Goal: Task Accomplishment & Management: Manage account settings

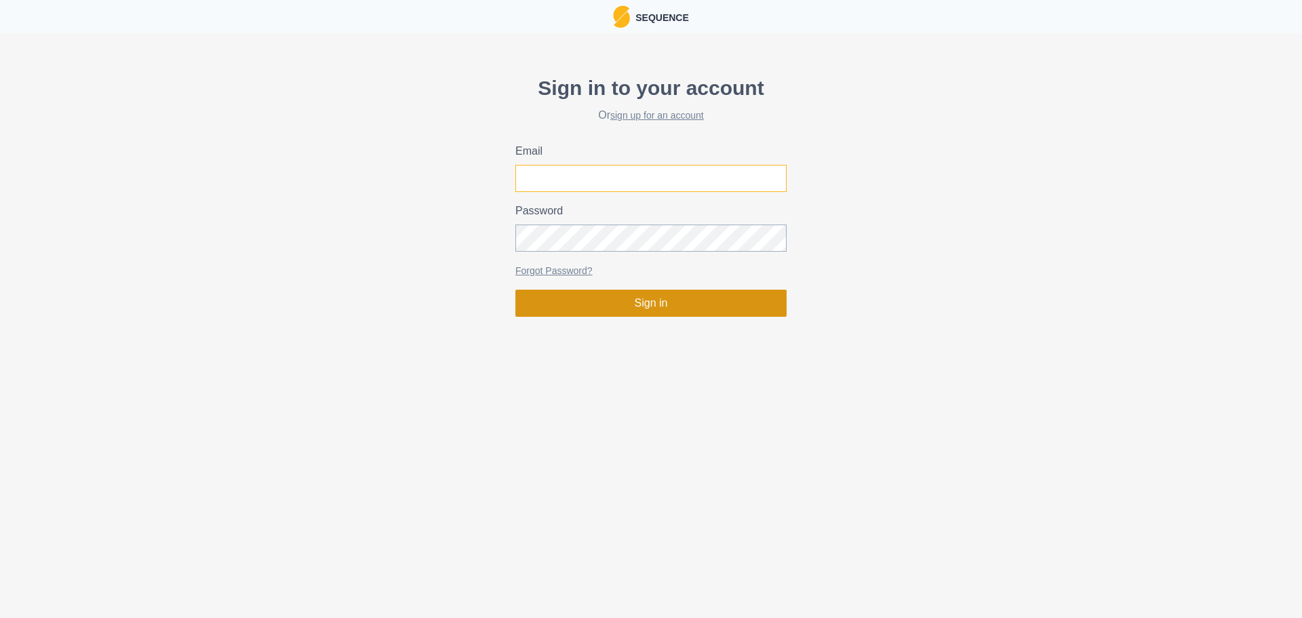
type input "[EMAIL_ADDRESS][DOMAIN_NAME]"
click at [649, 297] on button "Sign in" at bounding box center [650, 303] width 271 height 27
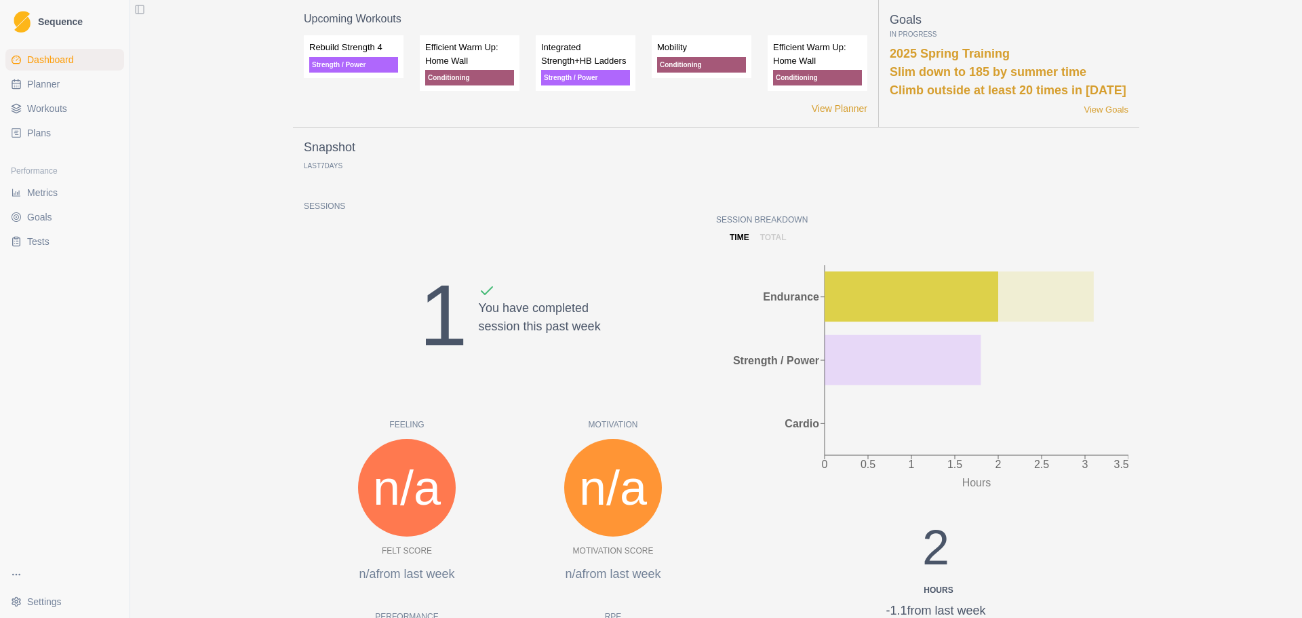
click at [37, 93] on link "Planner" at bounding box center [64, 84] width 119 height 22
select select "month"
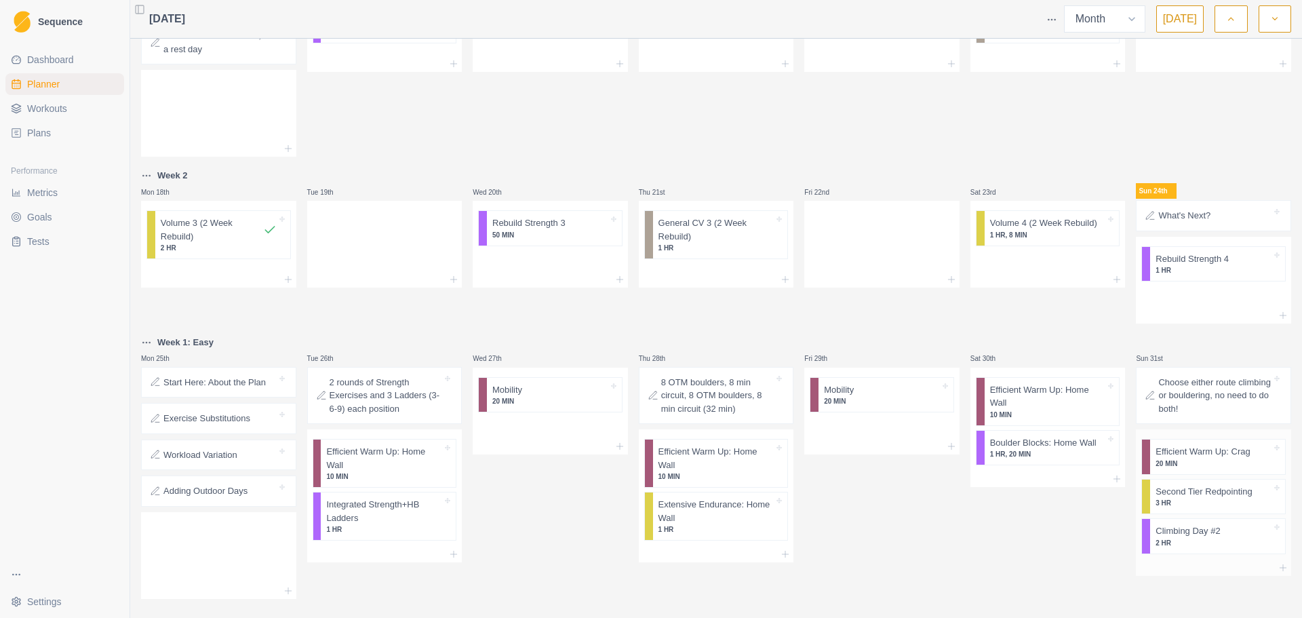
scroll to position [485, 0]
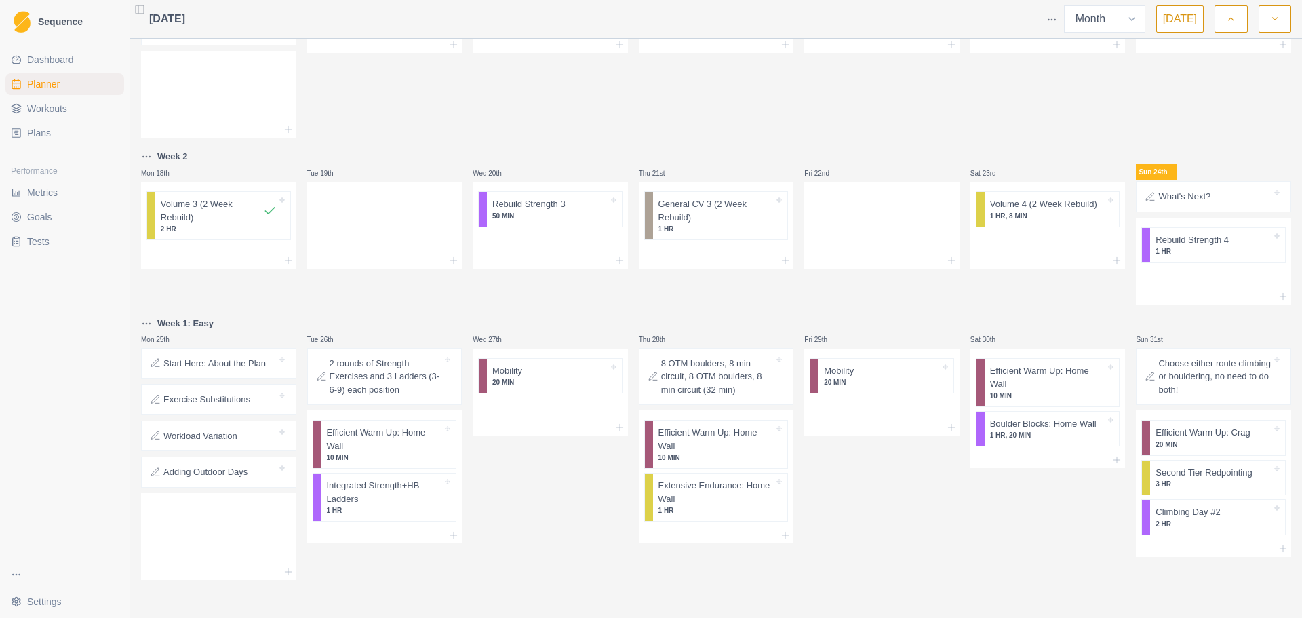
drag, startPoint x: 169, startPoint y: 325, endPoint x: 488, endPoint y: 301, distance: 319.6
click at [488, 301] on div "Wed 20th Rebuild Strength 3 50 MIN" at bounding box center [550, 227] width 155 height 156
drag, startPoint x: 174, startPoint y: 318, endPoint x: 255, endPoint y: 341, distance: 84.6
click at [263, 342] on div "Mon 25th" at bounding box center [218, 340] width 155 height 16
click at [151, 320] on html "Sequence Dashboard Planner Workouts Plans Performance Metrics Goals Tests Setti…" at bounding box center [651, 309] width 1302 height 618
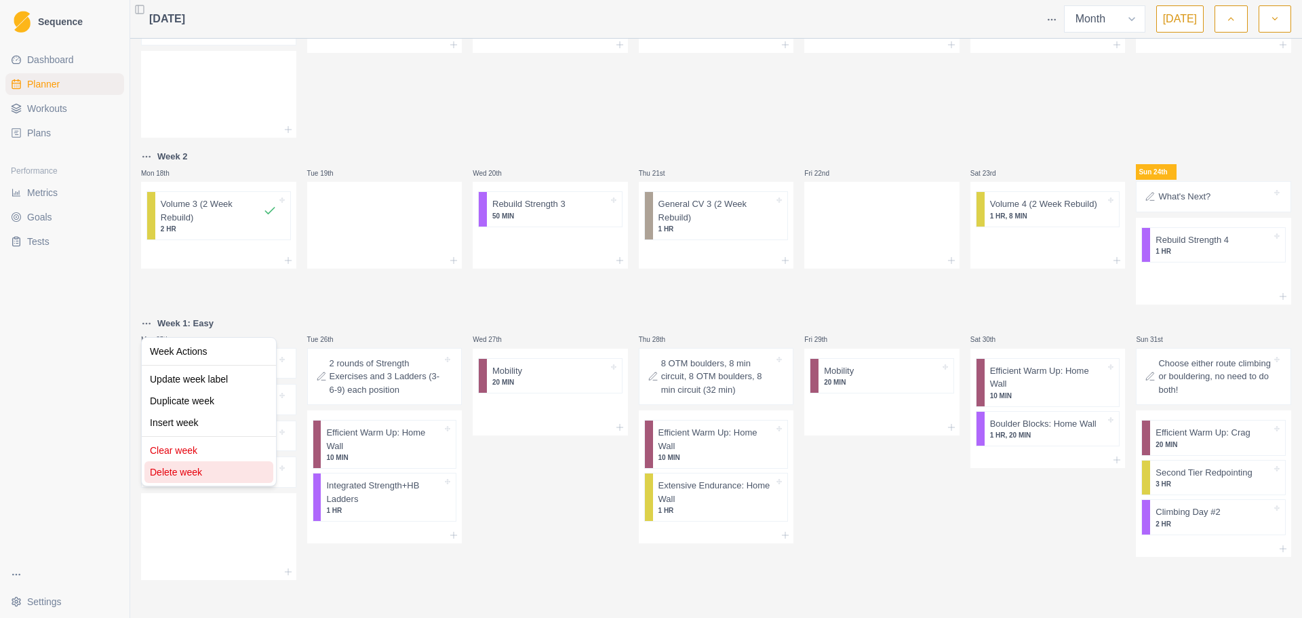
click at [205, 466] on div "Delete week" at bounding box center [208, 472] width 129 height 22
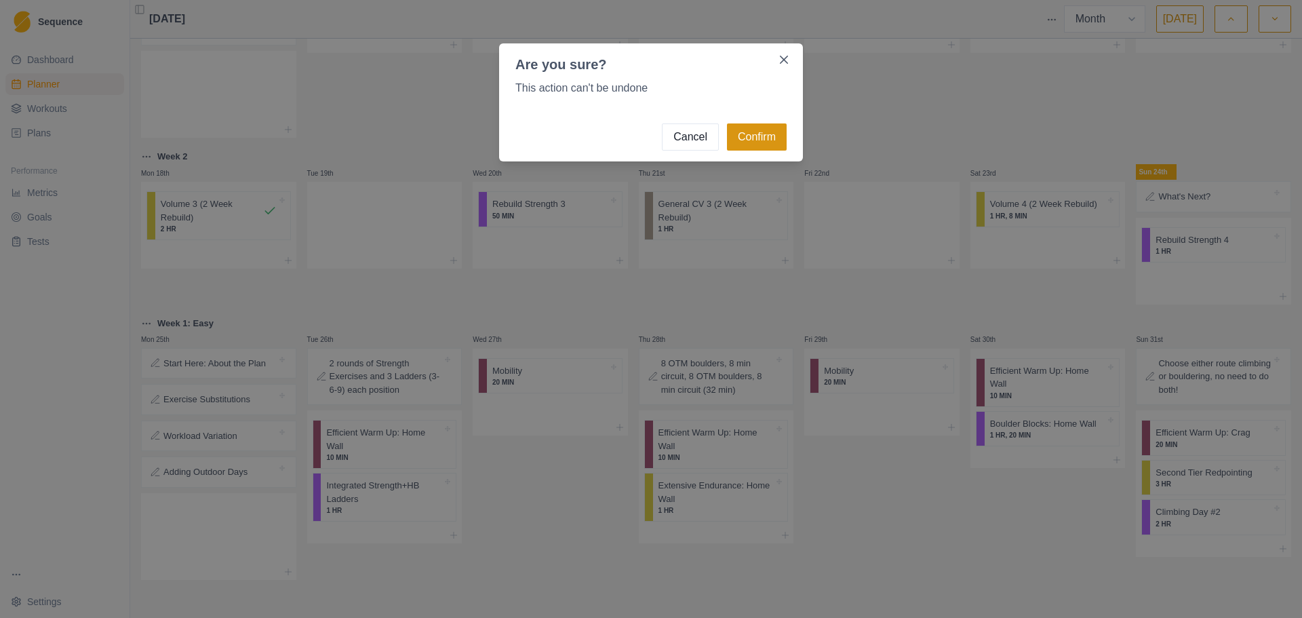
click at [744, 136] on button "Confirm" at bounding box center [757, 136] width 60 height 27
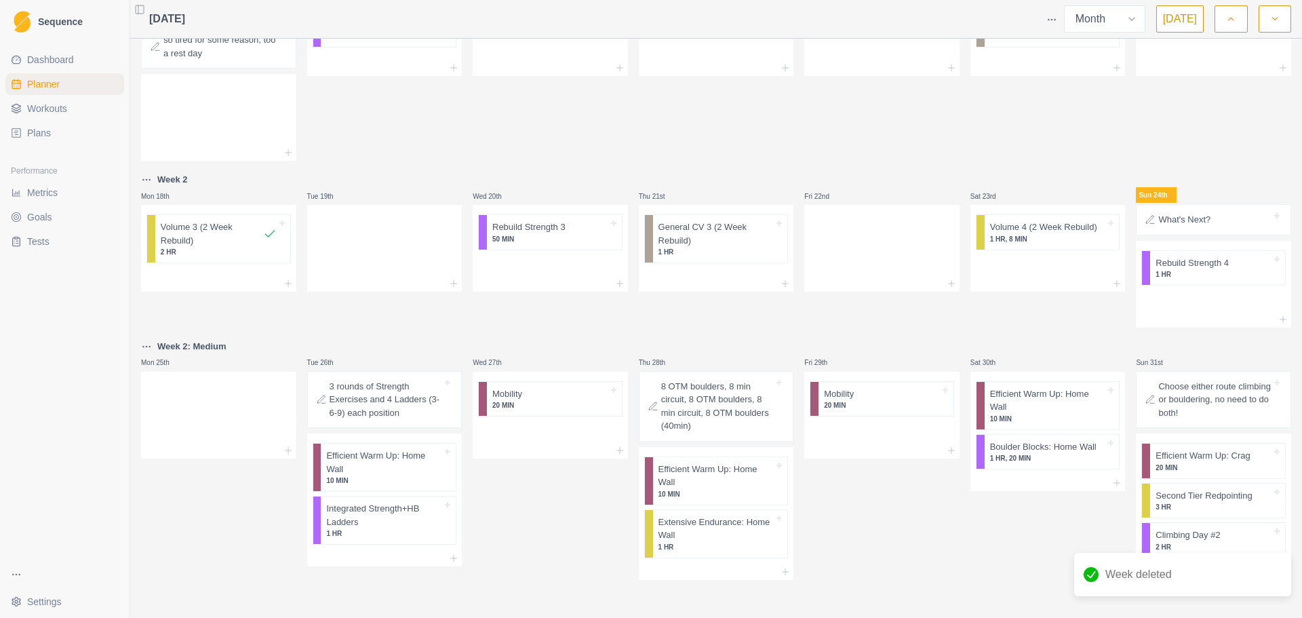
scroll to position [462, 0]
click at [150, 342] on html "Sequence Dashboard Planner Workouts Plans Performance Metrics Goals Tests Setti…" at bounding box center [651, 309] width 1302 height 618
click at [201, 488] on div "Delete week" at bounding box center [208, 495] width 129 height 22
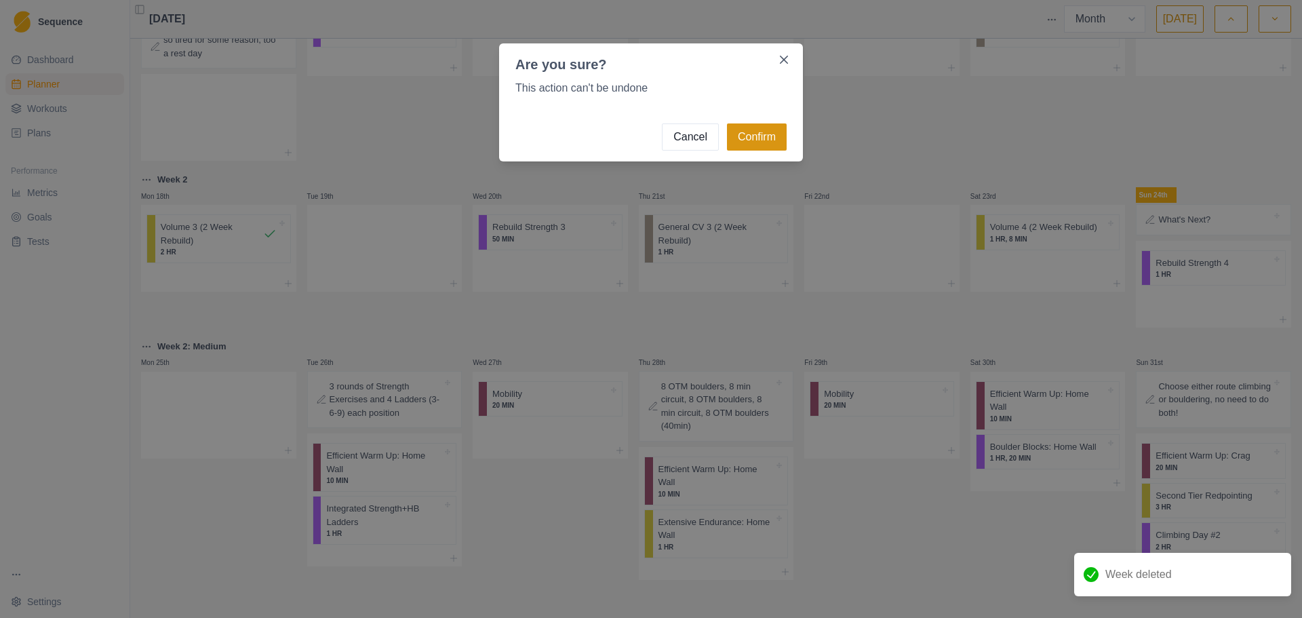
click at [746, 143] on button "Confirm" at bounding box center [757, 136] width 60 height 27
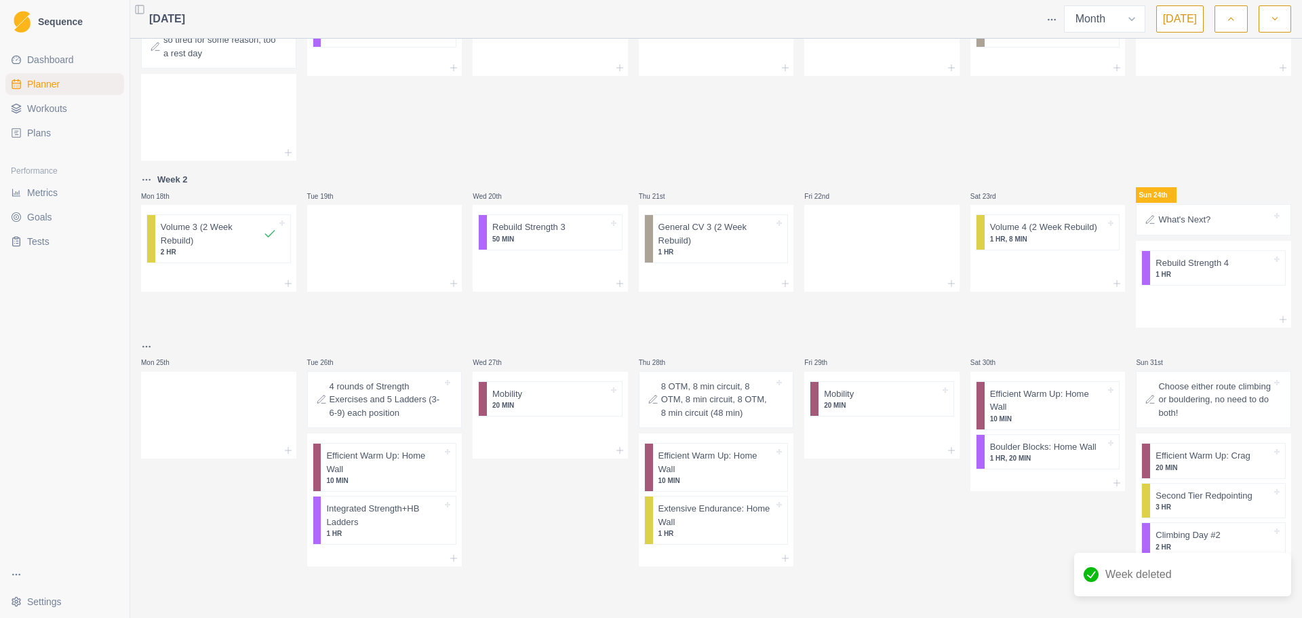
click at [149, 347] on html "Sequence Dashboard Planner Workouts Plans Performance Metrics Goals Tests Setti…" at bounding box center [651, 309] width 1302 height 618
click at [197, 462] on div "Clear week" at bounding box center [208, 473] width 129 height 22
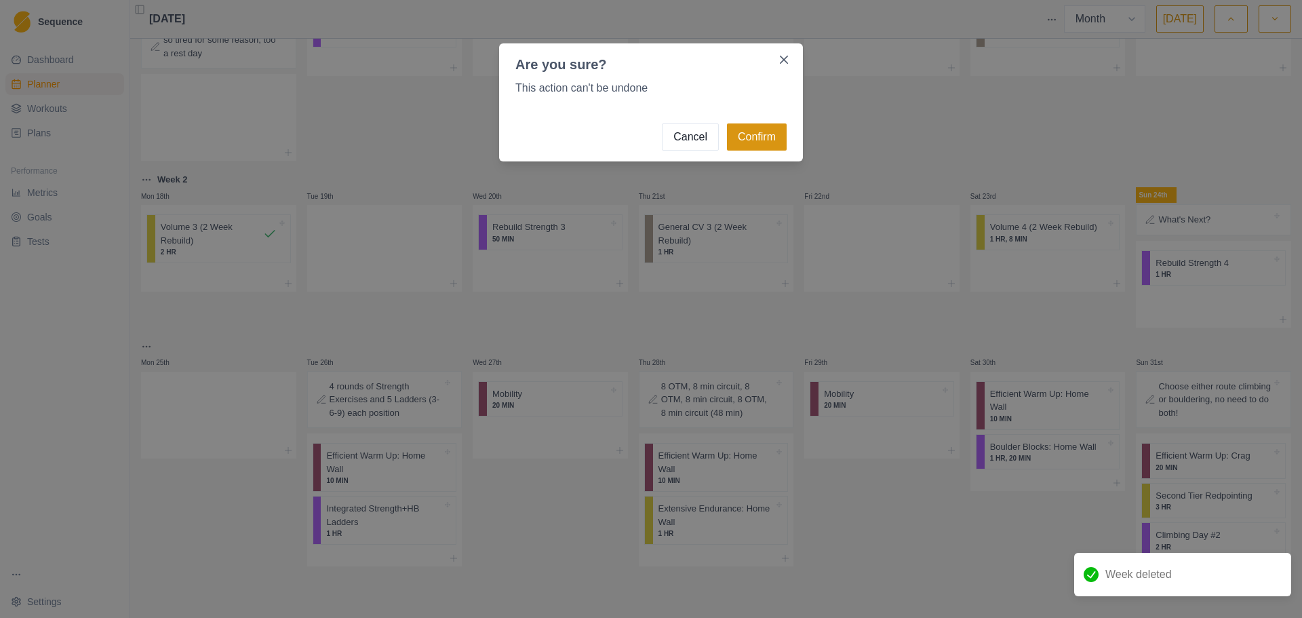
click at [783, 136] on button "Confirm" at bounding box center [757, 136] width 60 height 27
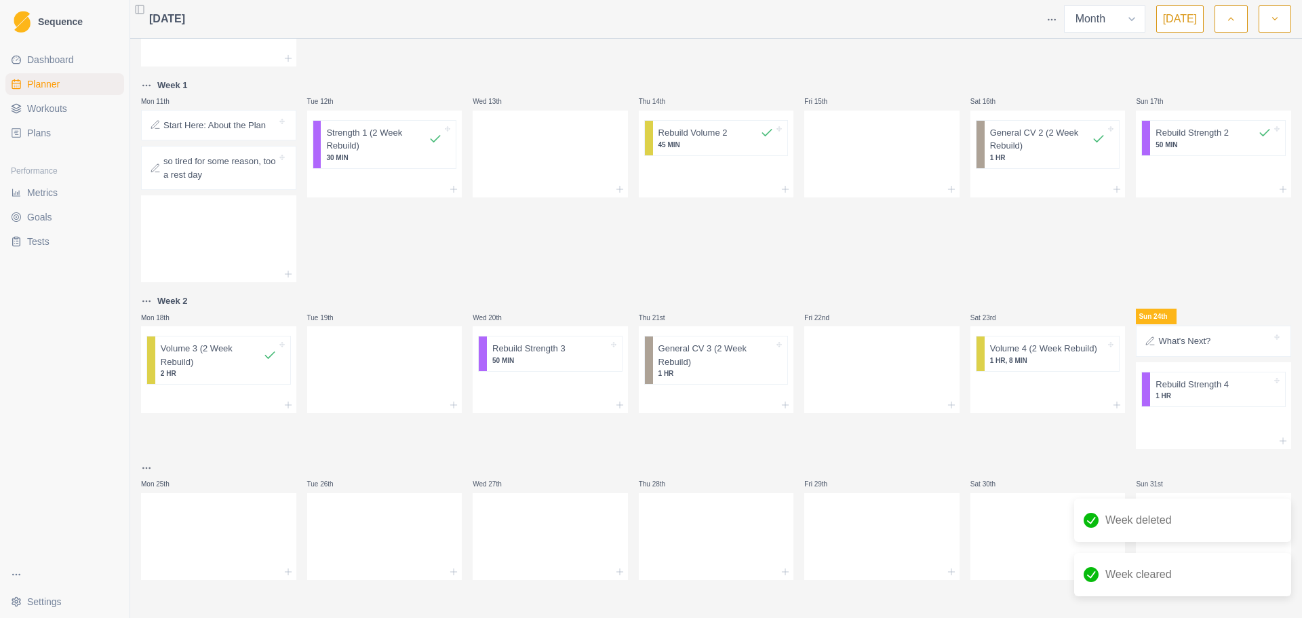
scroll to position [340, 0]
click at [1261, 26] on button "button" at bounding box center [1275, 18] width 33 height 27
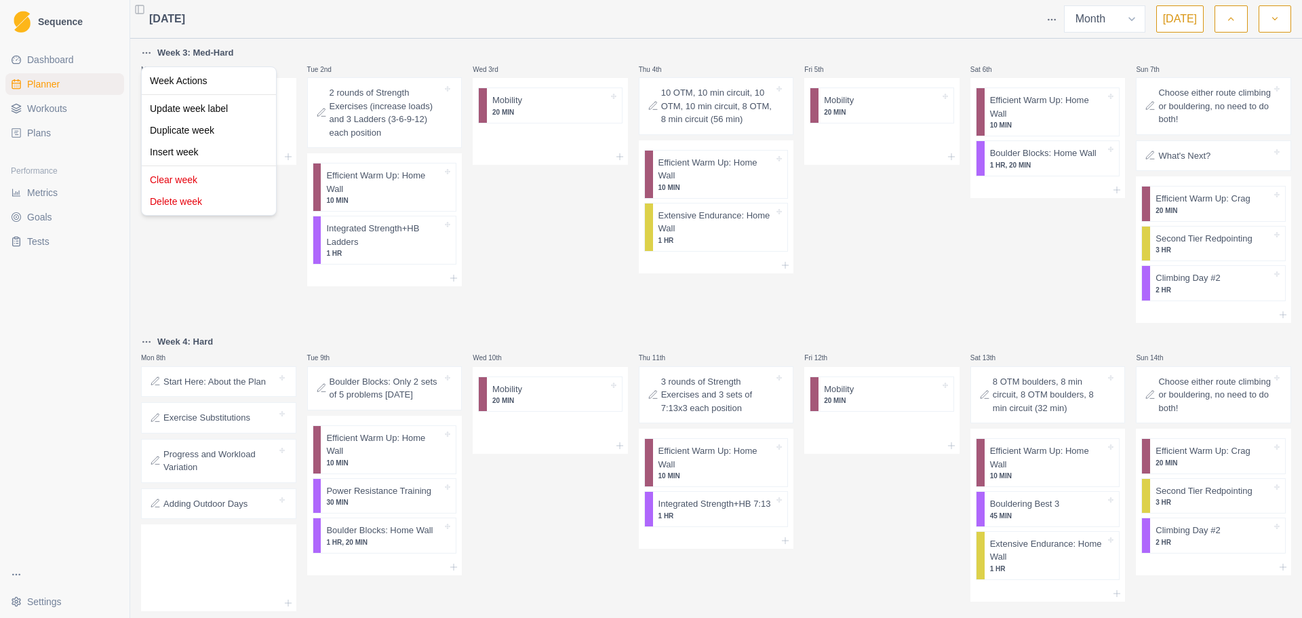
click at [149, 49] on html "Sequence Dashboard Planner Workouts Plans Performance Metrics Goals Tests Setti…" at bounding box center [651, 309] width 1302 height 618
click at [214, 181] on div "Clear week" at bounding box center [208, 180] width 129 height 22
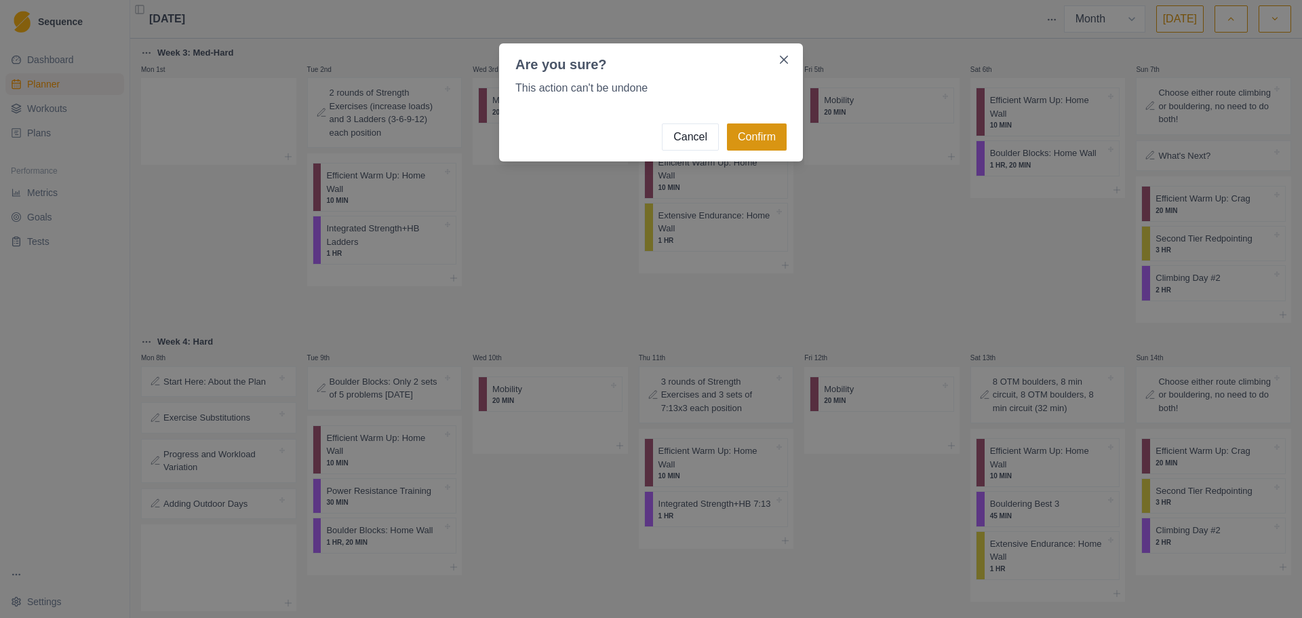
click at [766, 130] on button "Confirm" at bounding box center [757, 136] width 60 height 27
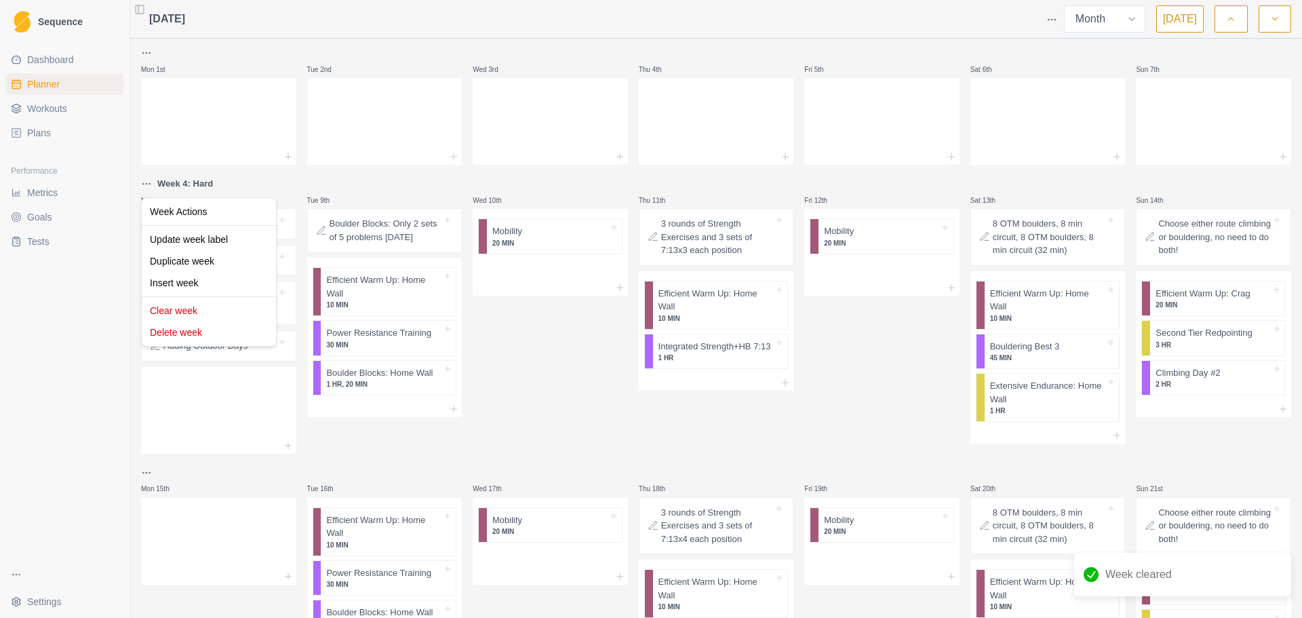
click at [151, 186] on html "Sequence Dashboard Planner Workouts Plans Performance Metrics Goals Tests Setti…" at bounding box center [651, 309] width 1302 height 618
click at [199, 306] on div "Clear week" at bounding box center [208, 311] width 129 height 22
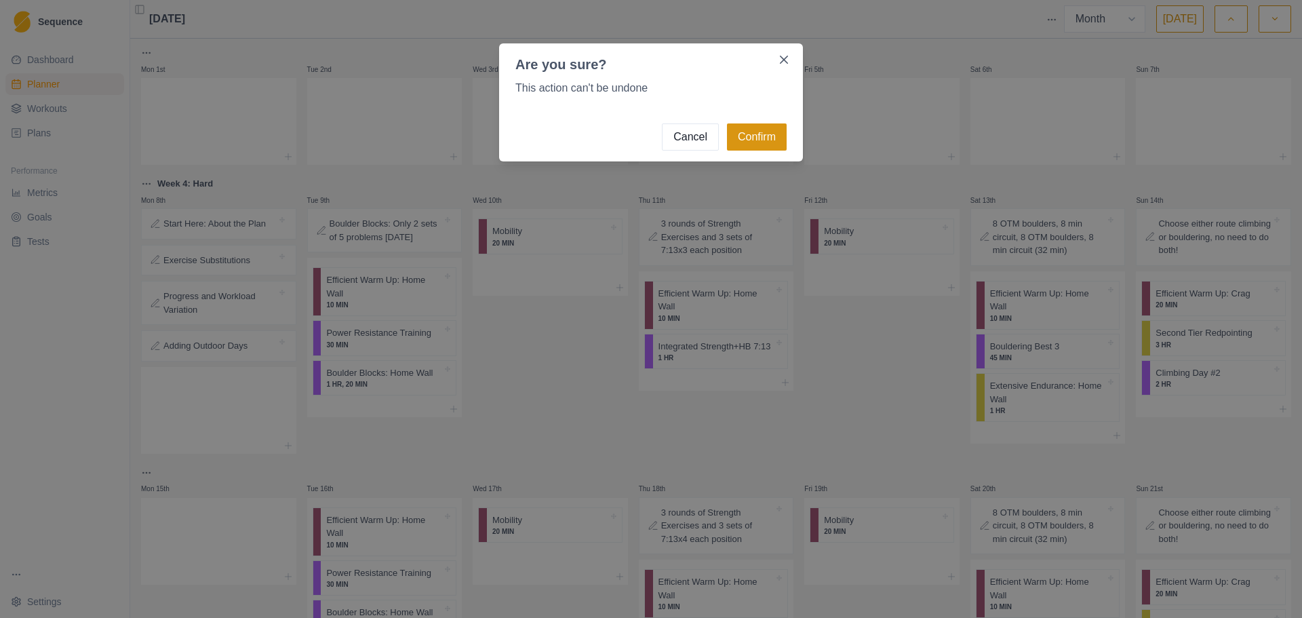
click at [770, 135] on button "Confirm" at bounding box center [757, 136] width 60 height 27
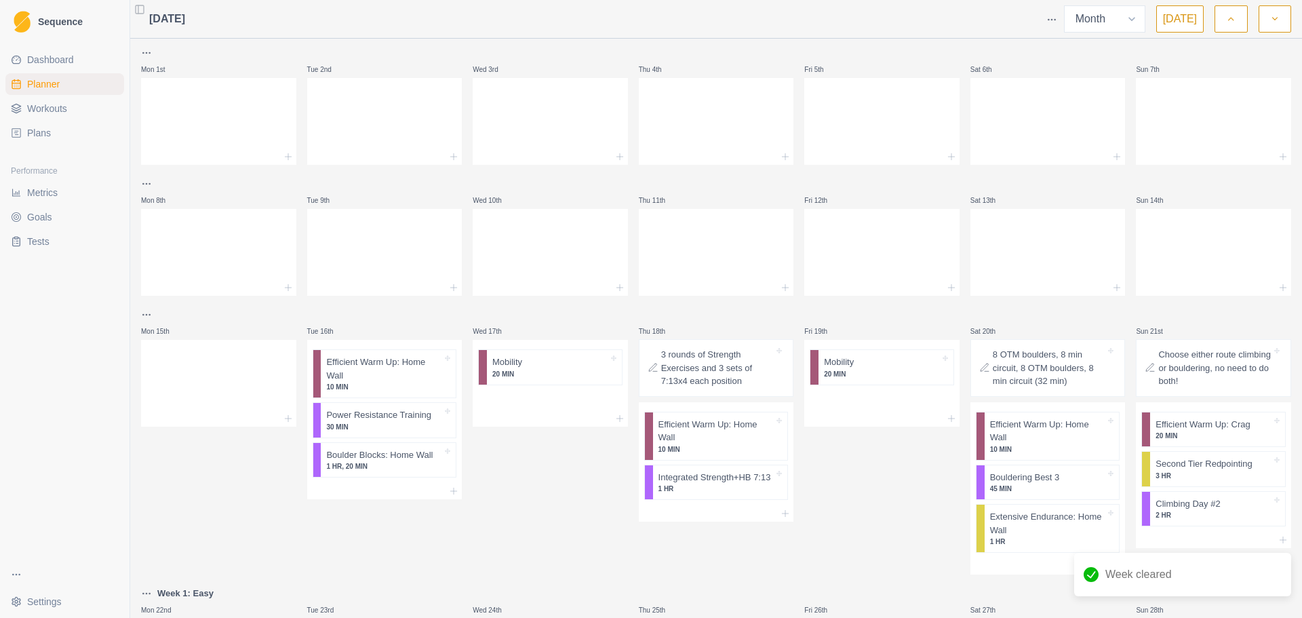
click at [147, 317] on html "Sequence Dashboard Planner Workouts Plans Performance Metrics Goals Tests Setti…" at bounding box center [651, 309] width 1302 height 618
click at [216, 463] on div "Delete week" at bounding box center [208, 463] width 129 height 22
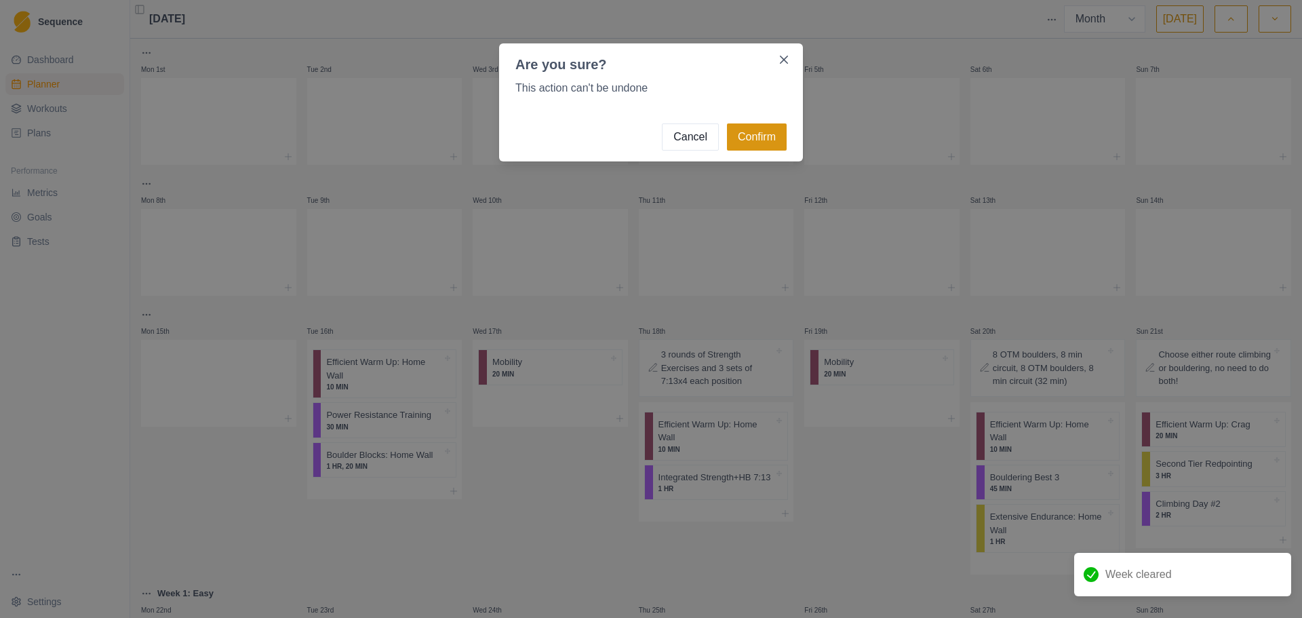
click at [739, 143] on button "Confirm" at bounding box center [757, 136] width 60 height 27
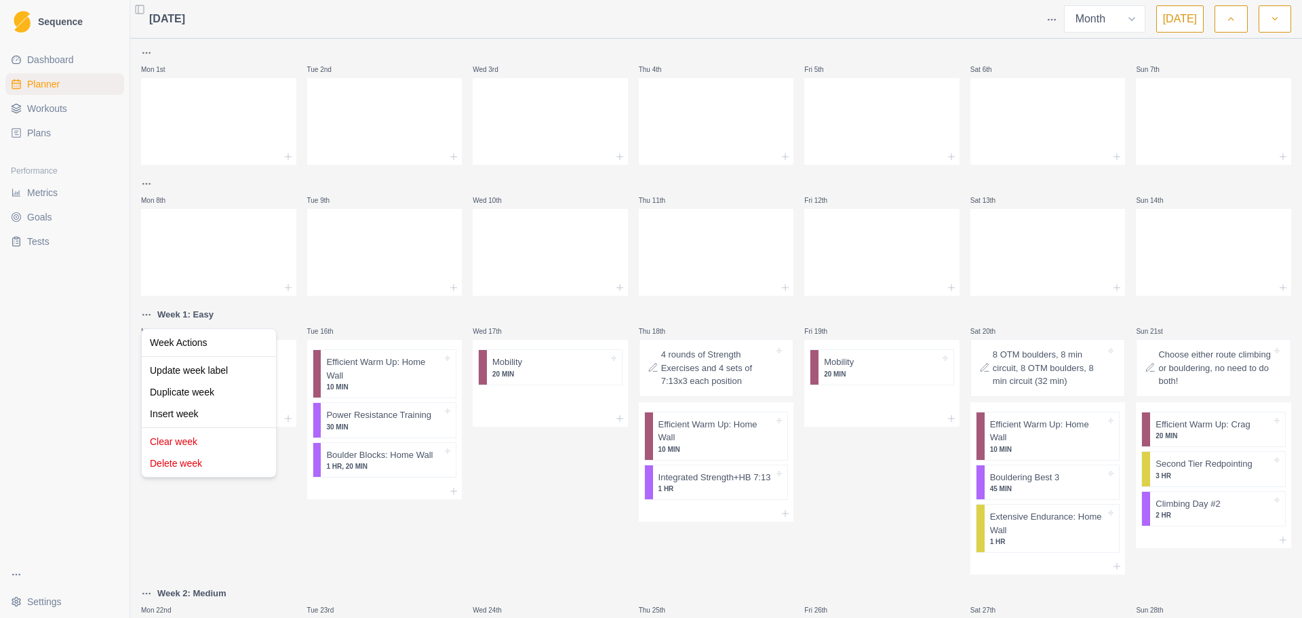
click at [150, 315] on html "Sequence Dashboard Planner Workouts Plans Performance Metrics Goals Tests Setti…" at bounding box center [651, 309] width 1302 height 618
click at [221, 440] on div "Clear week" at bounding box center [208, 442] width 129 height 22
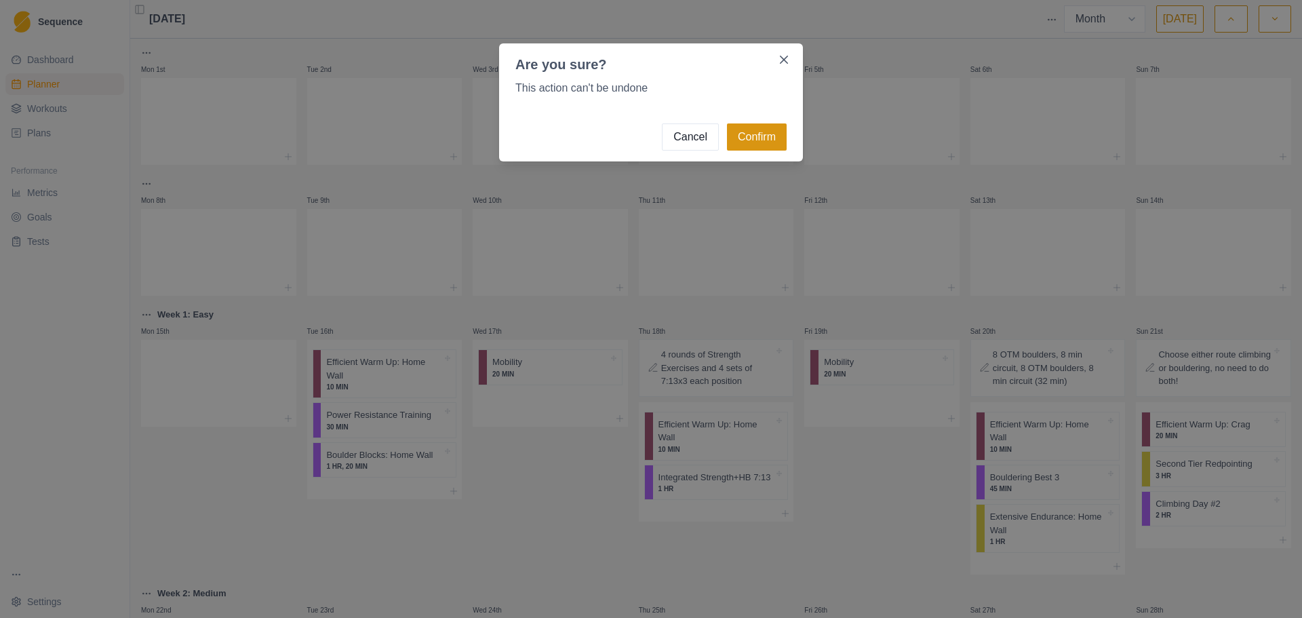
click at [744, 138] on button "Confirm" at bounding box center [757, 136] width 60 height 27
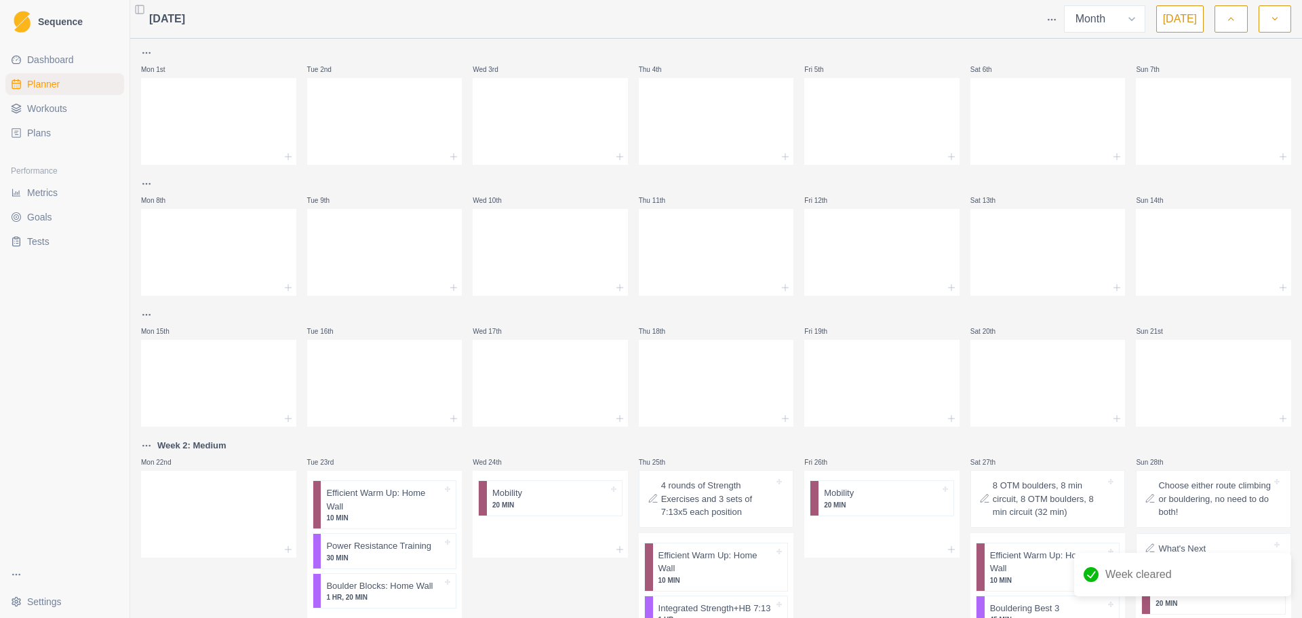
click at [143, 442] on html "Sequence Dashboard Planner Workouts Plans Performance Metrics Goals Tests Setti…" at bounding box center [651, 309] width 1302 height 618
click at [205, 568] on div "Clear week" at bounding box center [208, 572] width 129 height 22
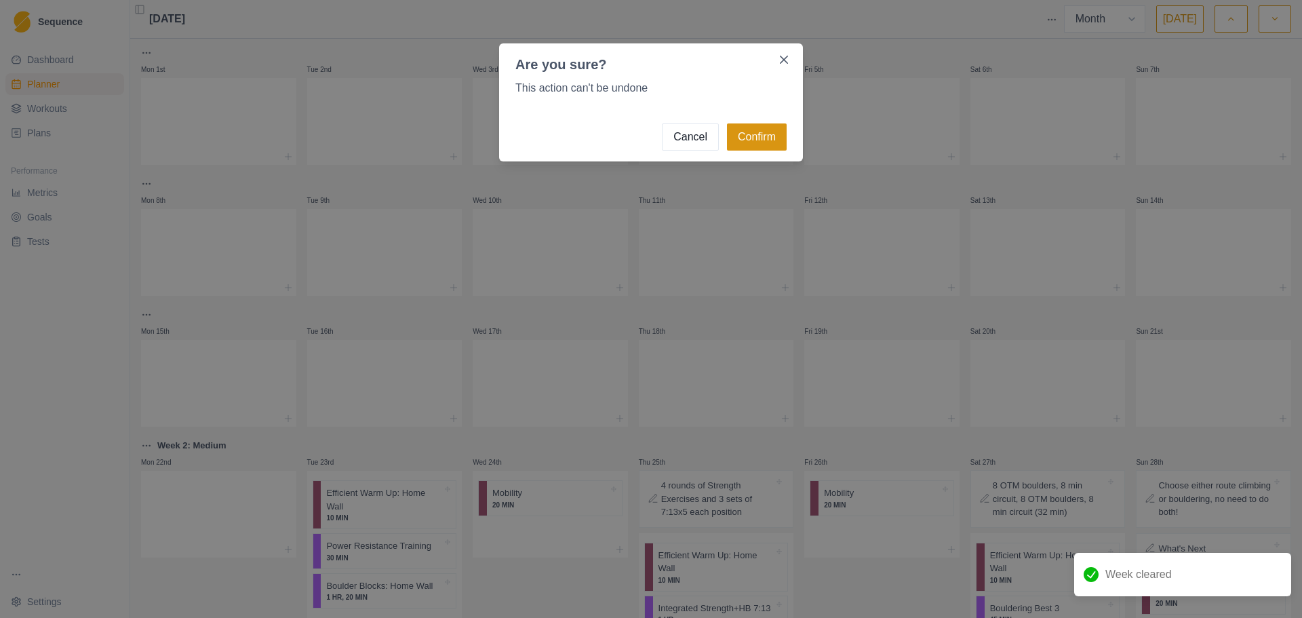
click at [752, 134] on button "Confirm" at bounding box center [757, 136] width 60 height 27
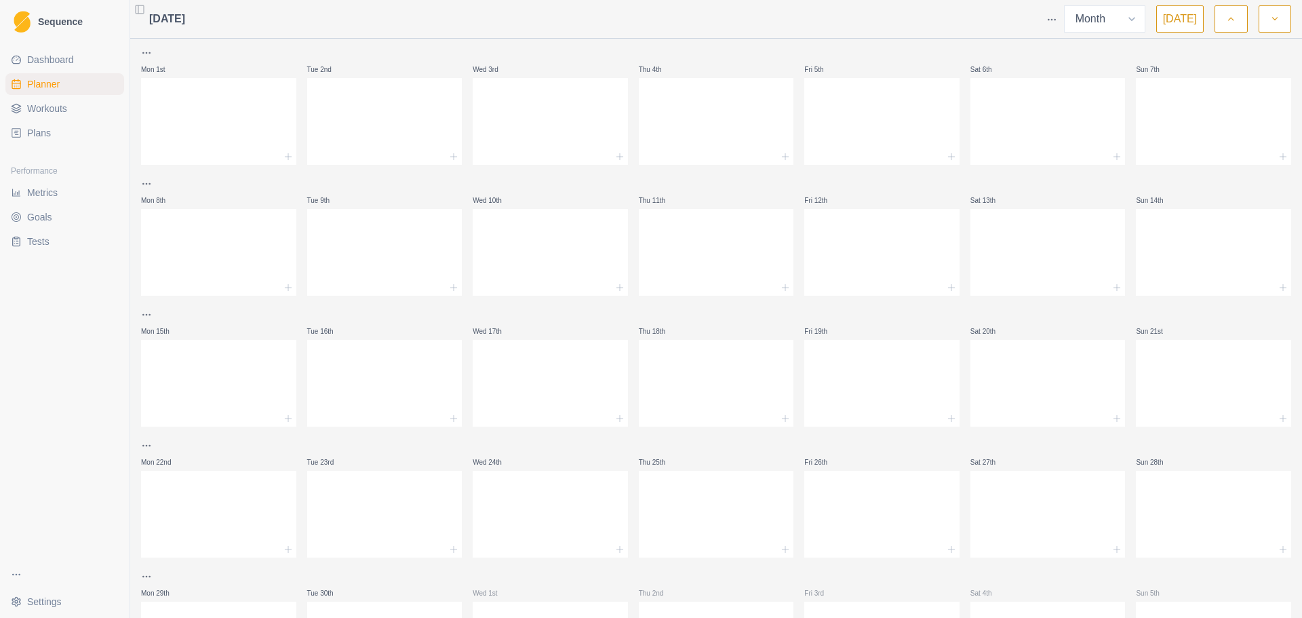
drag, startPoint x: 1233, startPoint y: 29, endPoint x: 1265, endPoint y: 23, distance: 33.1
click at [1233, 29] on button "button" at bounding box center [1231, 18] width 33 height 27
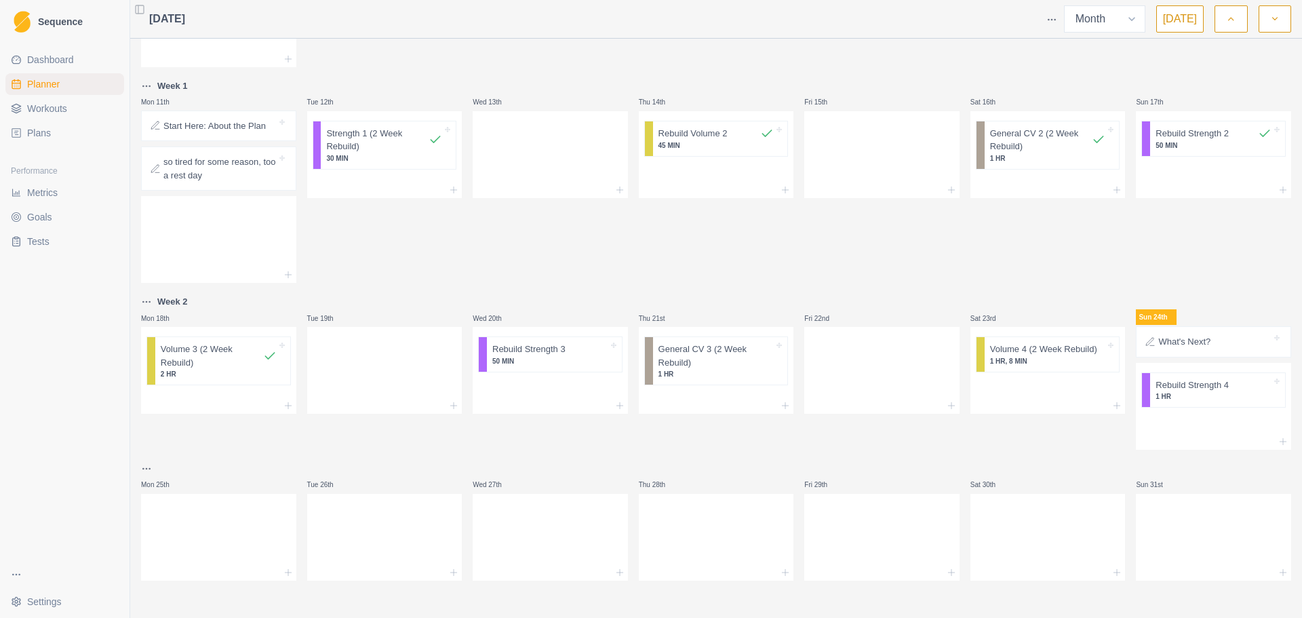
scroll to position [340, 0]
drag, startPoint x: 734, startPoint y: 353, endPoint x: 1058, endPoint y: 390, distance: 325.6
click at [1058, 390] on div "Mon 28th got quite sick this week, pushed plan start to [DATE] 29th Wed 30th Th…" at bounding box center [716, 141] width 1150 height 875
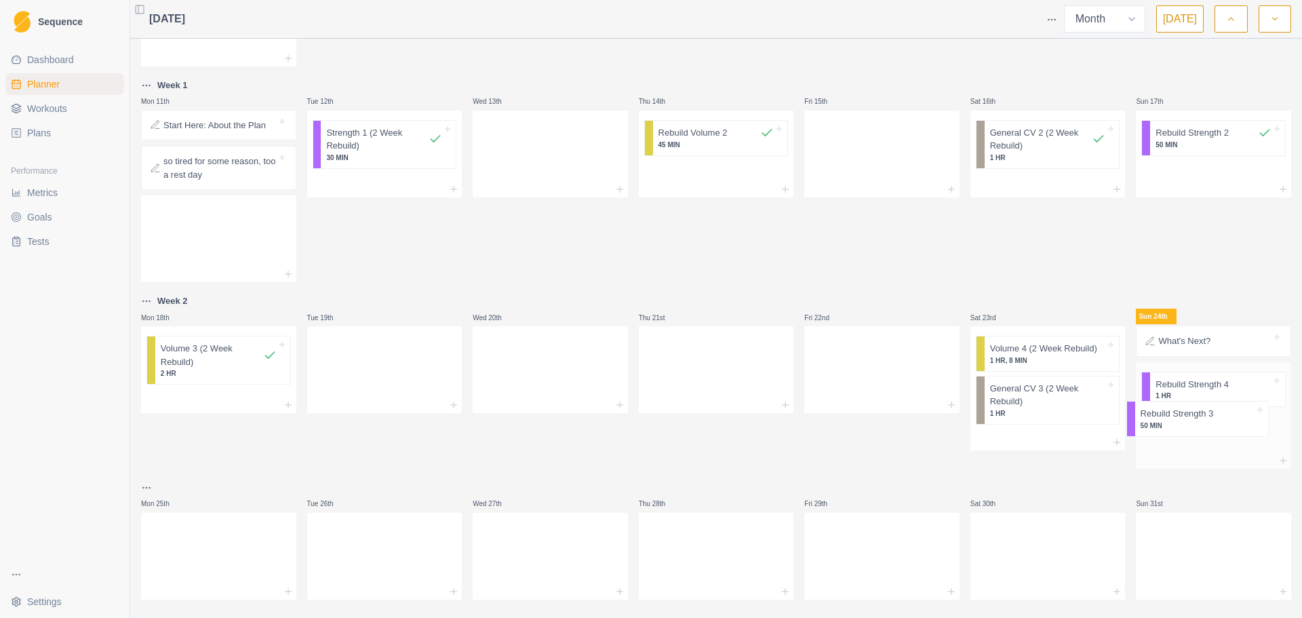
drag, startPoint x: 571, startPoint y: 351, endPoint x: 1231, endPoint y: 416, distance: 662.9
click at [1231, 416] on div "Mon 28th got quite sick this week, pushed plan start to [DATE] 29th Wed 30th Th…" at bounding box center [716, 151] width 1150 height 895
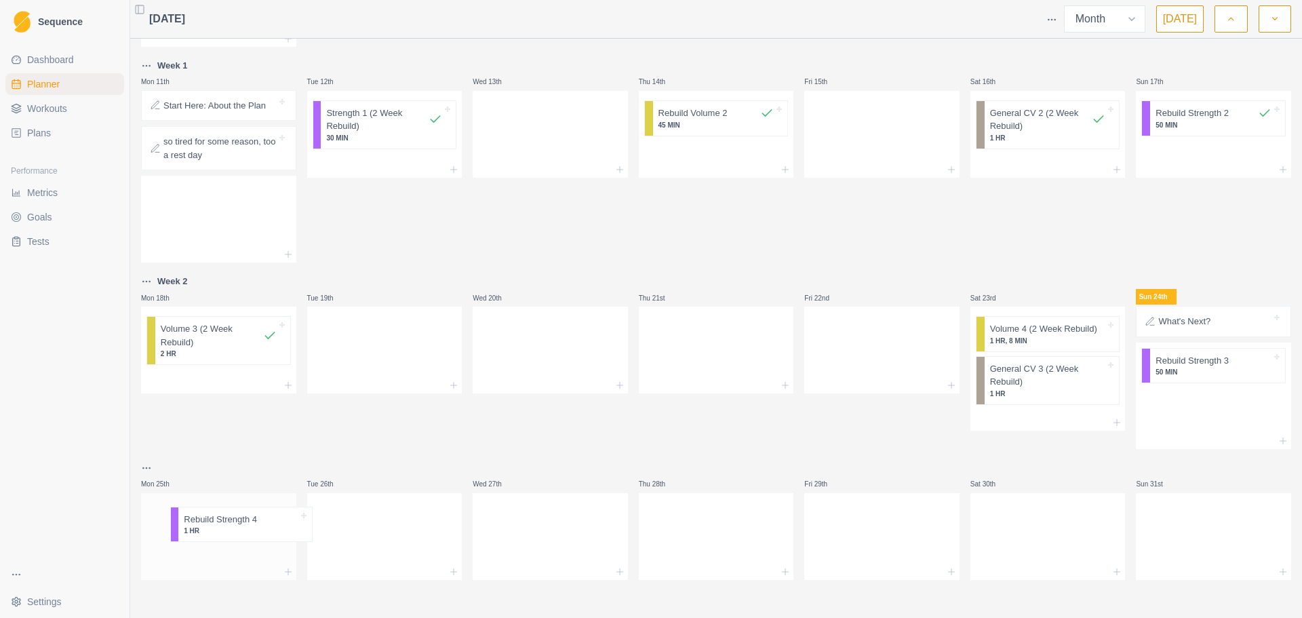
drag, startPoint x: 1204, startPoint y: 391, endPoint x: 232, endPoint y: 527, distance: 981.9
click at [232, 527] on div "Mon 28th got quite sick this week, pushed plan start to [DATE] 29th Wed 30th Th…" at bounding box center [716, 132] width 1150 height 895
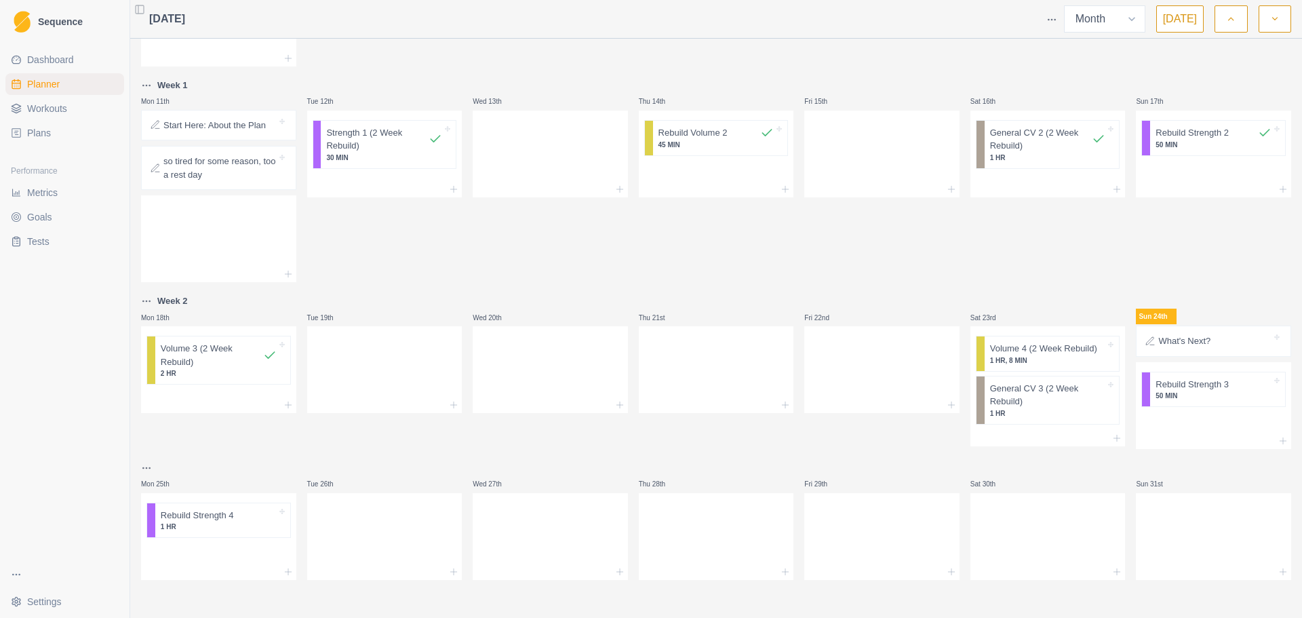
scroll to position [340, 0]
drag, startPoint x: 1040, startPoint y: 354, endPoint x: 383, endPoint y: 534, distance: 681.4
click at [383, 534] on div "Mon 28th got quite sick this week, pushed plan start to [DATE] 29th Wed 30th Th…" at bounding box center [716, 141] width 1150 height 875
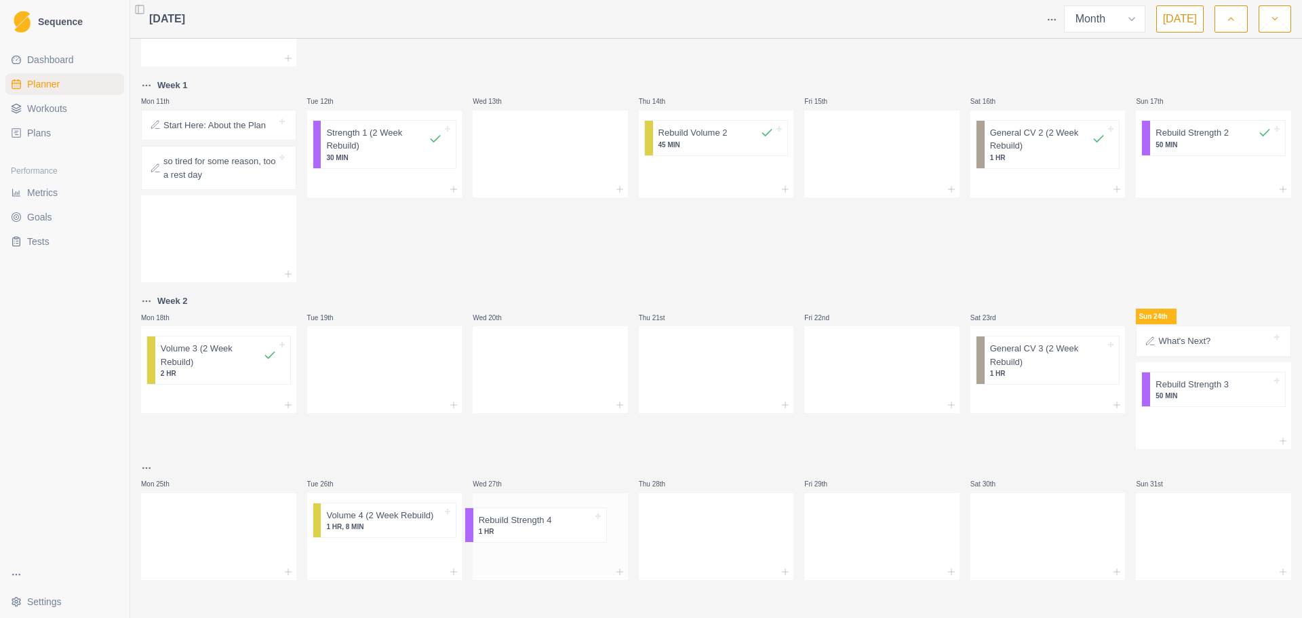
drag, startPoint x: 256, startPoint y: 530, endPoint x: 578, endPoint y: 535, distance: 322.1
click at [578, 535] on div "Mon 28th got quite sick this week, pushed plan start to [DATE] 29th Wed 30th Th…" at bounding box center [716, 141] width 1150 height 875
click at [1016, 357] on p "General CV 3 (2 Week Rebuild)" at bounding box center [1048, 355] width 116 height 26
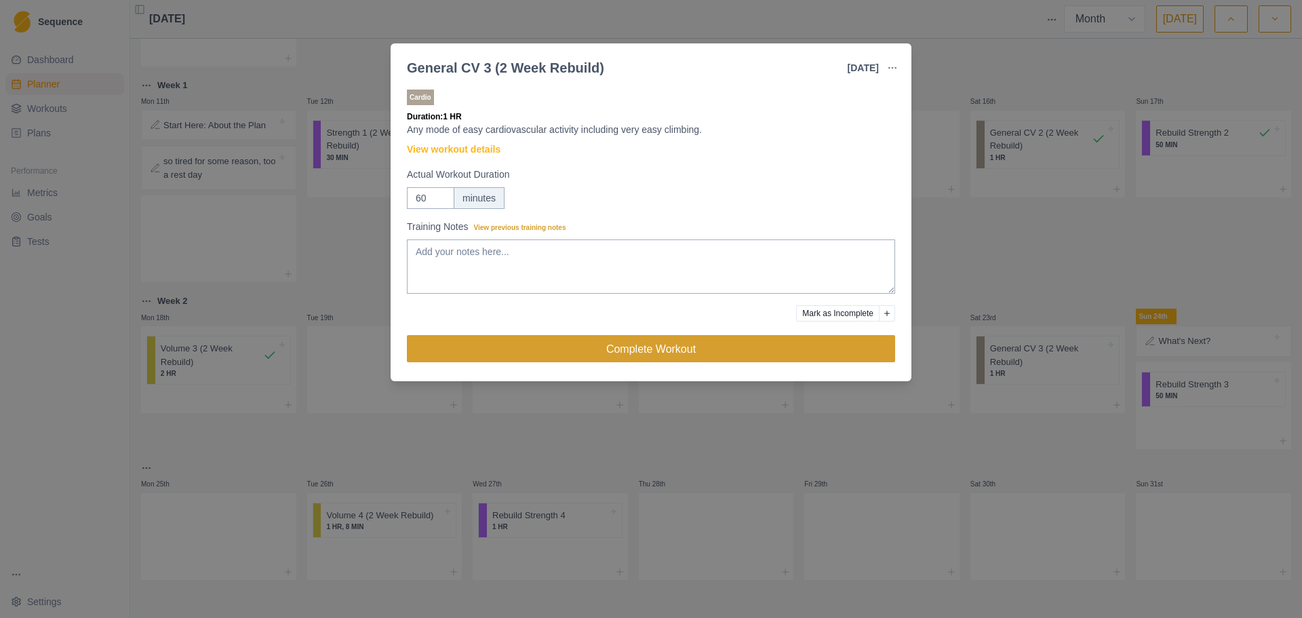
click at [663, 356] on button "Complete Workout" at bounding box center [651, 348] width 488 height 27
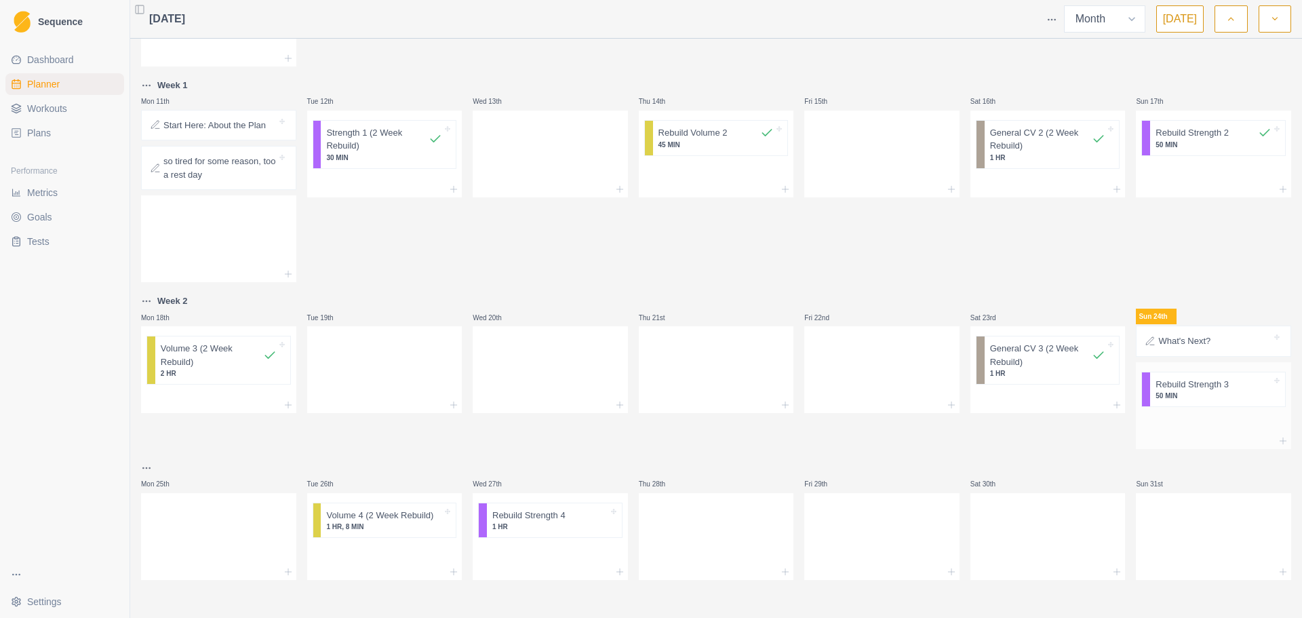
click at [1181, 392] on p "50 MIN" at bounding box center [1214, 396] width 116 height 10
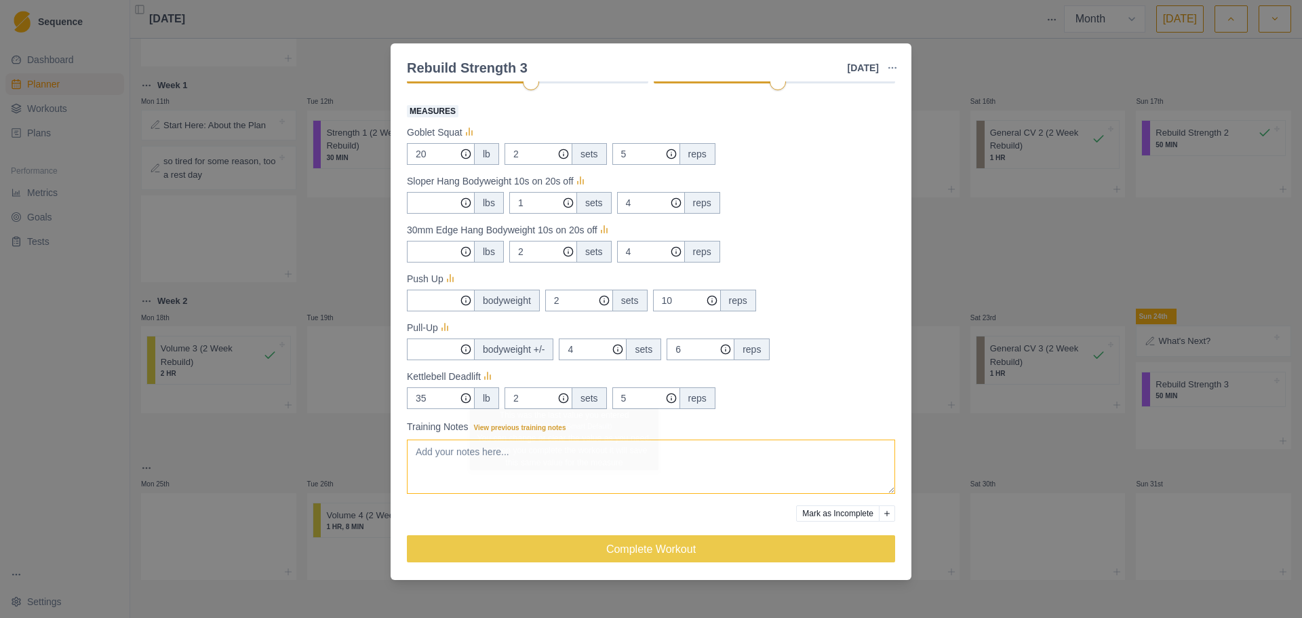
scroll to position [231, 0]
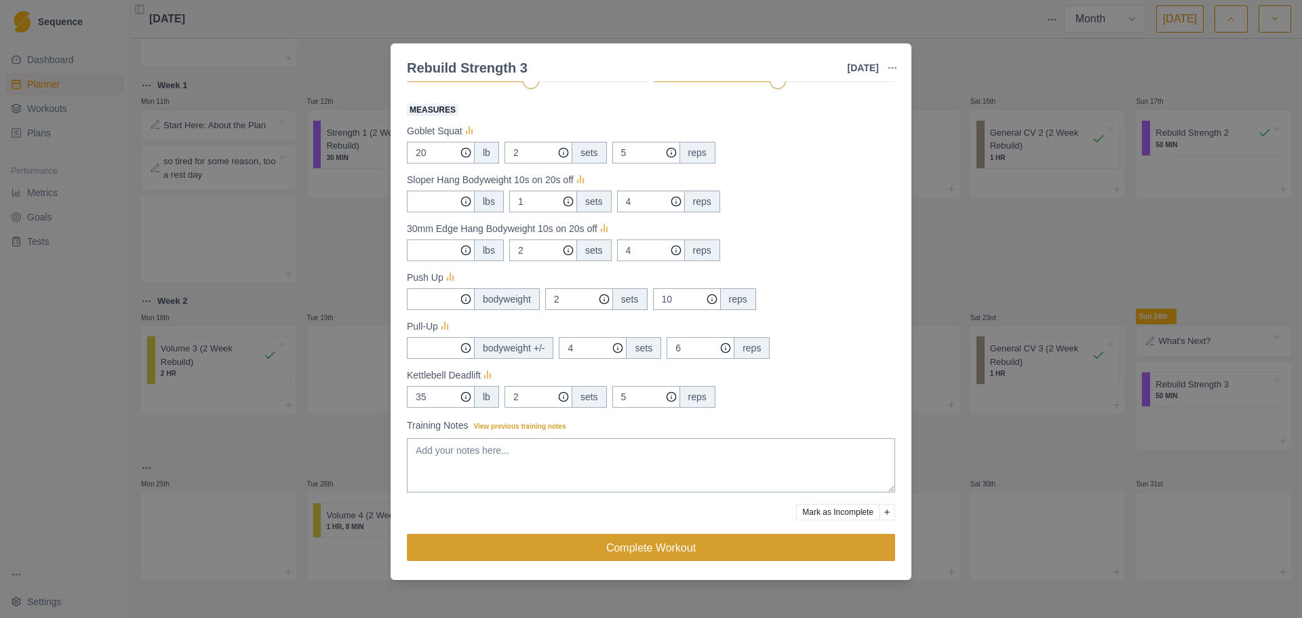
click at [630, 552] on button "Complete Workout" at bounding box center [651, 547] width 488 height 27
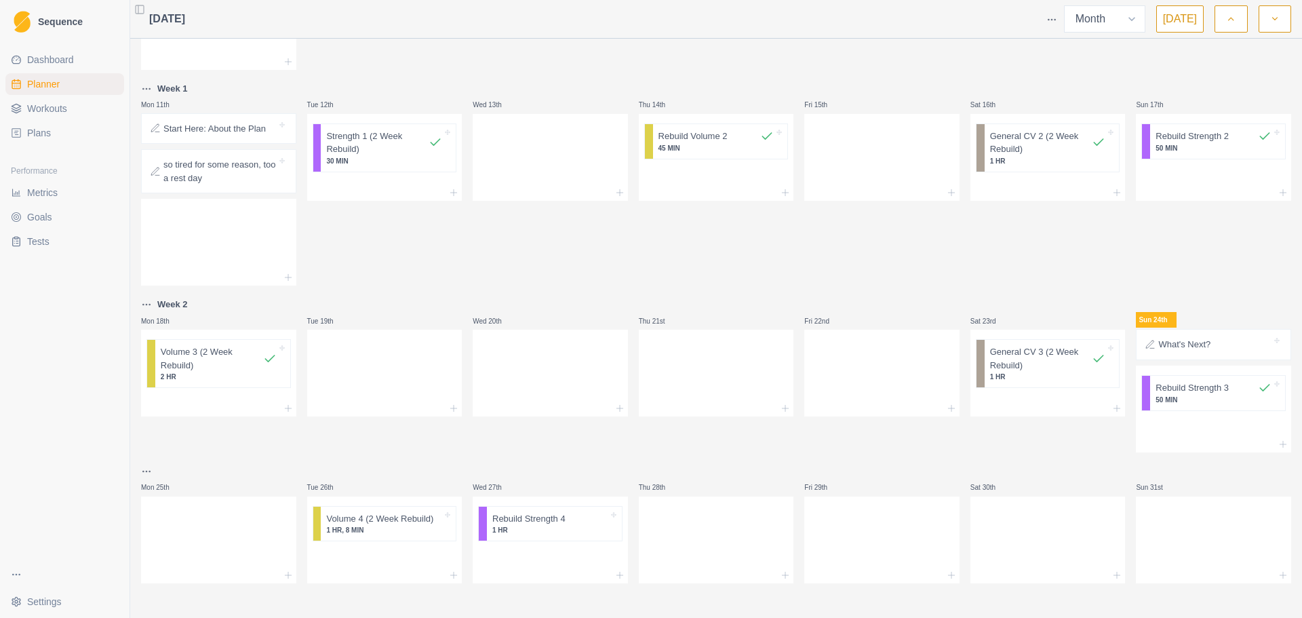
scroll to position [340, 0]
click at [283, 572] on icon at bounding box center [288, 571] width 11 height 11
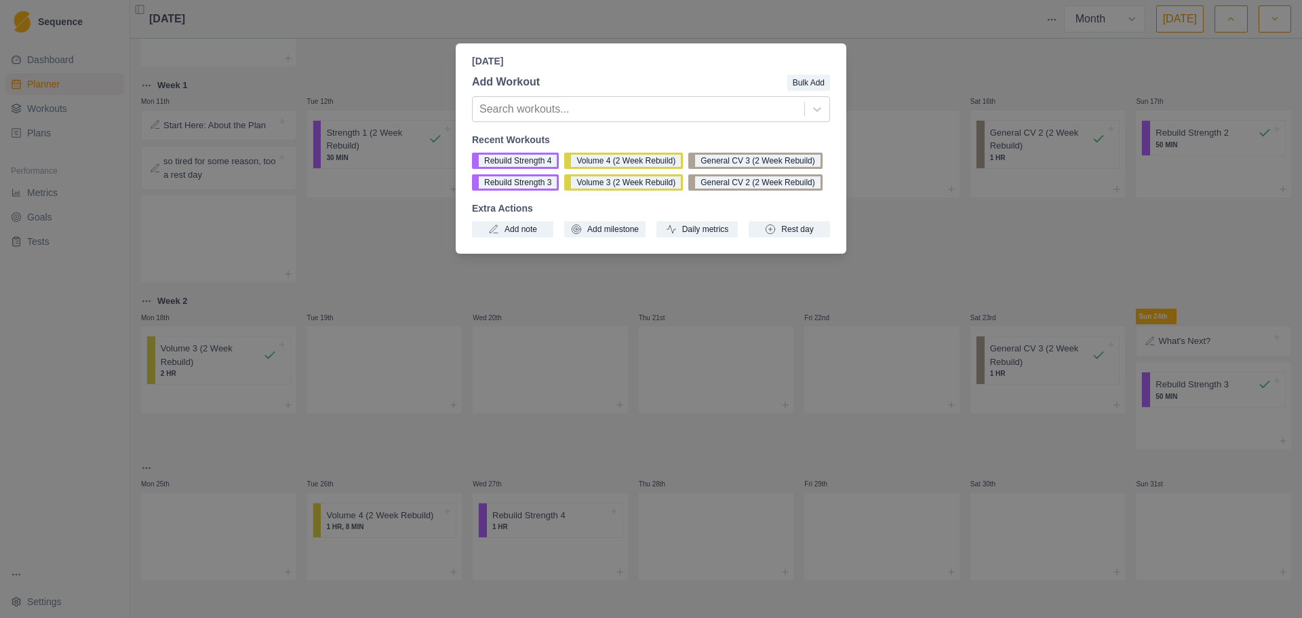
click at [307, 468] on div "[DATE] Add Workout Bulk Add Search workouts... Recent Workouts Rebuild Strength…" at bounding box center [651, 309] width 1302 height 618
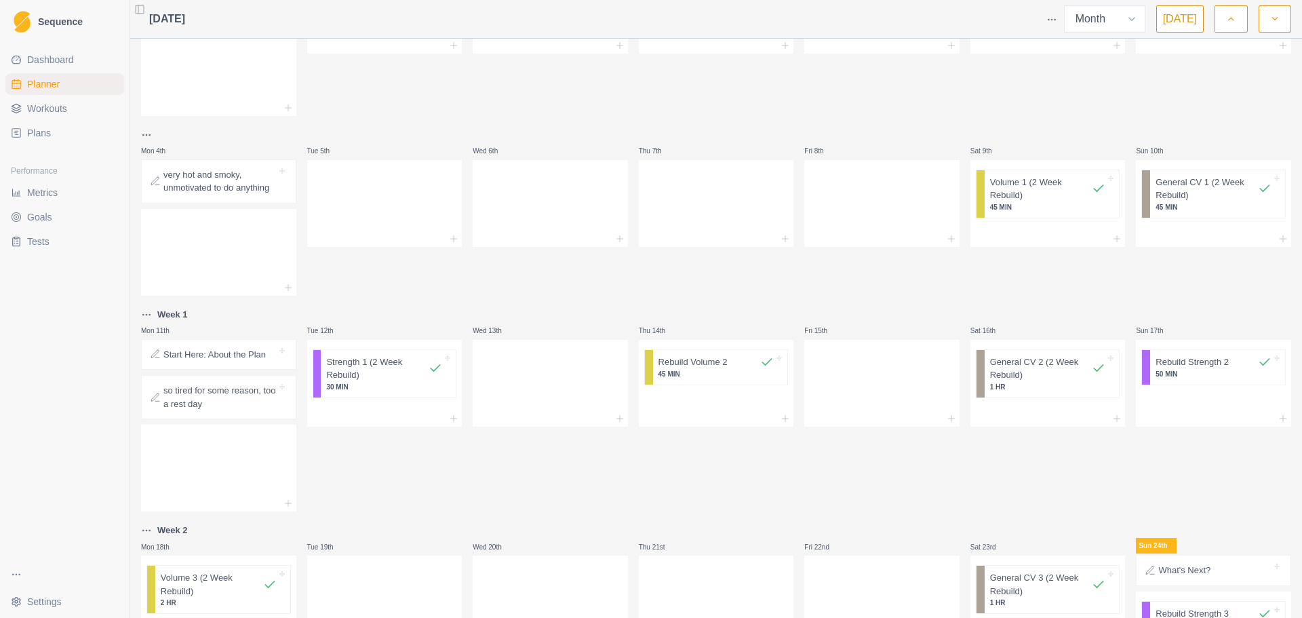
scroll to position [0, 0]
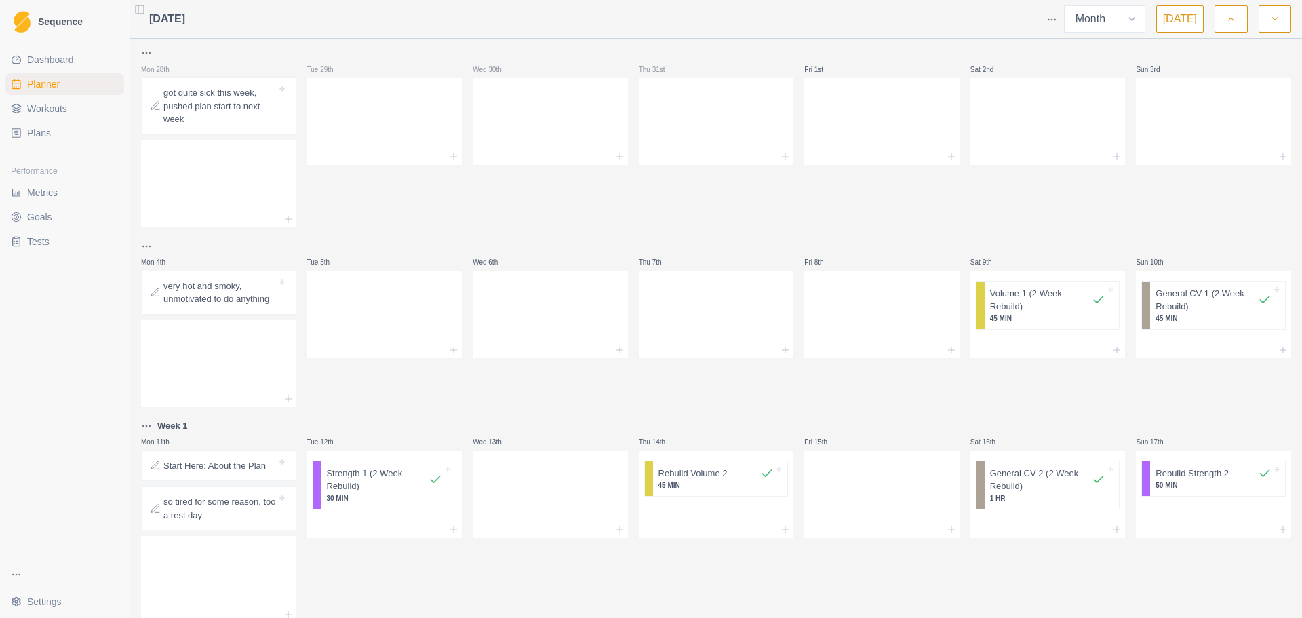
click at [1222, 21] on button "button" at bounding box center [1231, 18] width 33 height 27
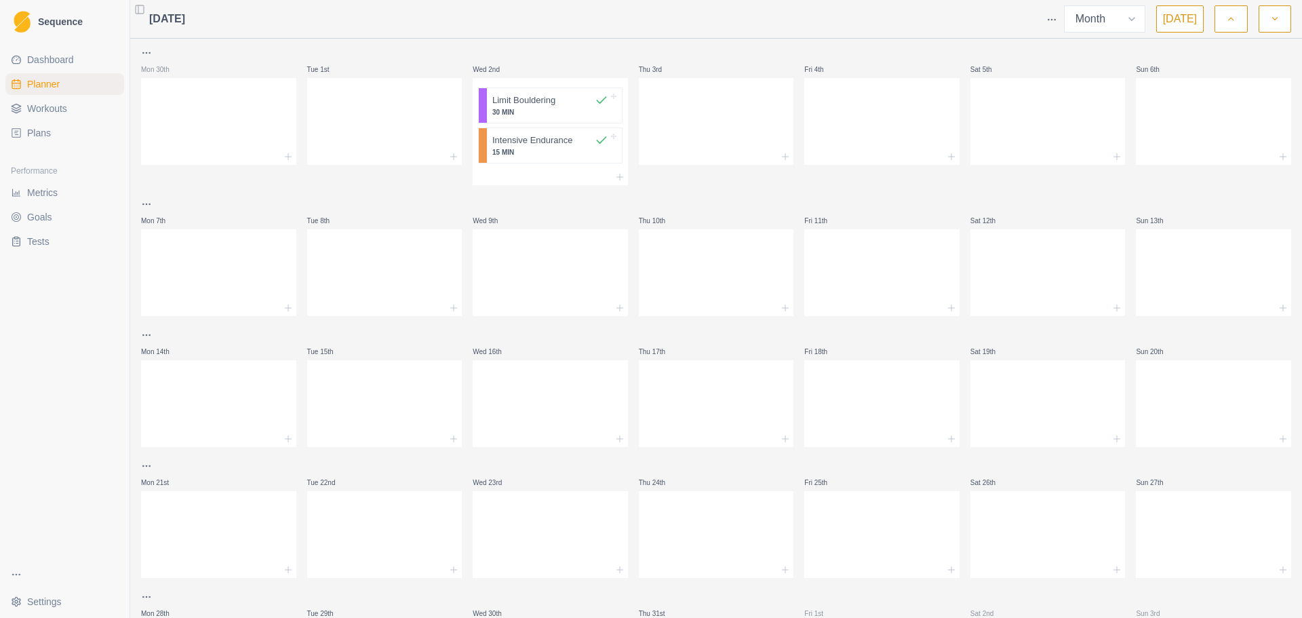
click at [1286, 14] on button "button" at bounding box center [1275, 18] width 33 height 27
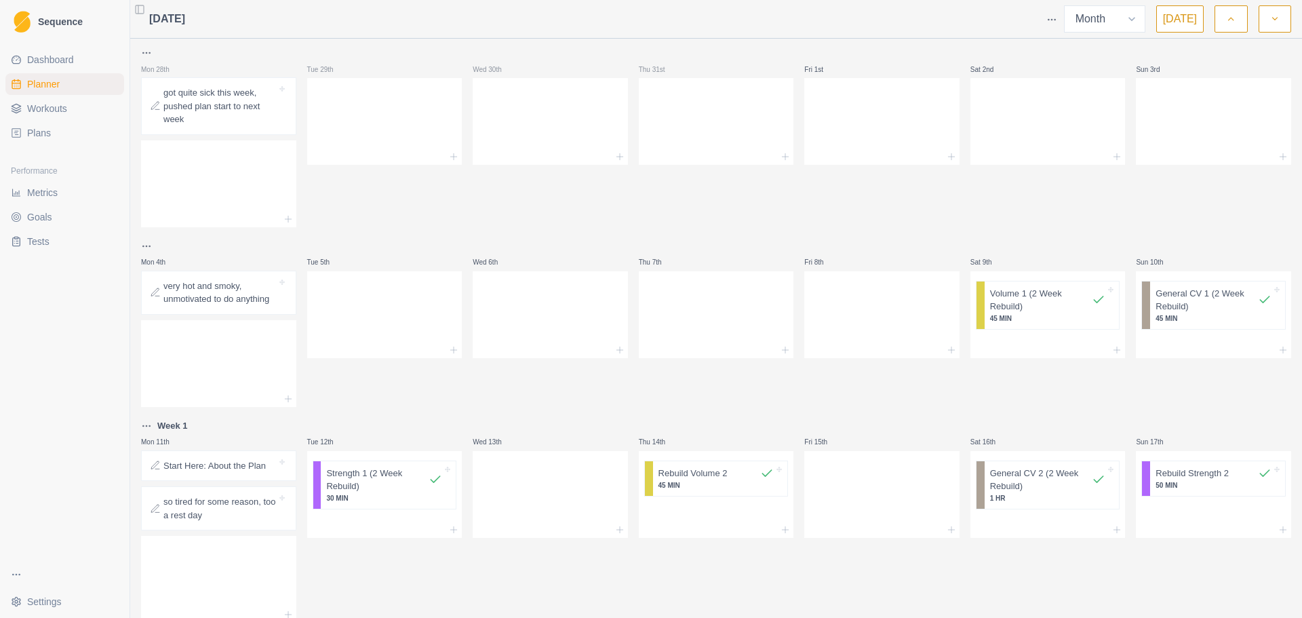
click at [228, 294] on p "very hot and smoky, unmotivated to do anything" at bounding box center [219, 292] width 113 height 26
click at [449, 393] on div "very hot and smoky, unmotivated to do anything [DATE]" at bounding box center [651, 309] width 1302 height 618
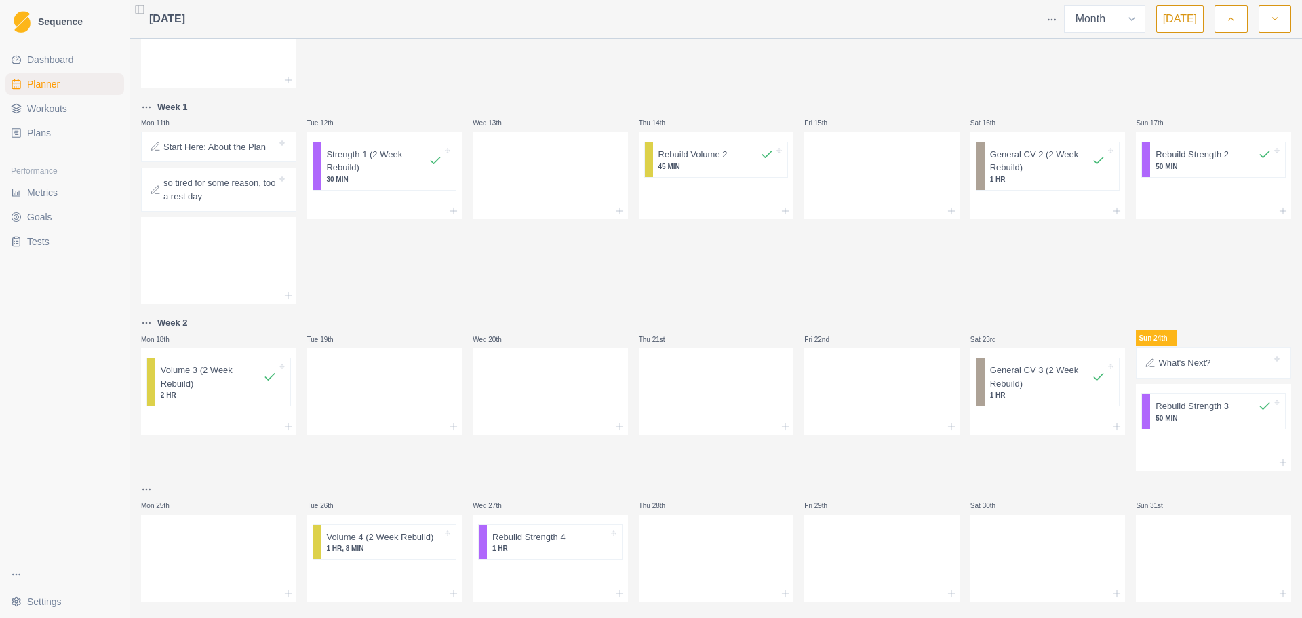
scroll to position [339, 0]
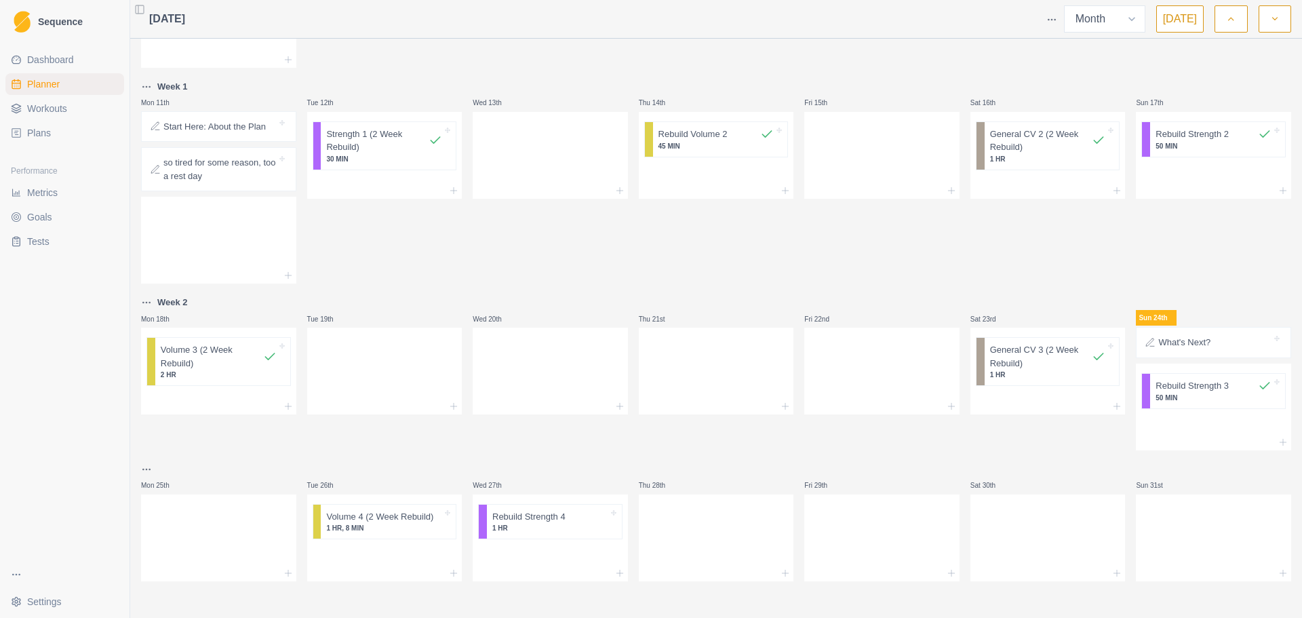
click at [64, 111] on span "Workouts" at bounding box center [47, 109] width 40 height 14
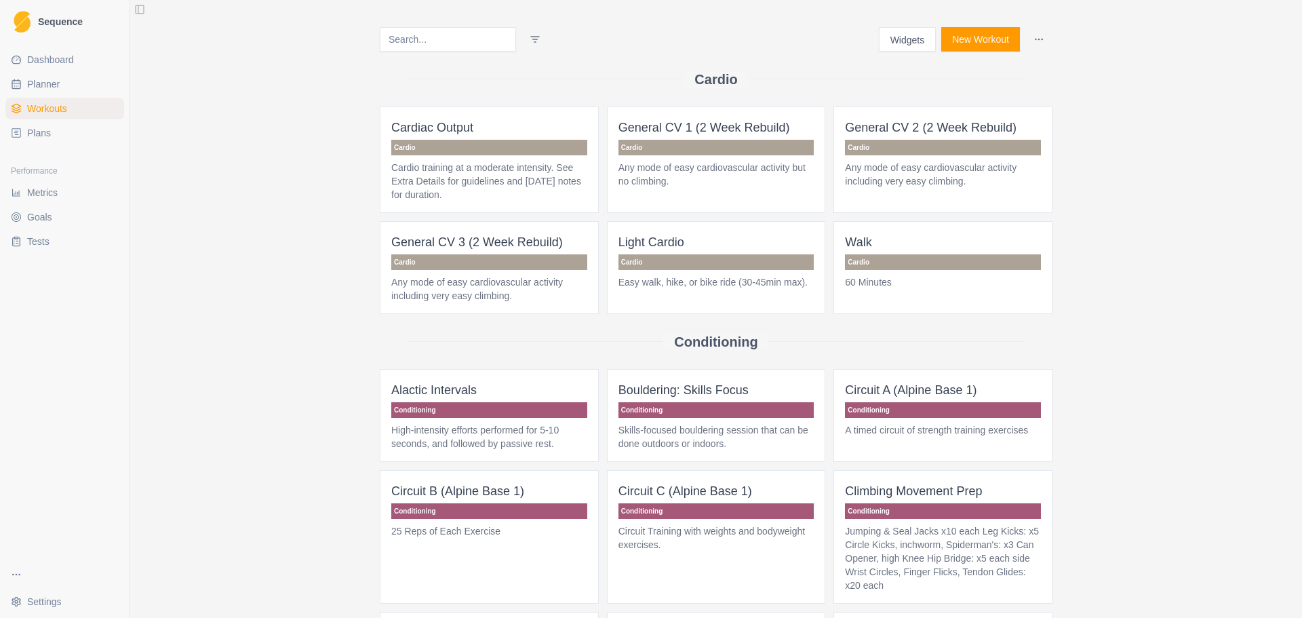
click at [60, 83] on link "Planner" at bounding box center [64, 84] width 119 height 22
select select "month"
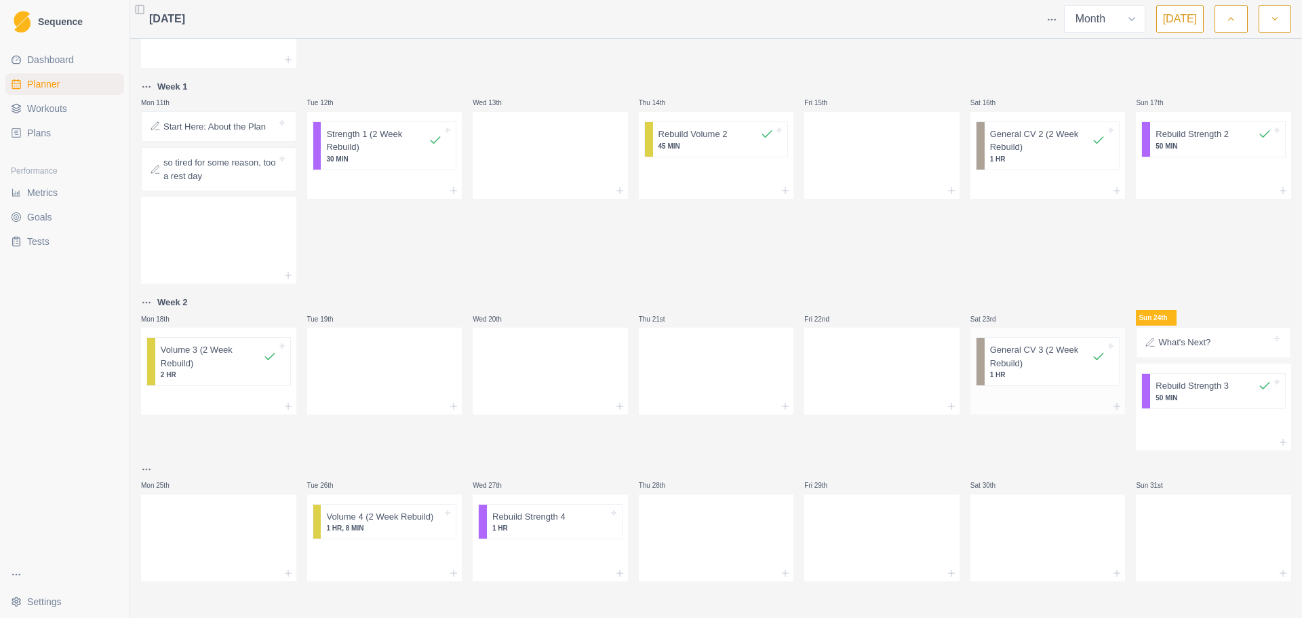
scroll to position [340, 0]
drag, startPoint x: 387, startPoint y: 519, endPoint x: 740, endPoint y: 520, distance: 353.3
click at [745, 520] on div "Mon 28th got quite sick this week, pushed plan start to [DATE] 29th Wed 30th Th…" at bounding box center [716, 141] width 1150 height 875
click at [454, 572] on icon at bounding box center [453, 571] width 11 height 11
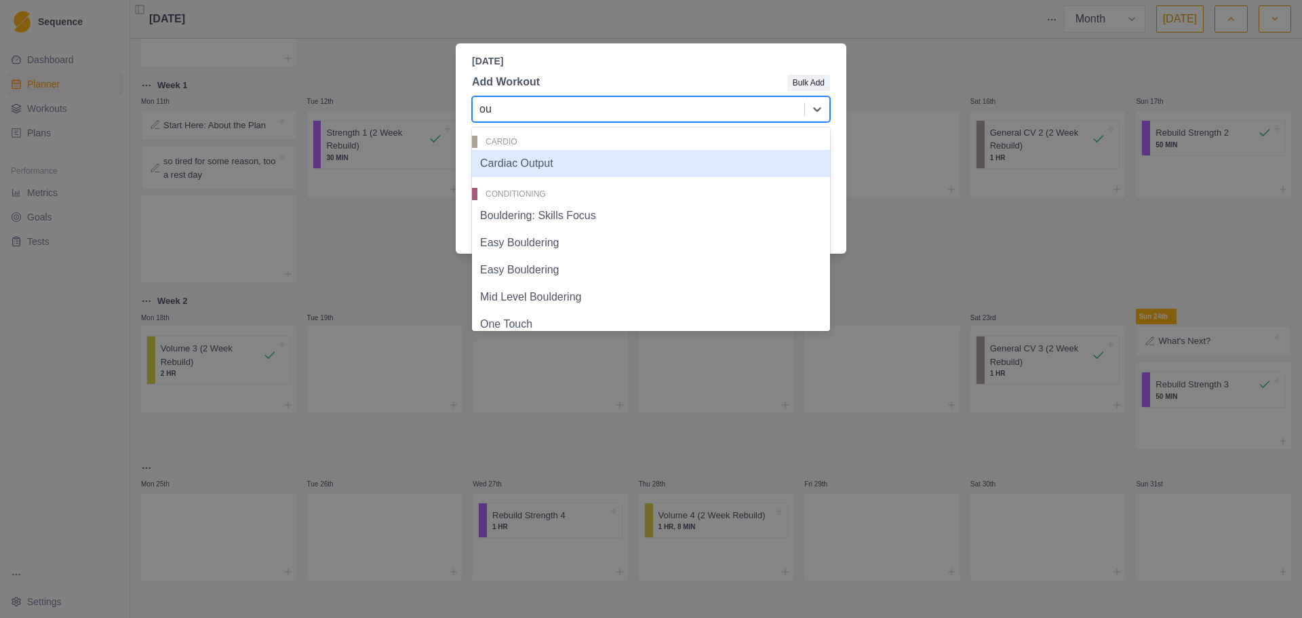
type input "o"
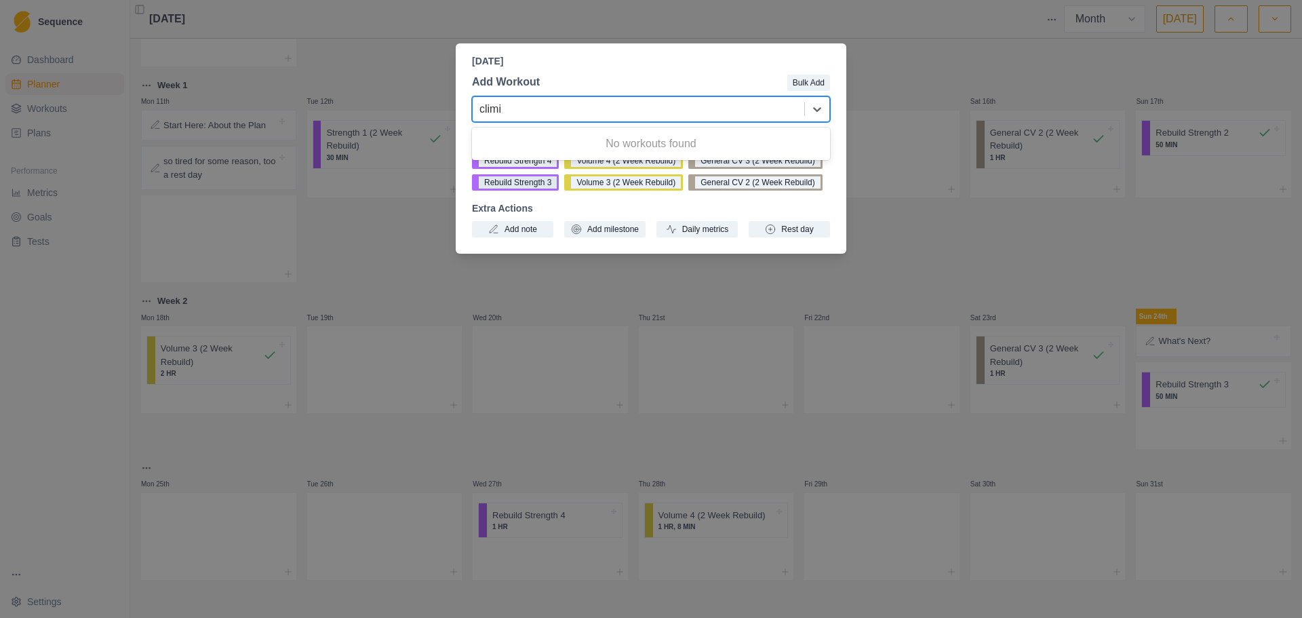
type input "clim"
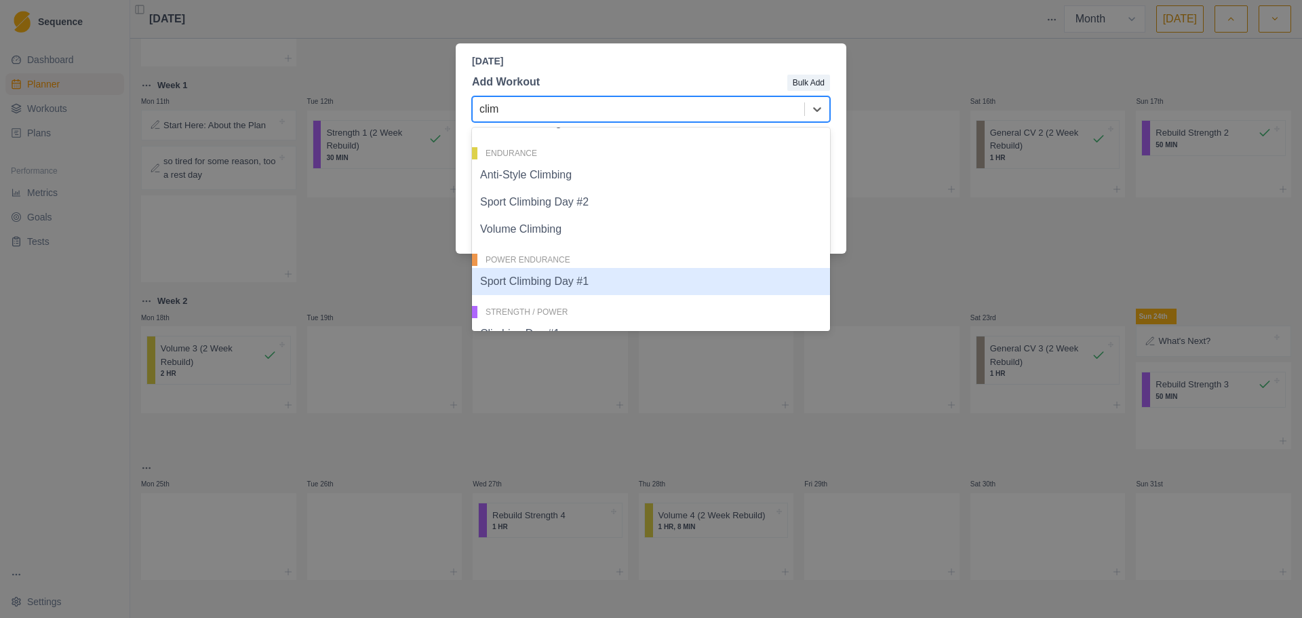
scroll to position [119, 0]
click at [635, 280] on div "Climbing Day #1" at bounding box center [651, 282] width 358 height 27
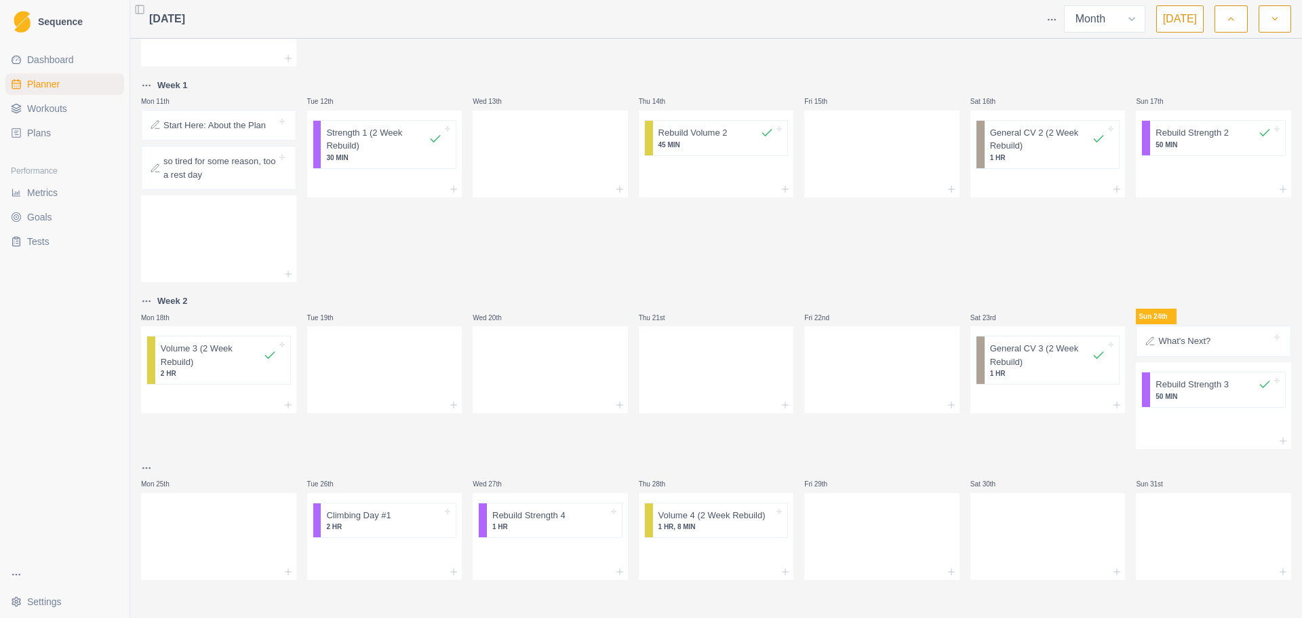
click at [1274, 18] on icon "button" at bounding box center [1274, 19] width 9 height 14
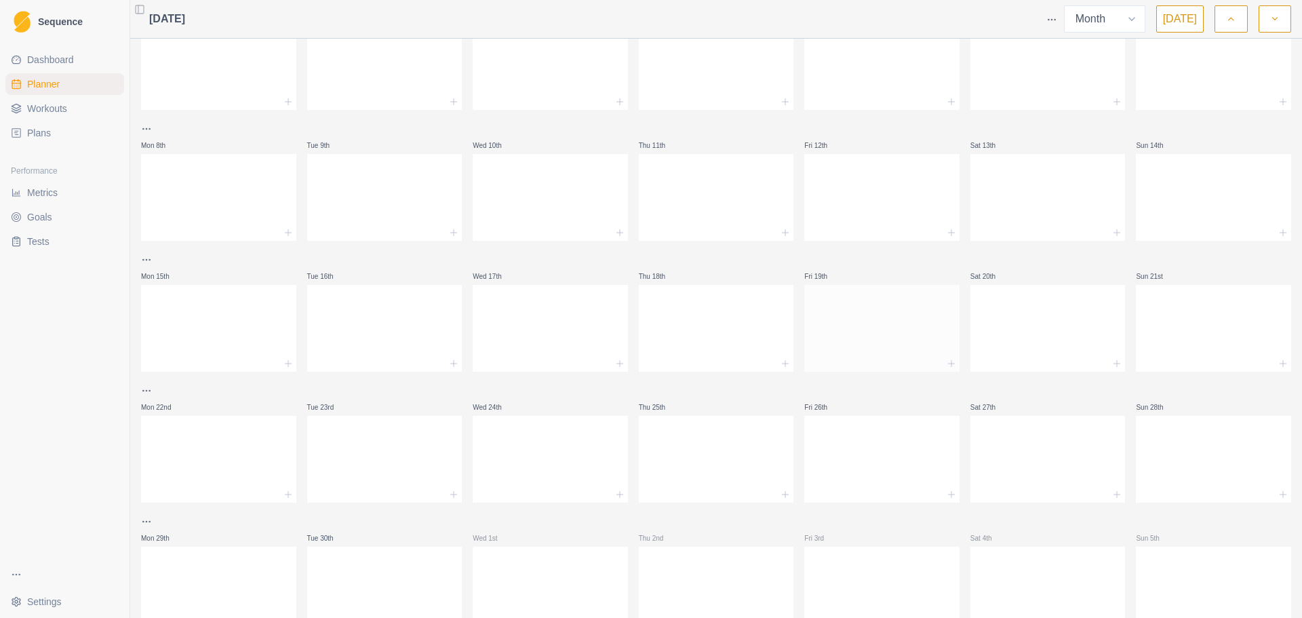
scroll to position [0, 0]
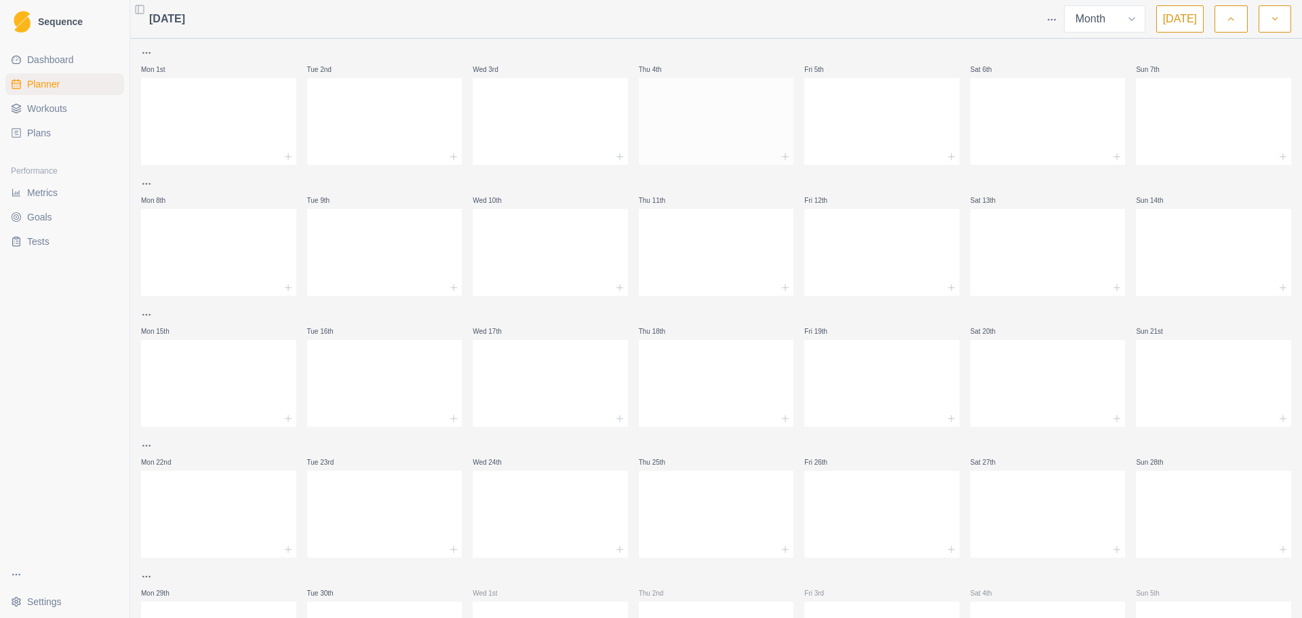
click at [726, 116] on div at bounding box center [716, 119] width 155 height 60
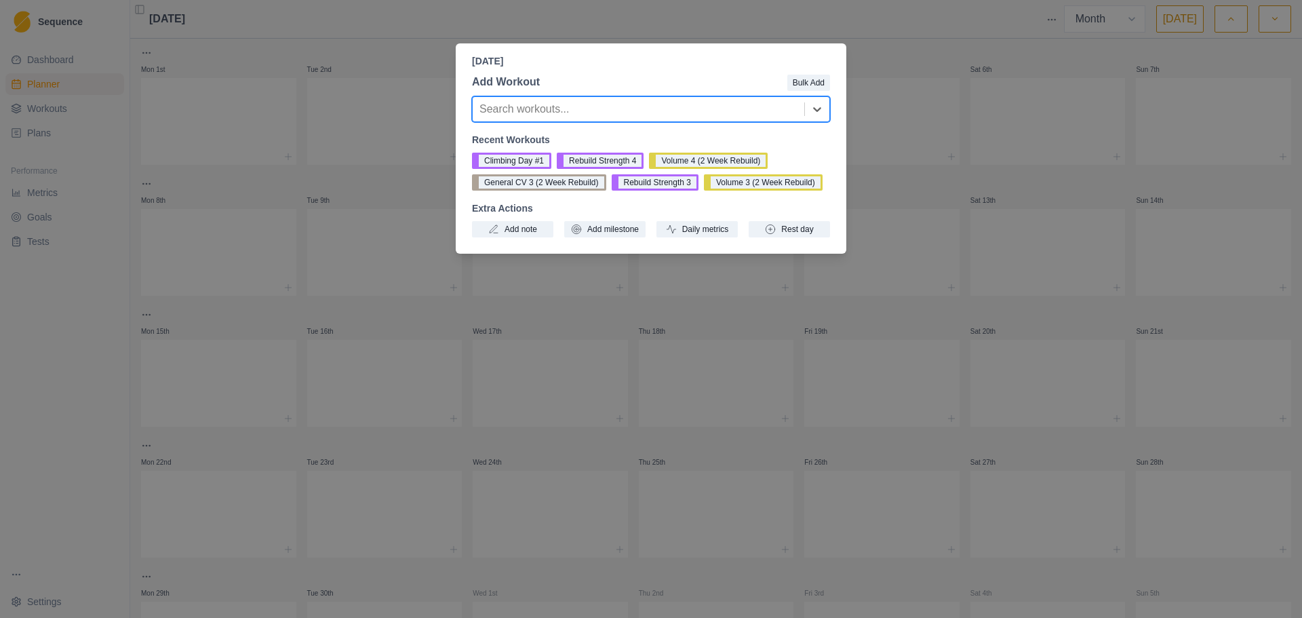
drag, startPoint x: 924, startPoint y: 59, endPoint x: 915, endPoint y: 62, distance: 8.6
click at [924, 59] on div "[DATE] Add Workout Bulk Add Search workouts... Recent Workouts Climbing Day #1 …" at bounding box center [651, 309] width 1302 height 618
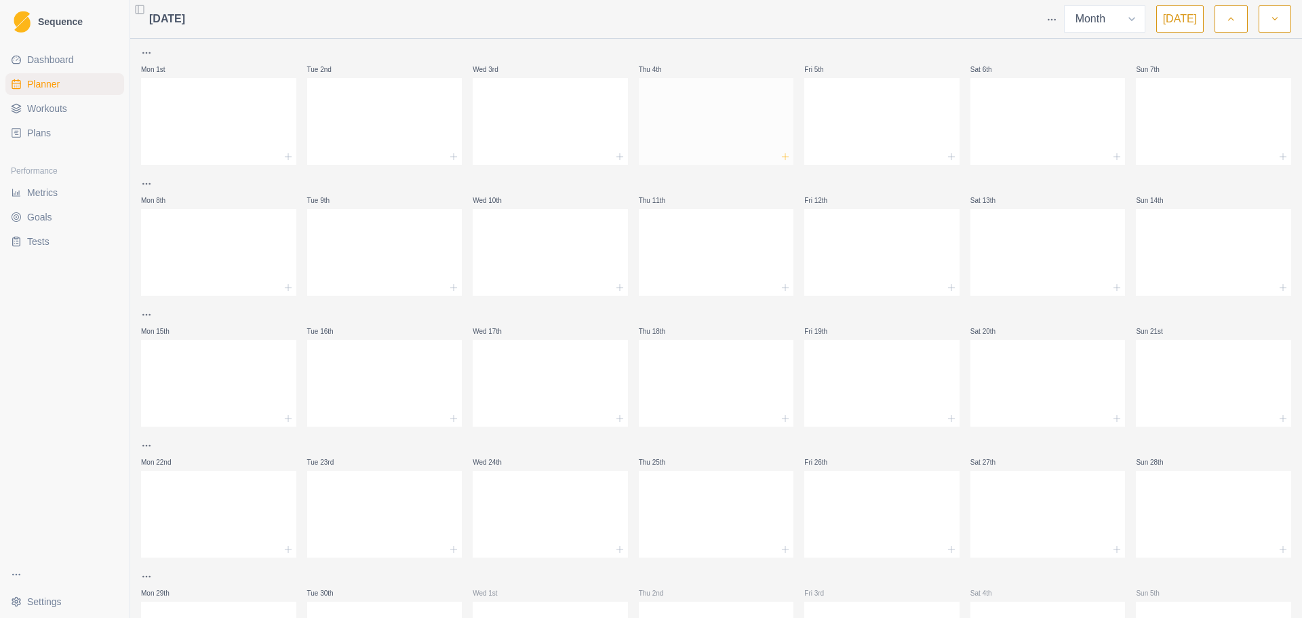
click at [780, 153] on icon at bounding box center [785, 156] width 11 height 11
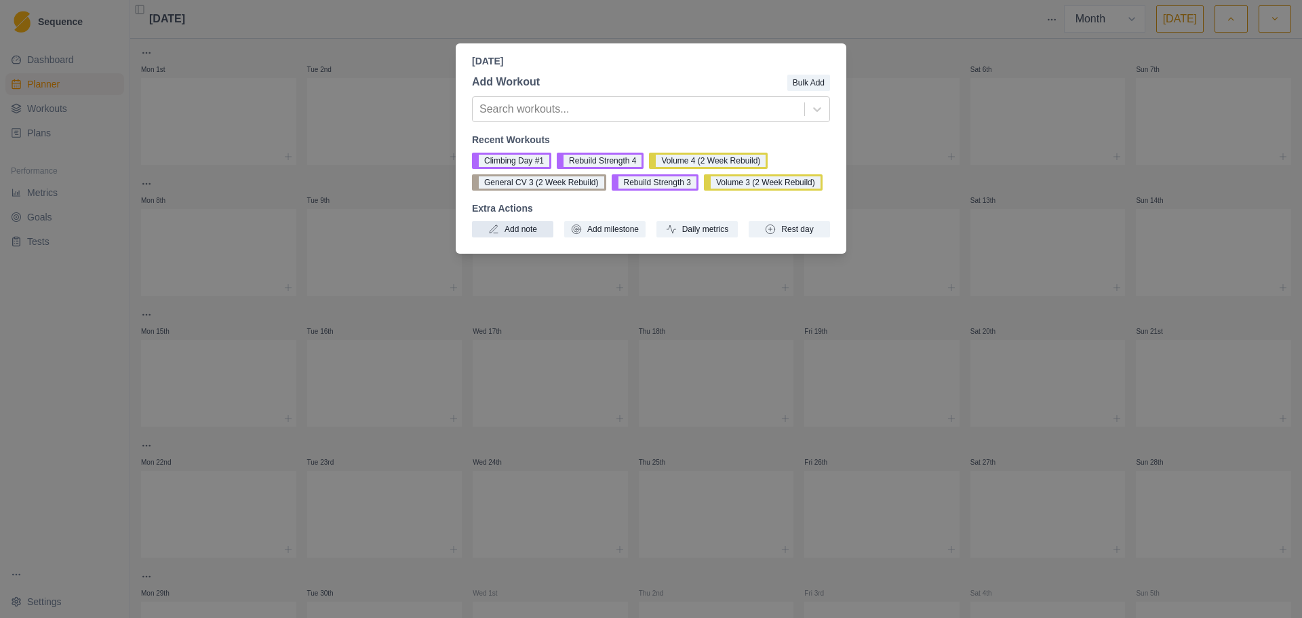
click at [536, 229] on button "Add note" at bounding box center [512, 229] width 81 height 16
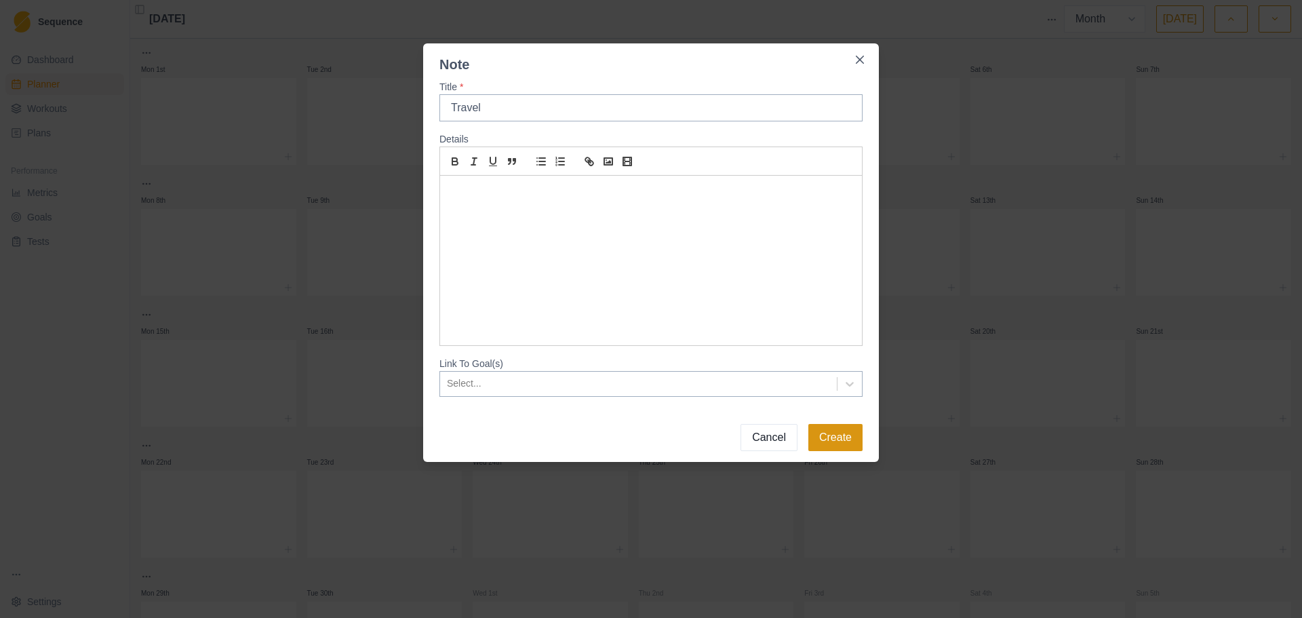
type input "Travel"
click at [838, 439] on button "Create" at bounding box center [835, 437] width 54 height 27
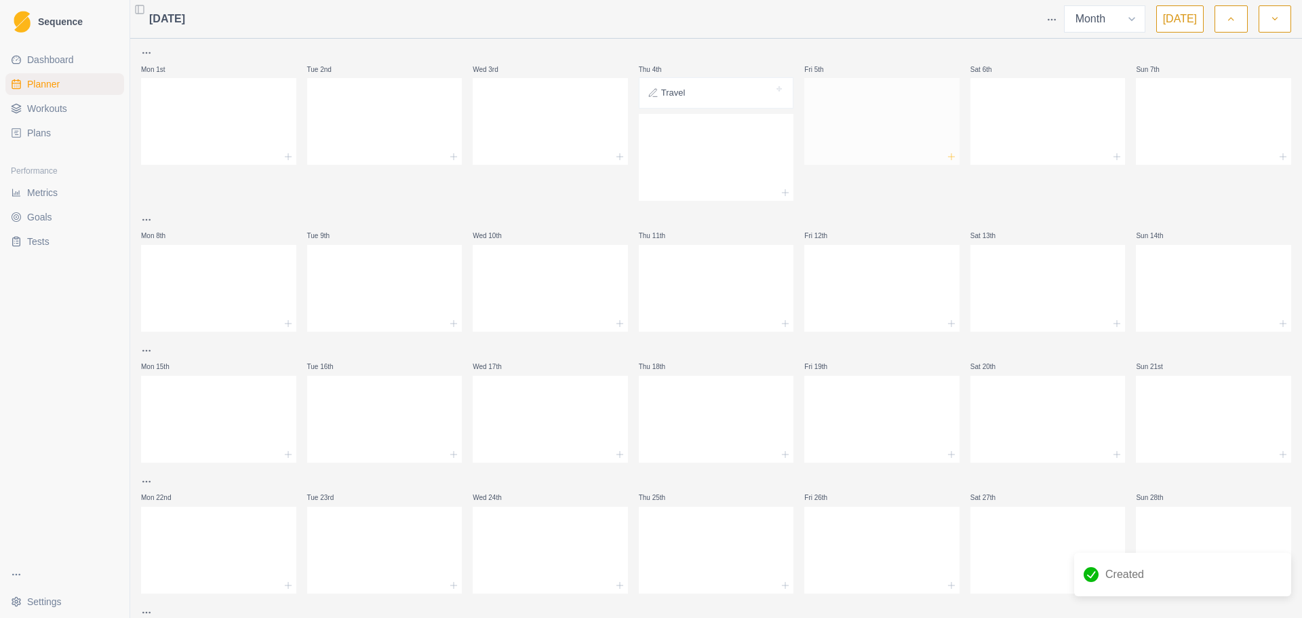
click at [951, 157] on line at bounding box center [951, 156] width 0 height 6
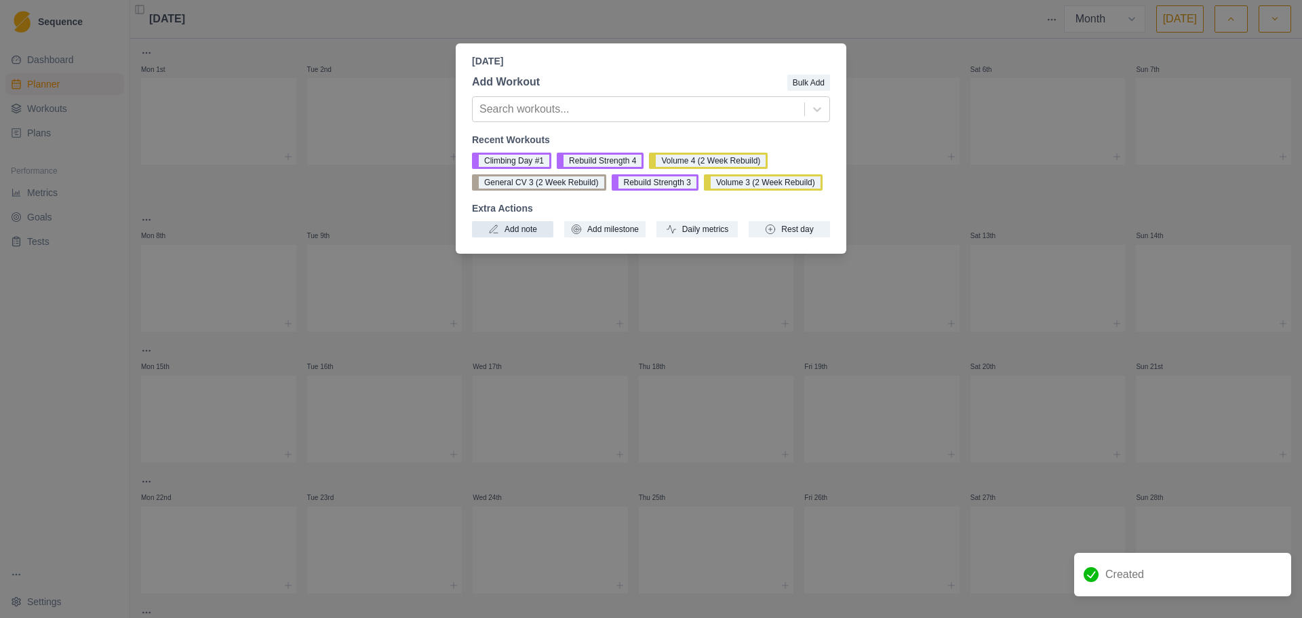
click at [519, 222] on button "Add note" at bounding box center [512, 229] width 81 height 16
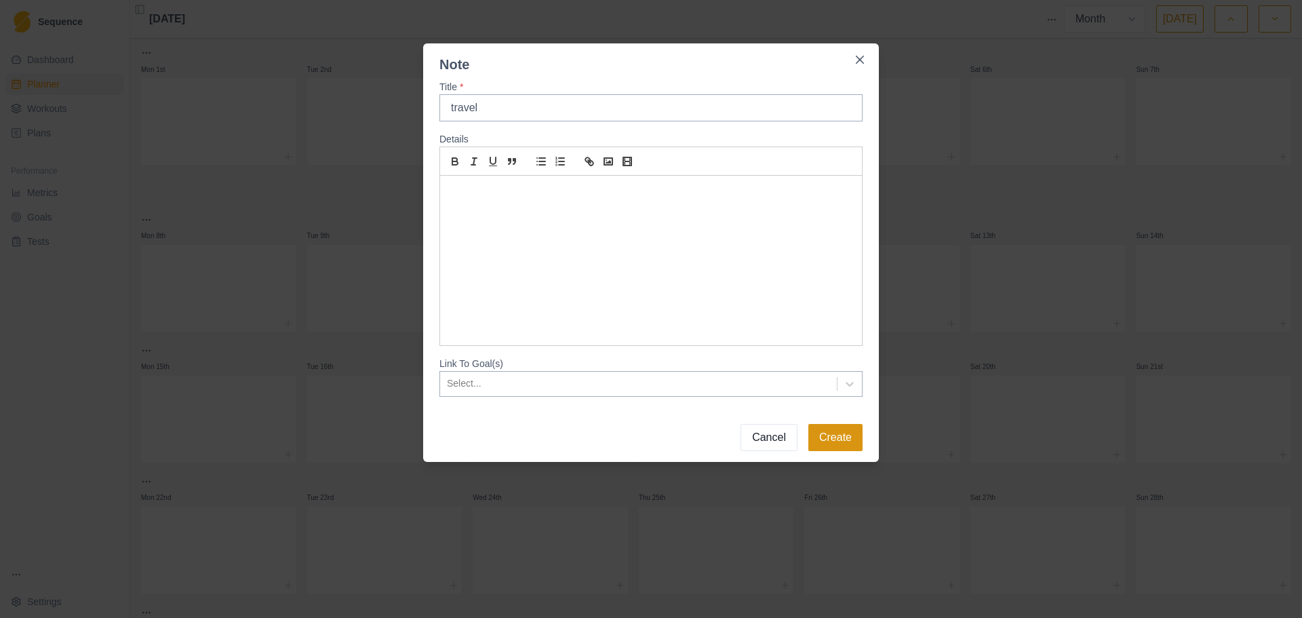
type input "travel"
click at [851, 442] on button "Create" at bounding box center [835, 437] width 54 height 27
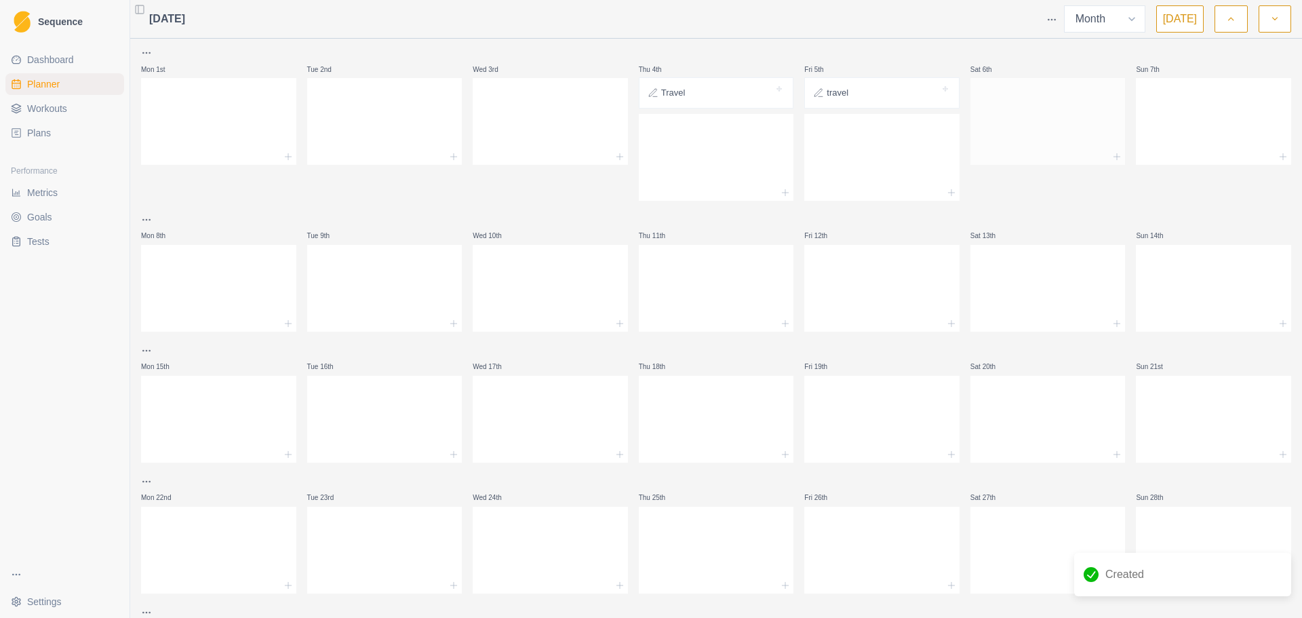
click at [1114, 155] on div at bounding box center [1047, 157] width 155 height 16
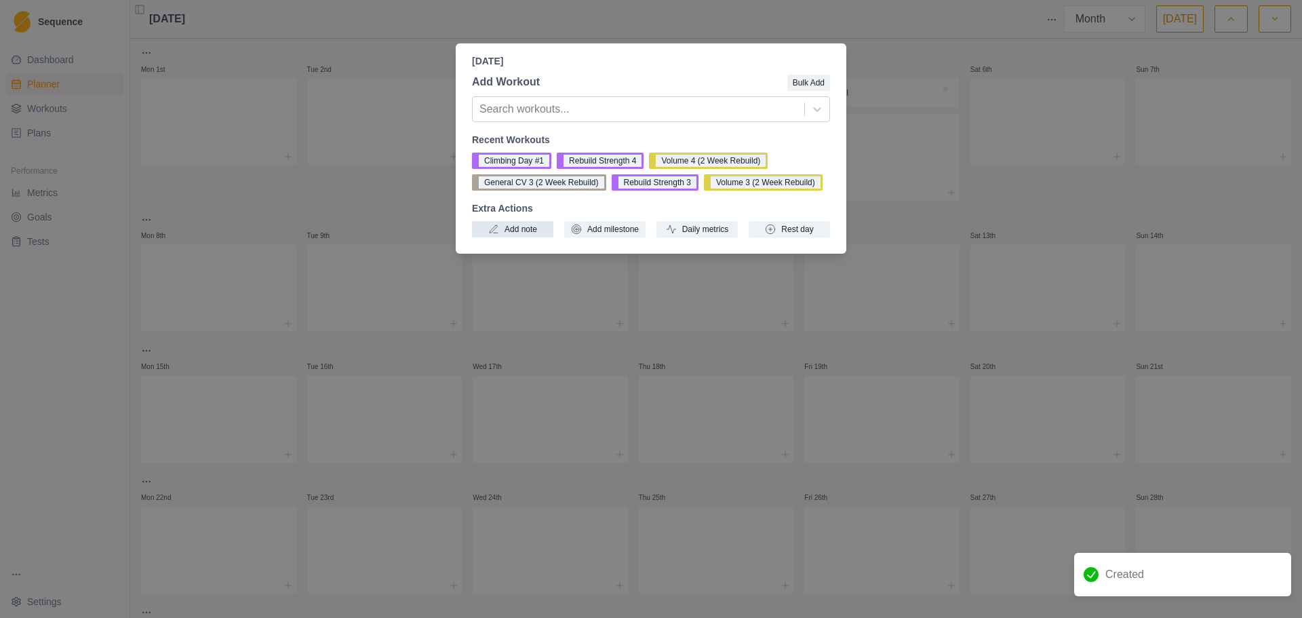
click at [531, 231] on button "Add note" at bounding box center [512, 229] width 81 height 16
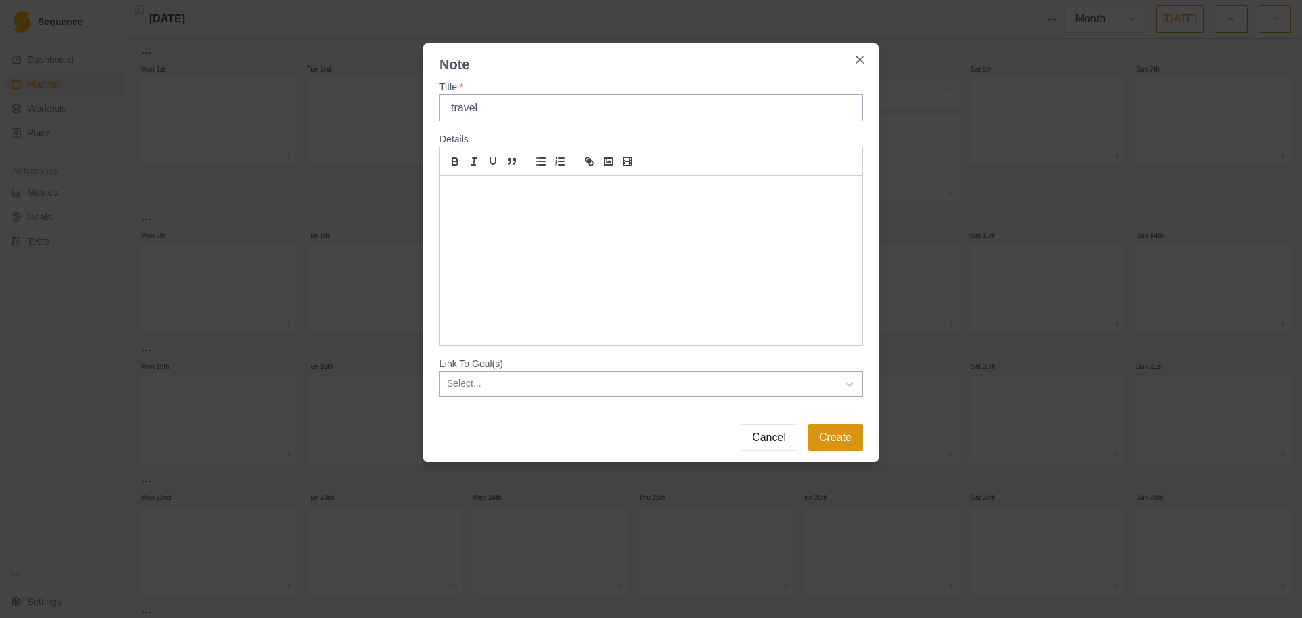
type input "travel"
click at [849, 429] on button "Create" at bounding box center [835, 437] width 54 height 27
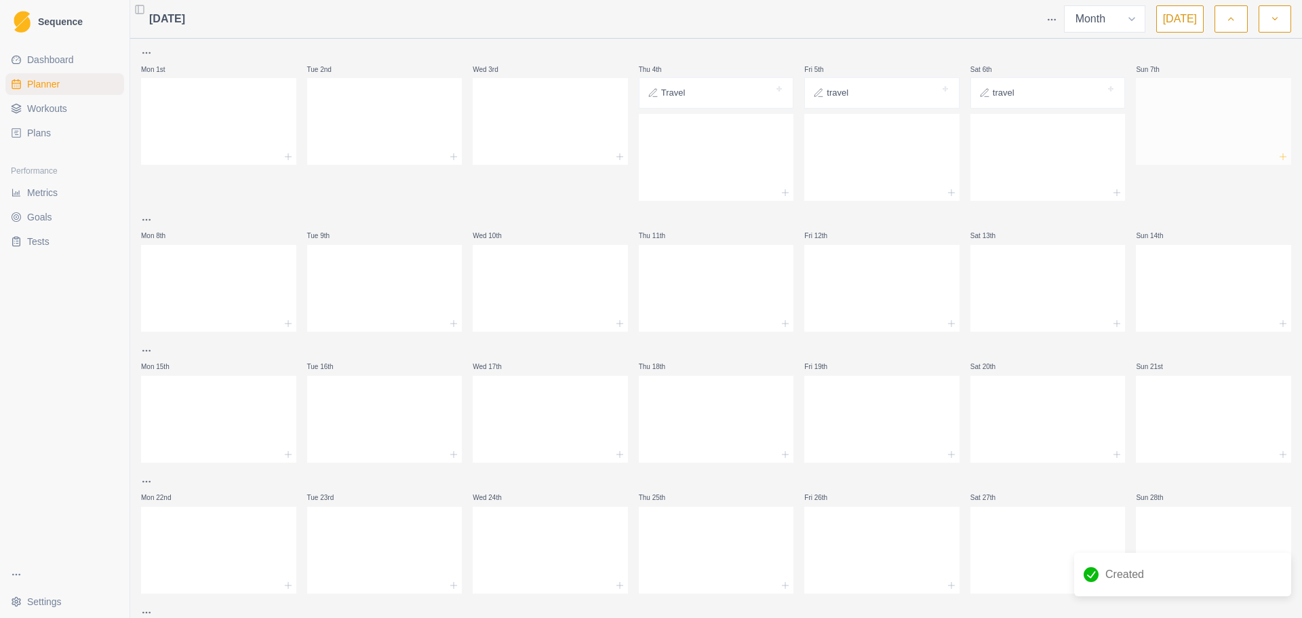
click at [1278, 152] on icon at bounding box center [1283, 156] width 11 height 11
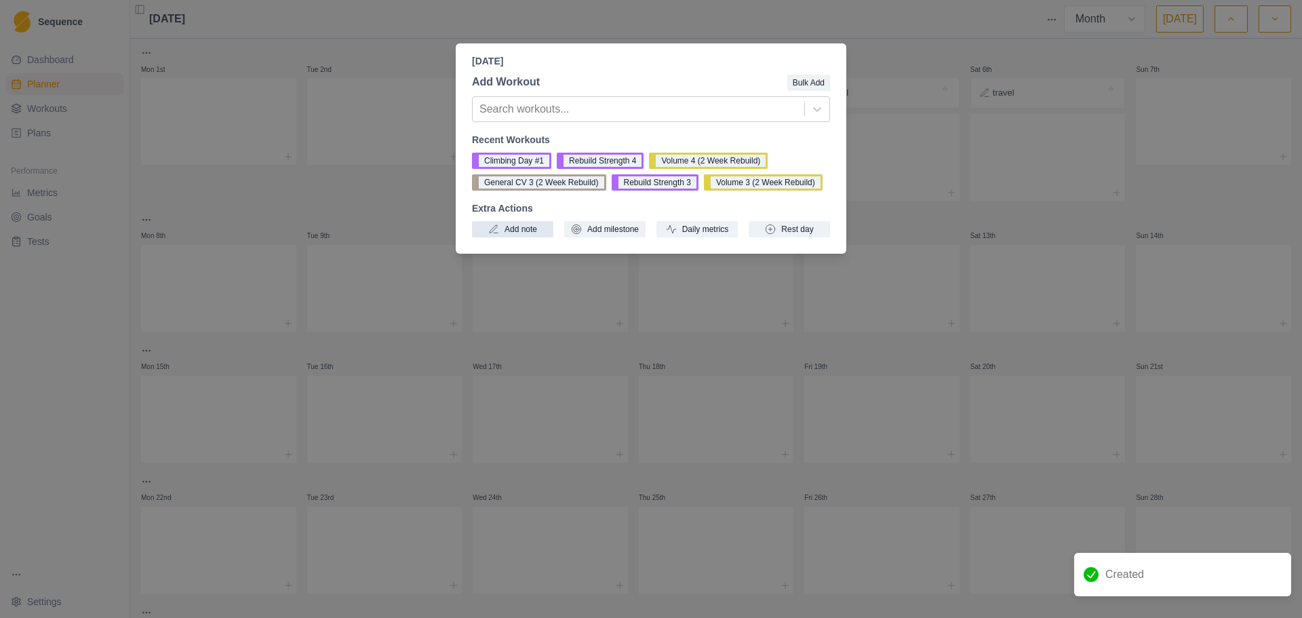
click at [502, 235] on button "Add note" at bounding box center [512, 229] width 81 height 16
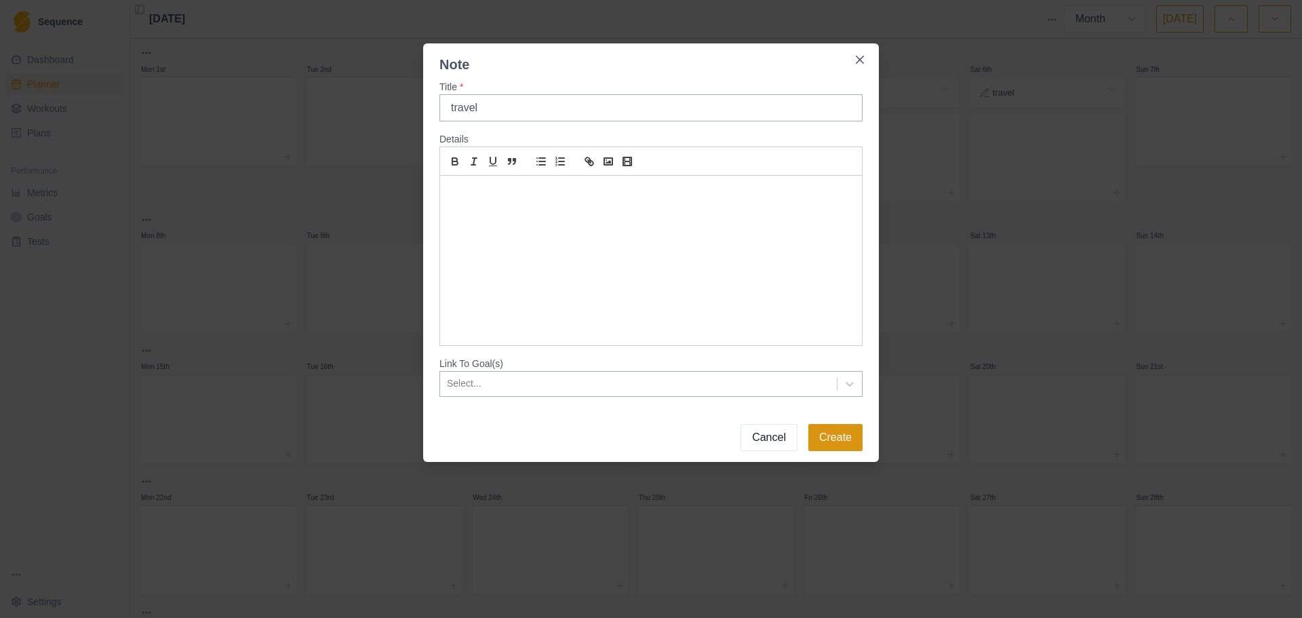
type input "travel"
click at [853, 429] on button "Create" at bounding box center [835, 437] width 54 height 27
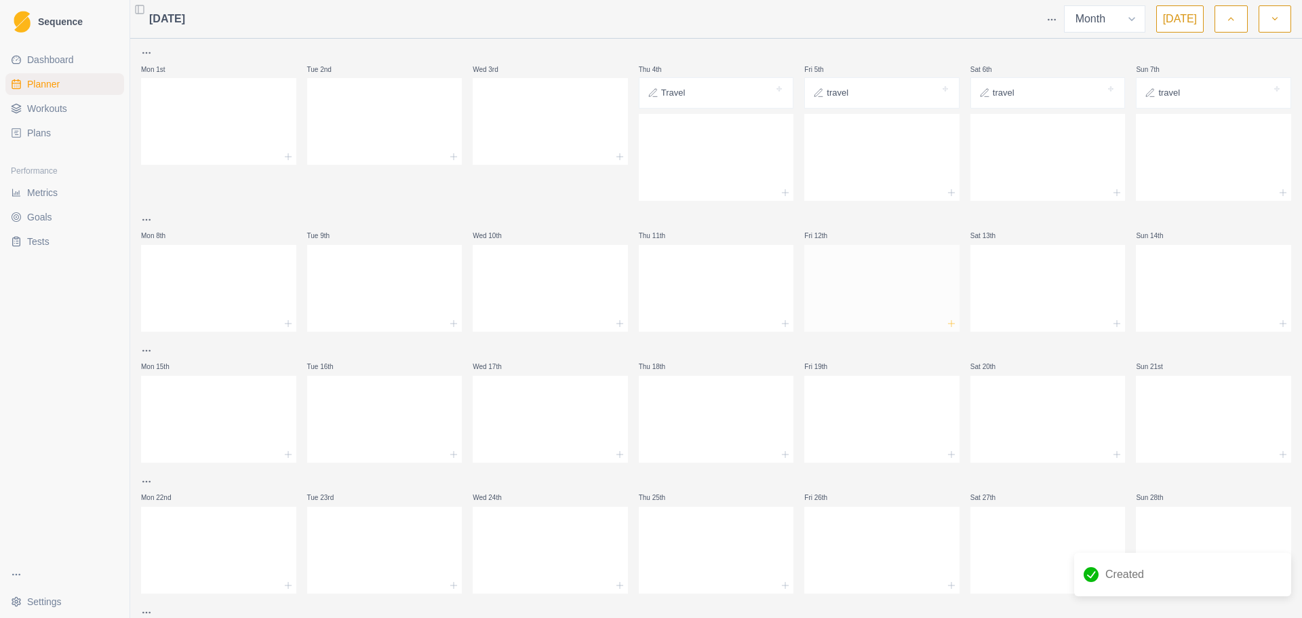
click at [946, 326] on icon at bounding box center [951, 323] width 11 height 11
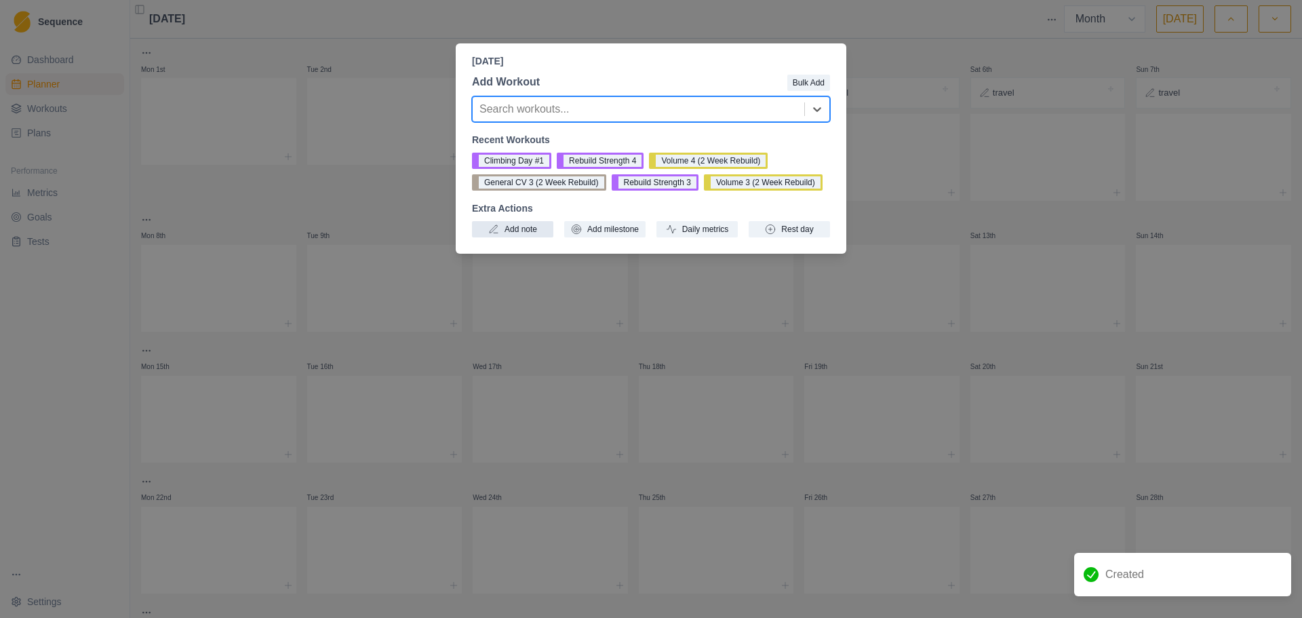
click at [518, 233] on button "Add note" at bounding box center [512, 229] width 81 height 16
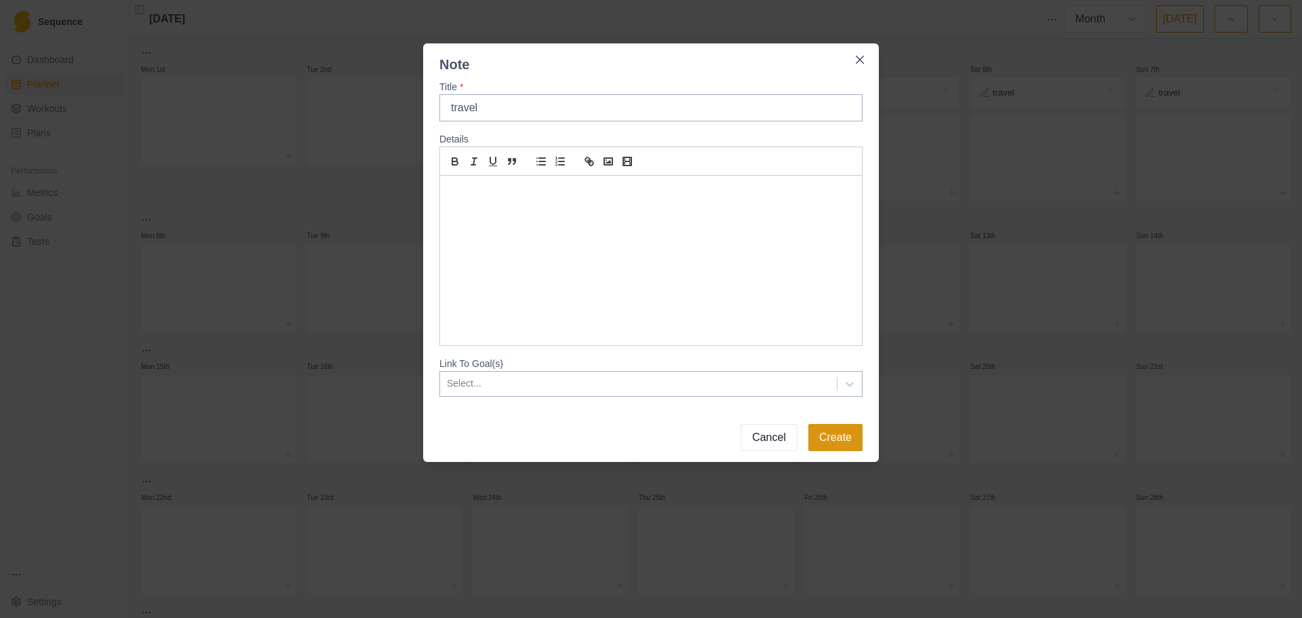
type input "travel"
click at [831, 433] on button "Create" at bounding box center [835, 437] width 54 height 27
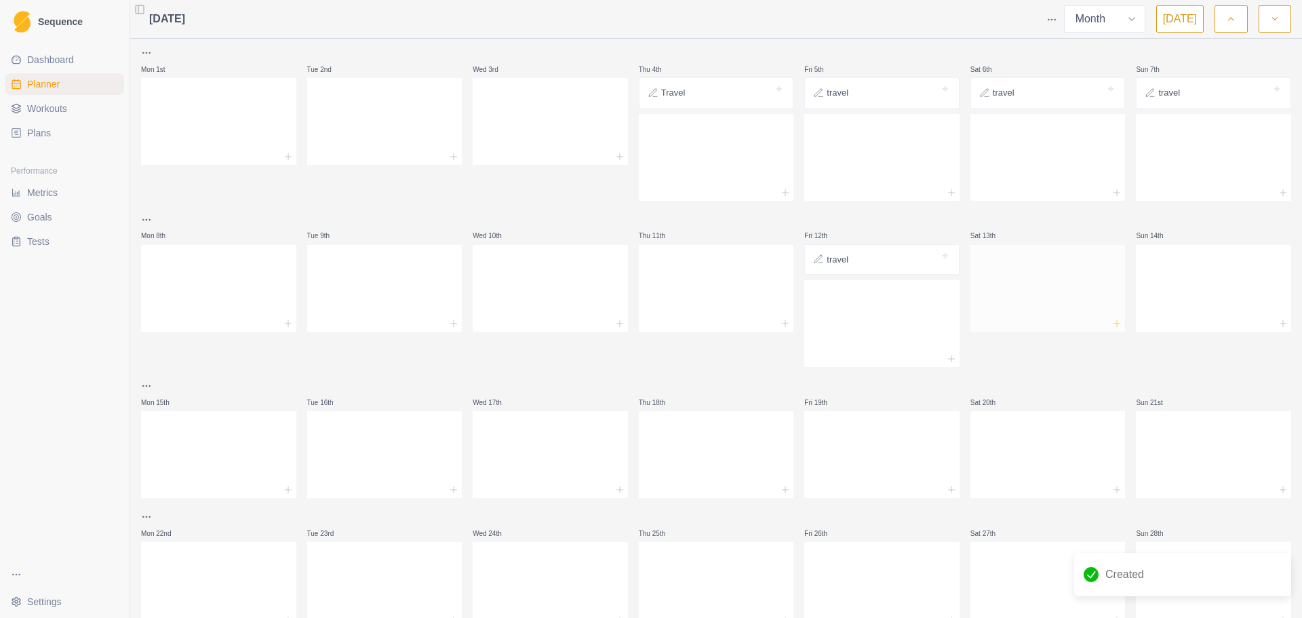
click at [1111, 326] on icon at bounding box center [1116, 323] width 11 height 11
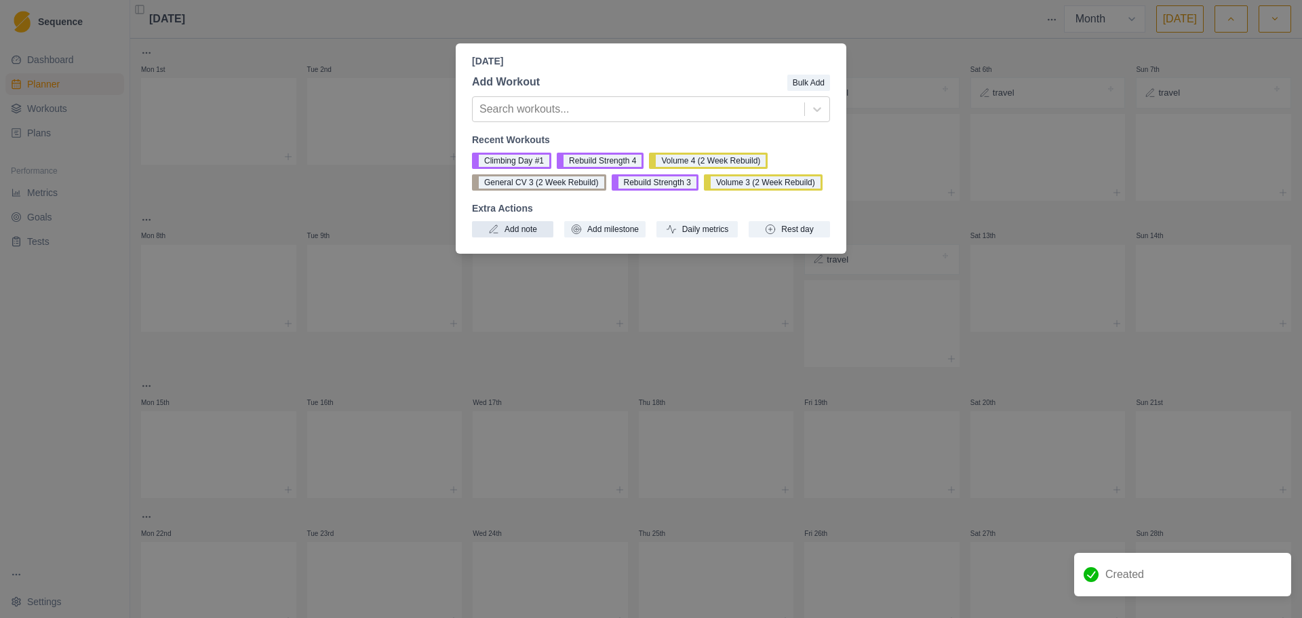
click at [509, 233] on button "Add note" at bounding box center [512, 229] width 81 height 16
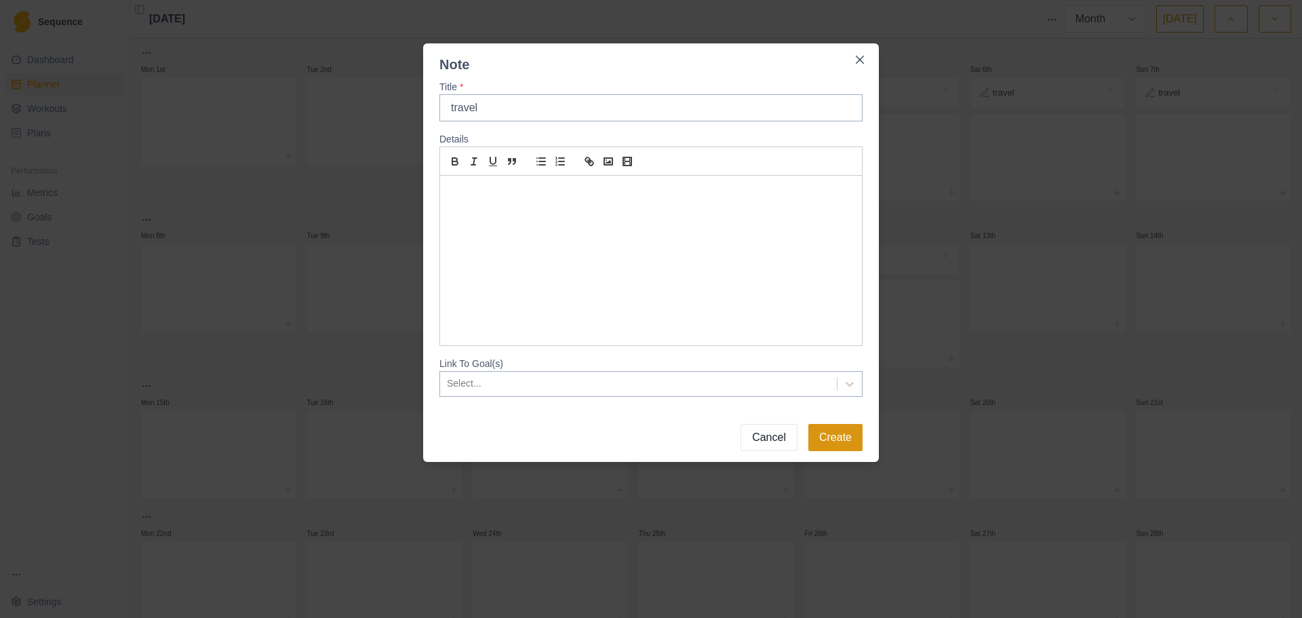
type input "travel"
click at [815, 448] on button "Create" at bounding box center [835, 437] width 54 height 27
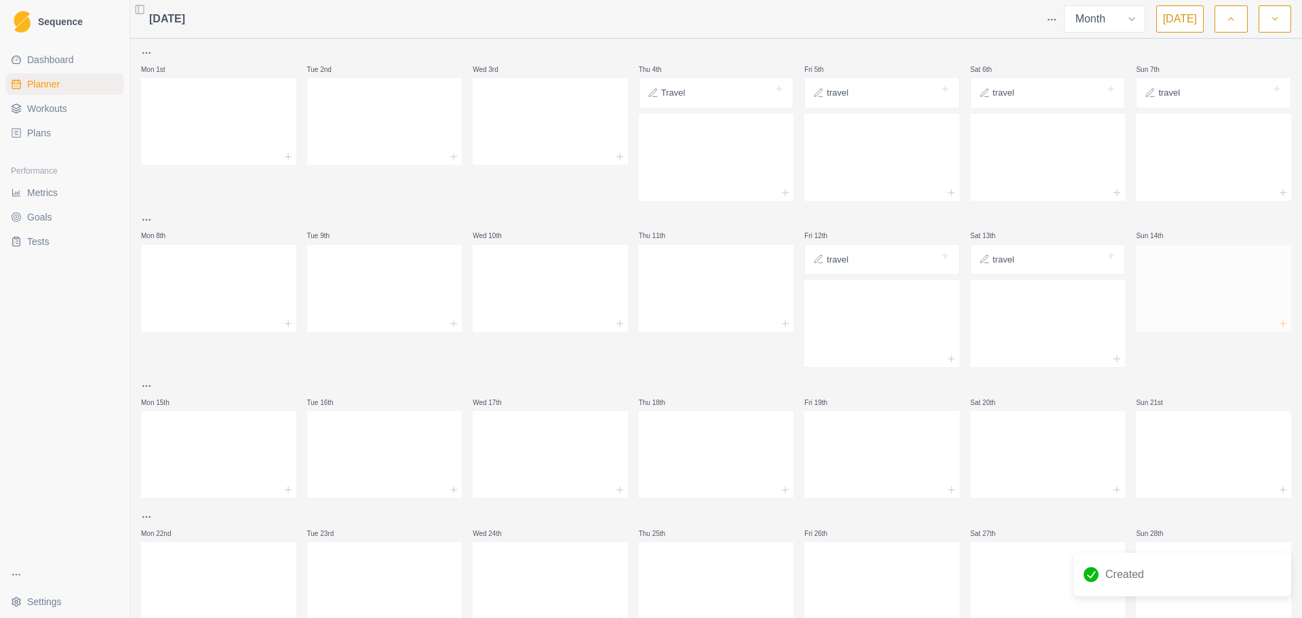
click at [1278, 324] on icon at bounding box center [1283, 323] width 11 height 11
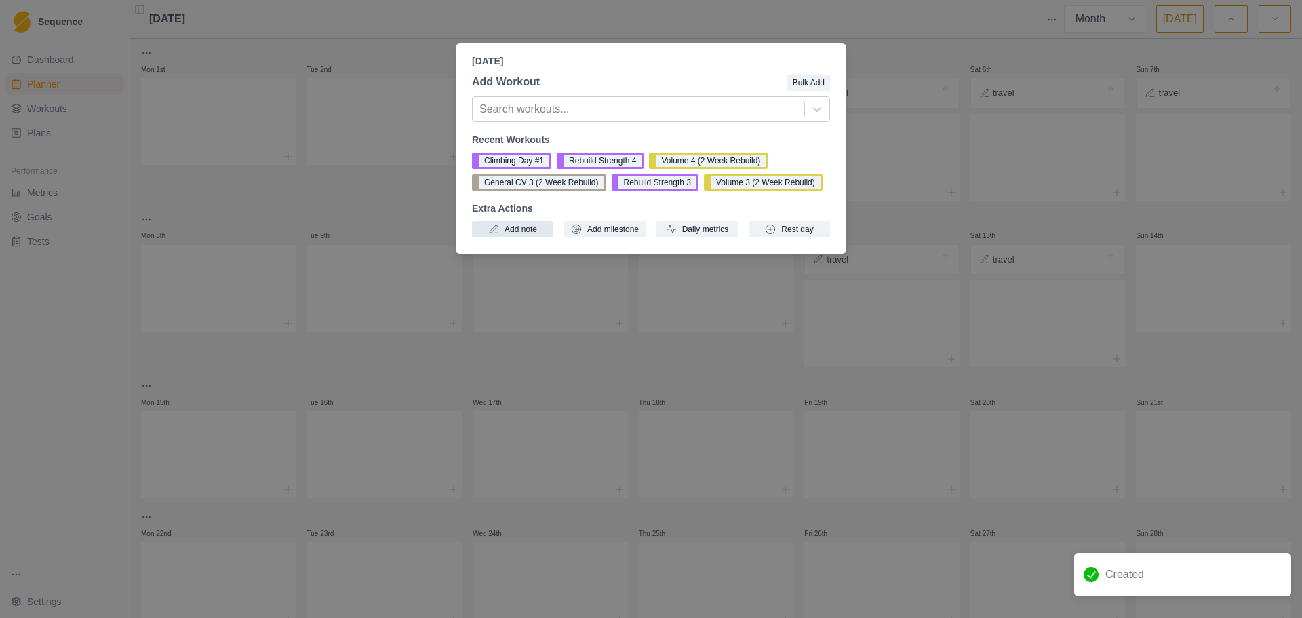
click at [523, 231] on button "Add note" at bounding box center [512, 229] width 81 height 16
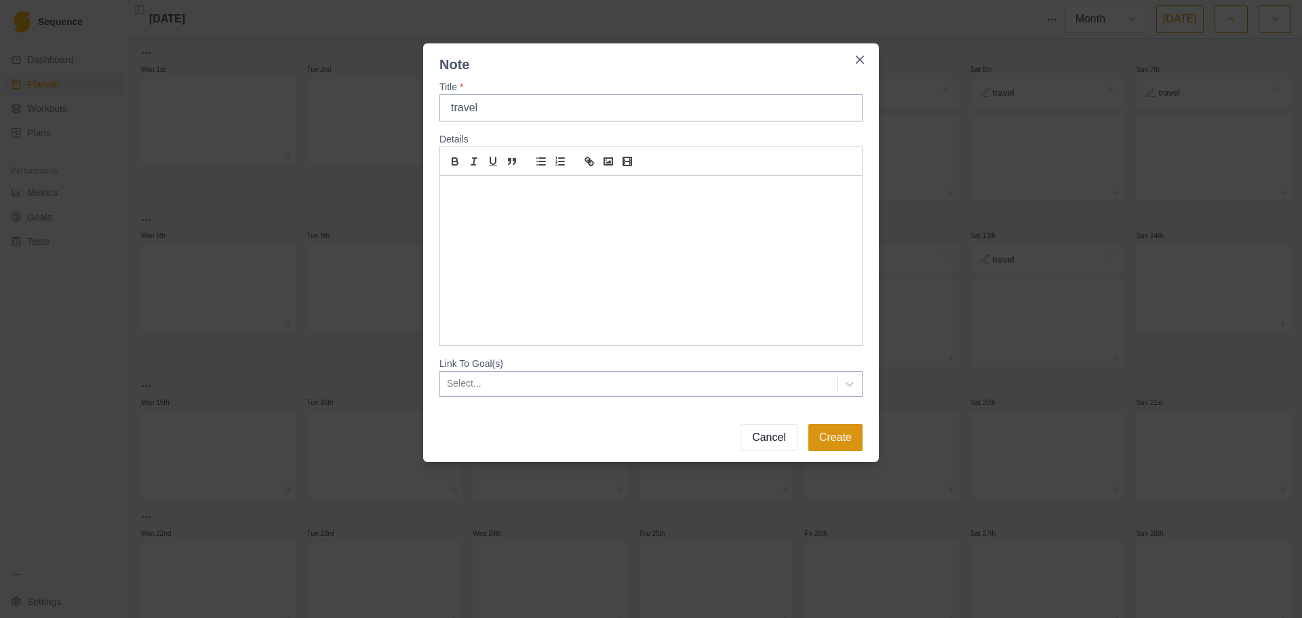
type input "travel"
click at [852, 433] on button "Create" at bounding box center [835, 437] width 54 height 27
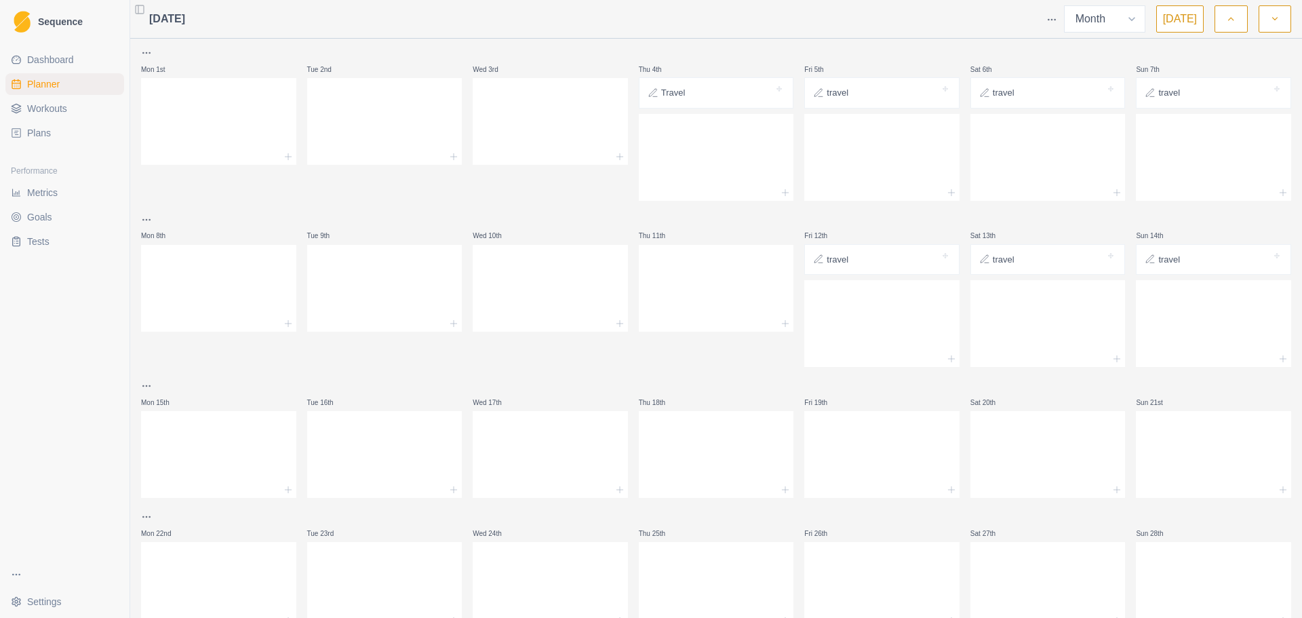
click at [53, 139] on link "Plans" at bounding box center [64, 133] width 119 height 22
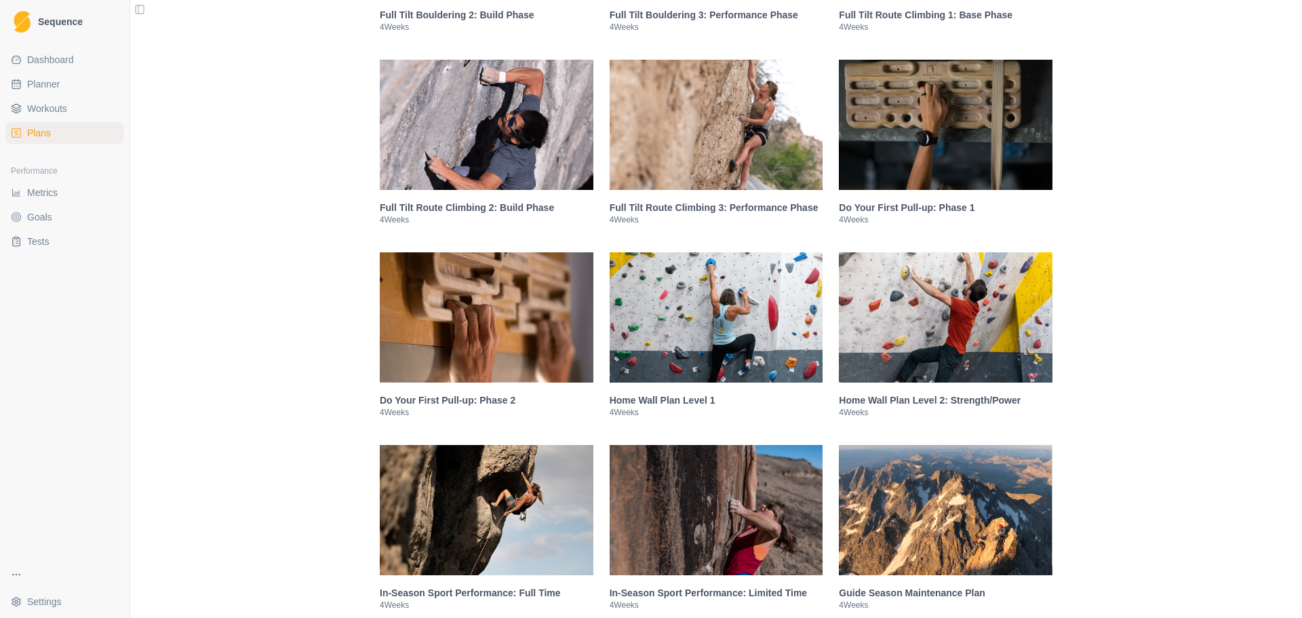
scroll to position [1424, 0]
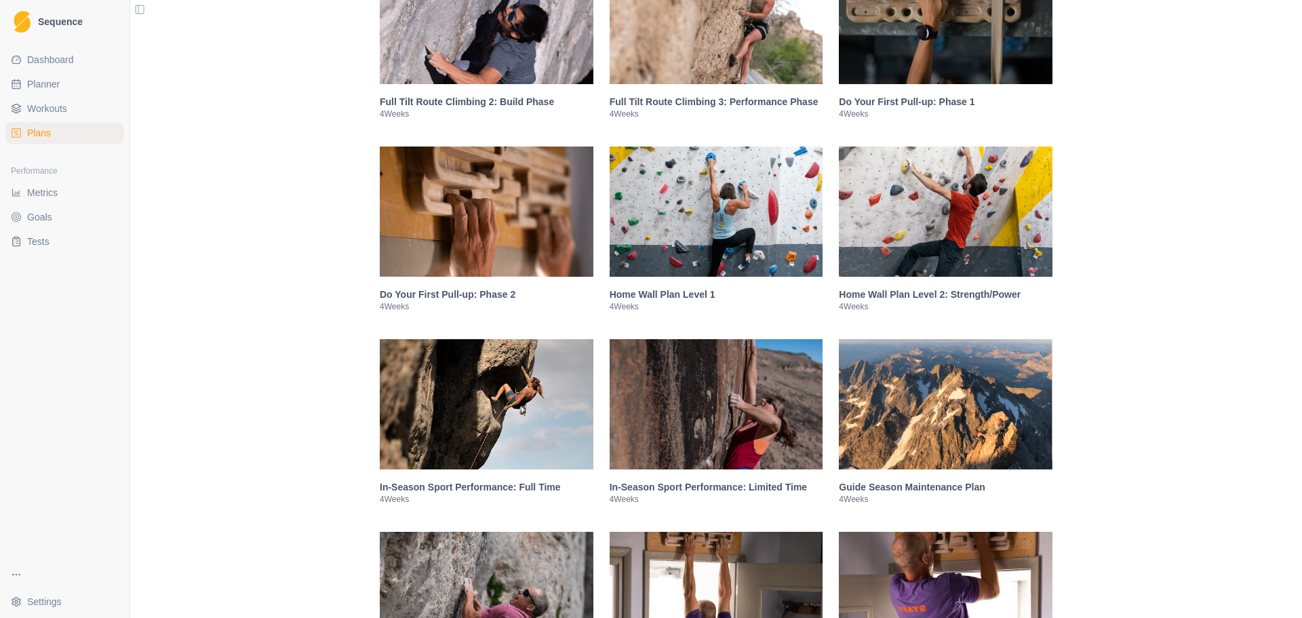
click at [703, 421] on img at bounding box center [717, 404] width 214 height 130
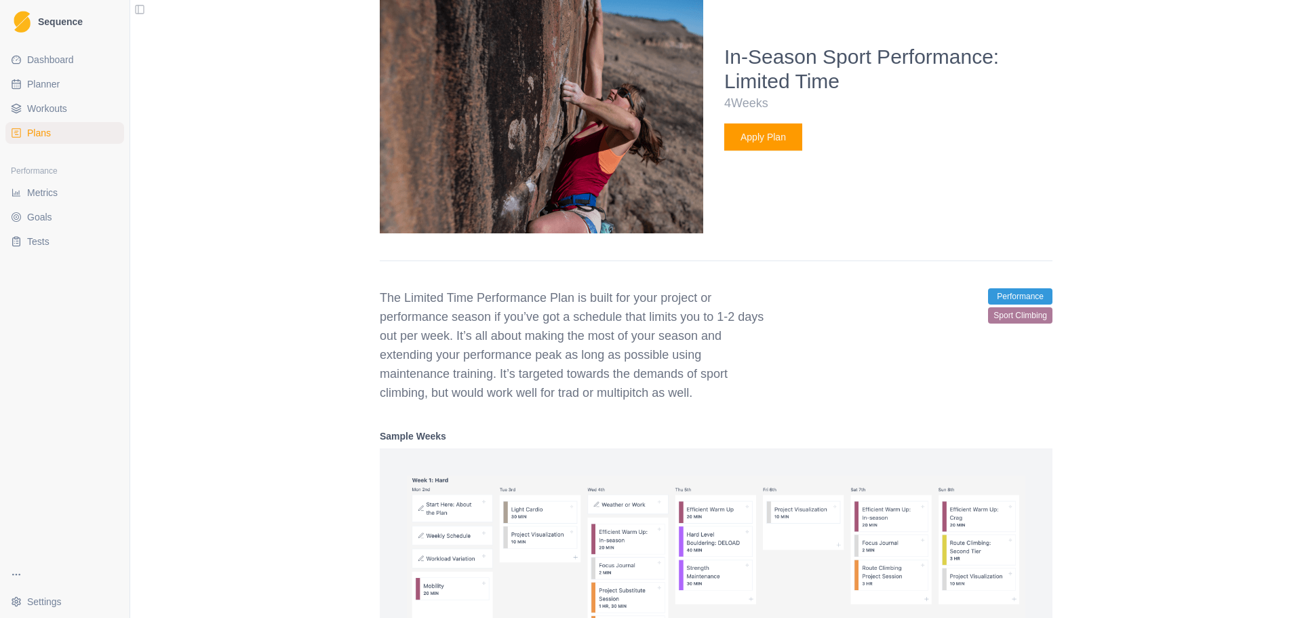
scroll to position [2159, 0]
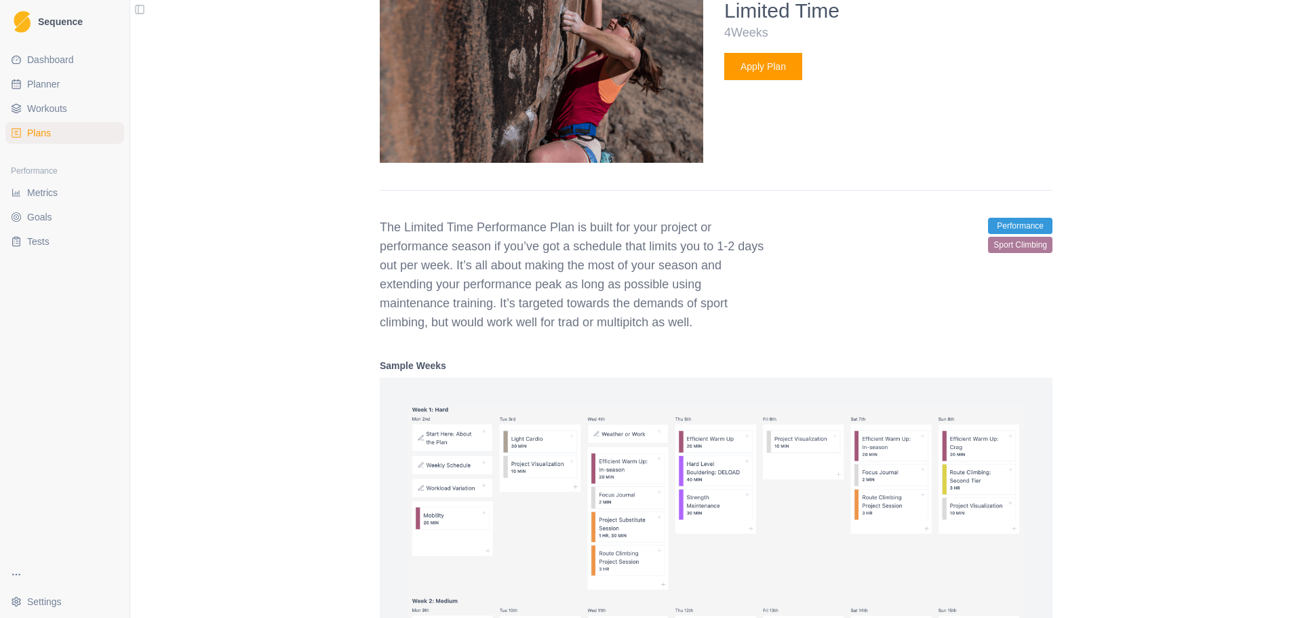
select select "month"
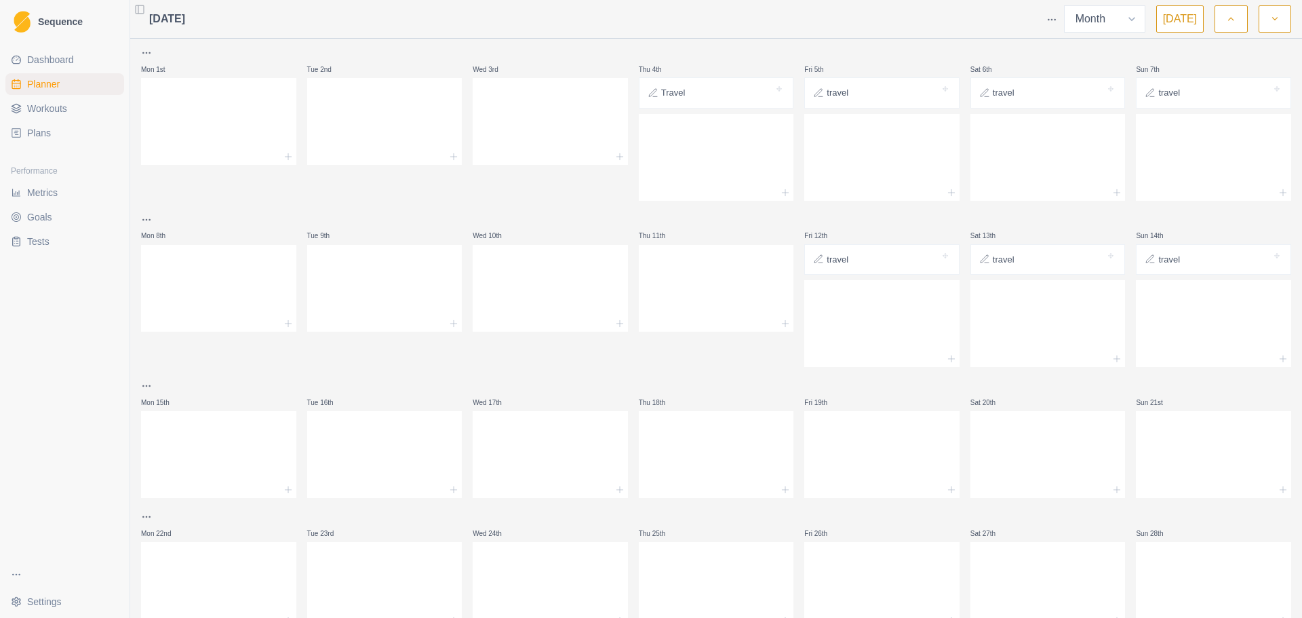
click at [34, 128] on span "Plans" at bounding box center [39, 133] width 24 height 14
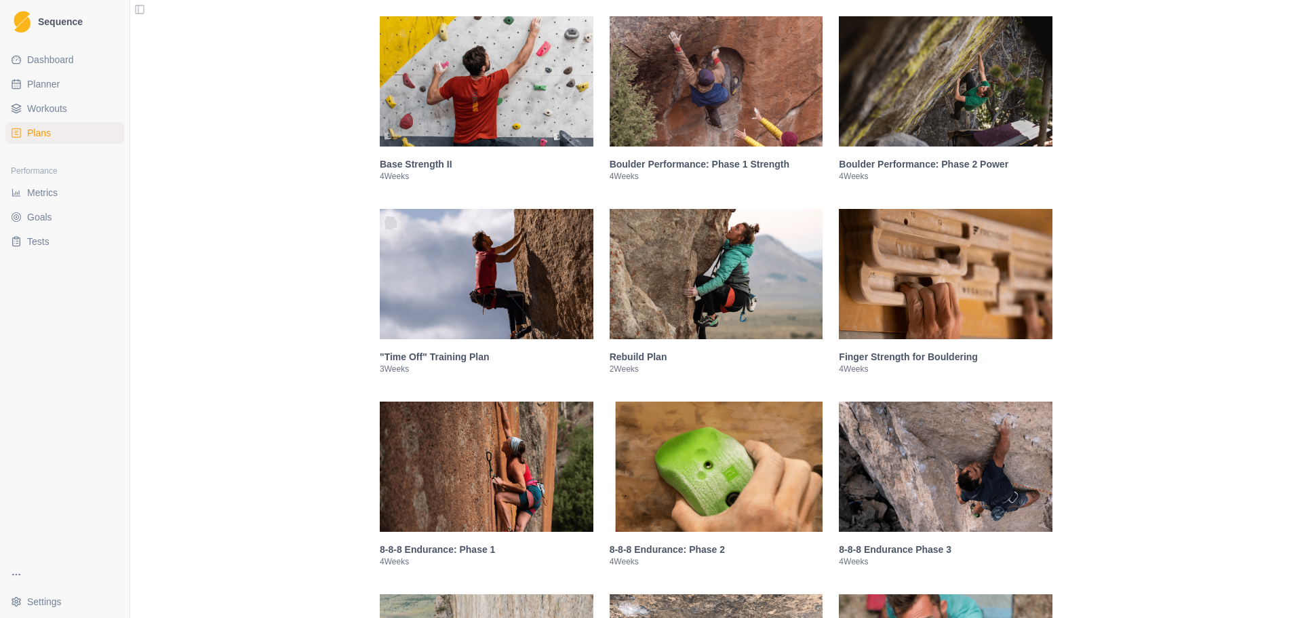
scroll to position [542, 0]
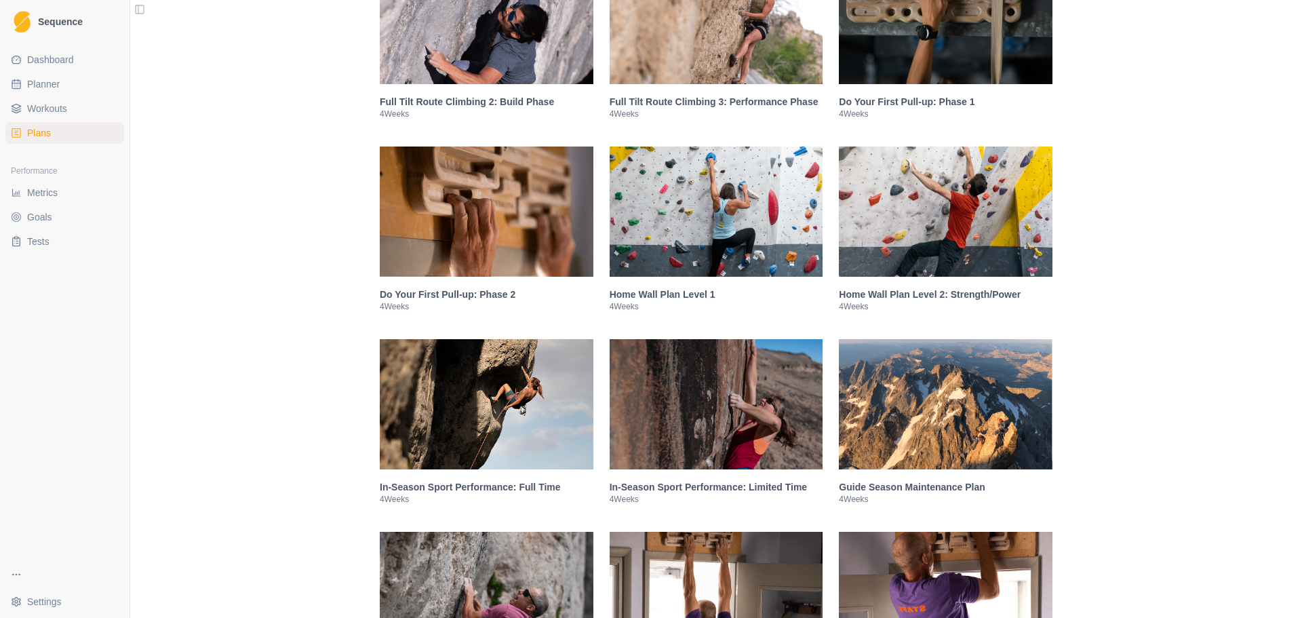
click at [711, 206] on img at bounding box center [717, 211] width 214 height 130
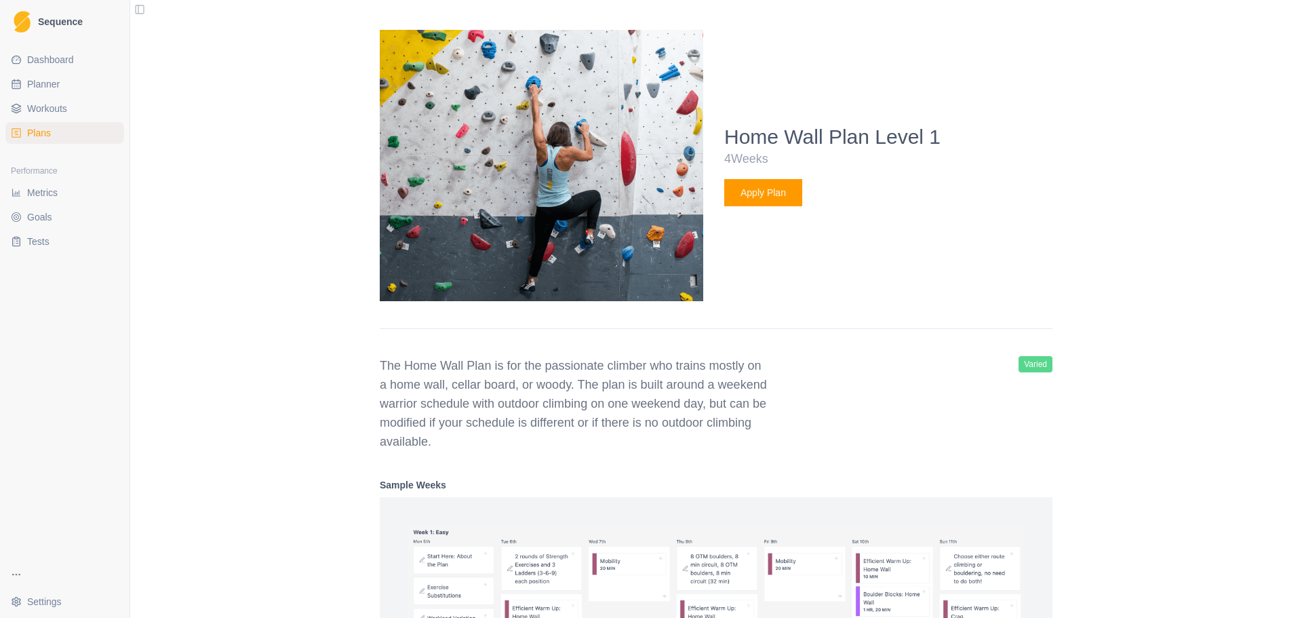
scroll to position [1831, 0]
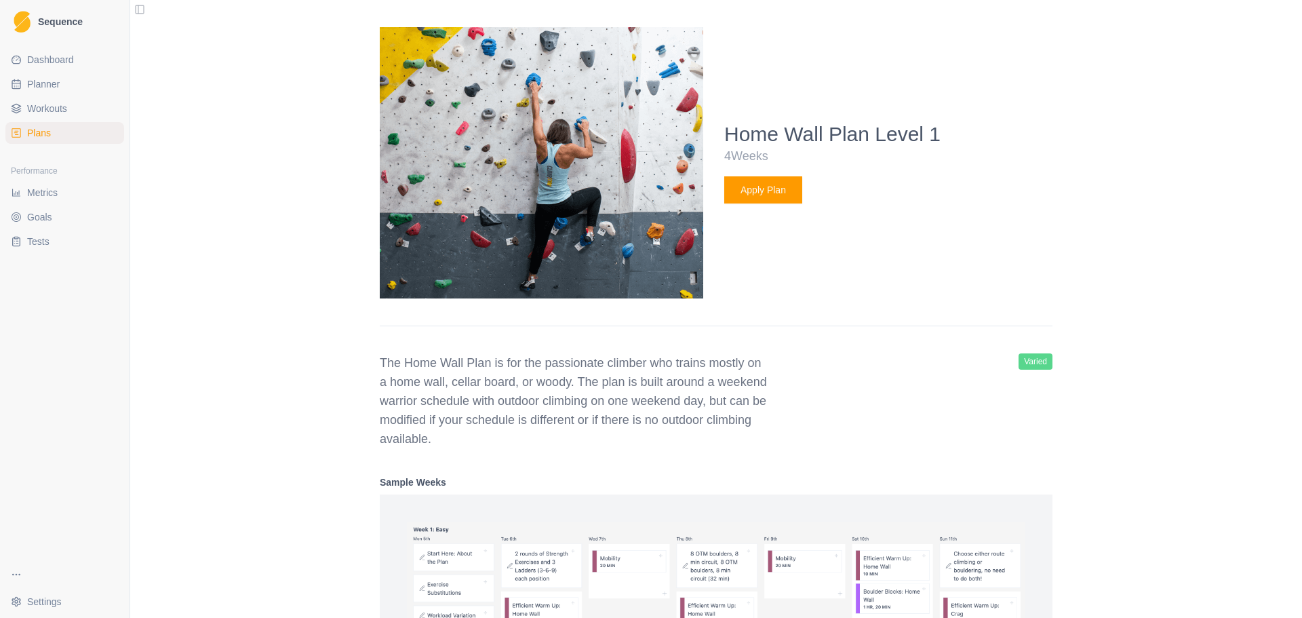
click at [755, 187] on button "Apply Plan" at bounding box center [763, 189] width 78 height 27
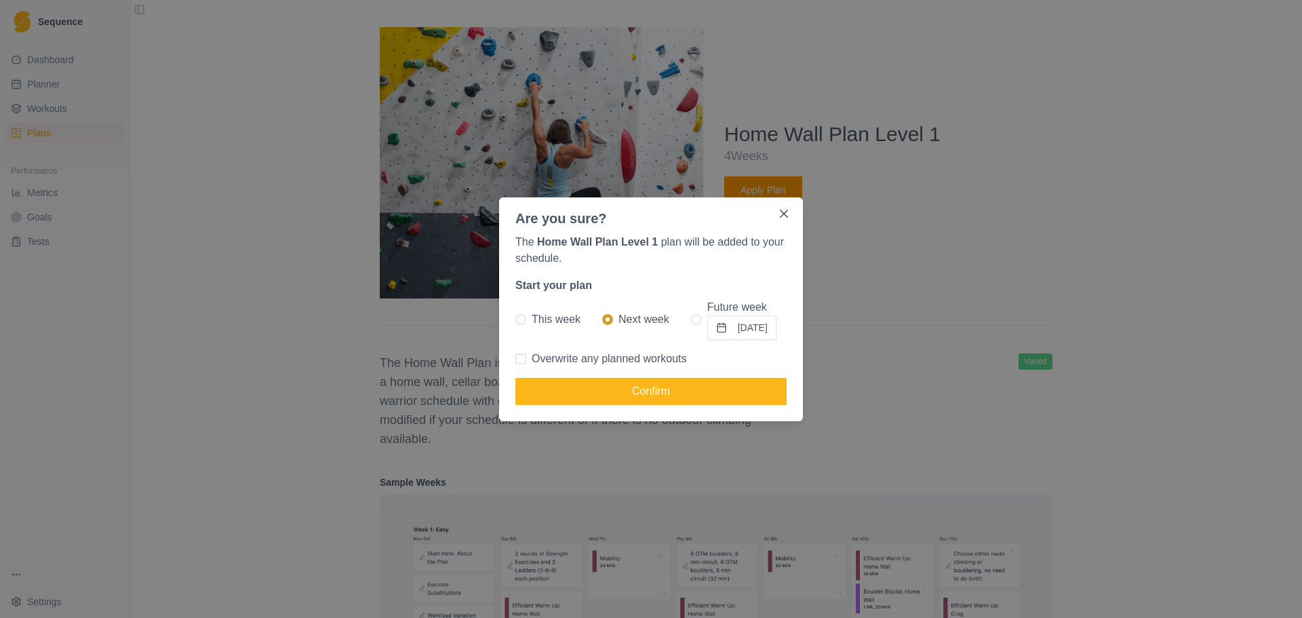
click at [691, 319] on span at bounding box center [696, 319] width 11 height 11
click at [691, 319] on input "Future week [DATE]" at bounding box center [690, 319] width 1 height 1
radio input "true"
click at [604, 318] on span at bounding box center [607, 319] width 11 height 11
click at [602, 319] on input "Next week" at bounding box center [601, 319] width 1 height 1
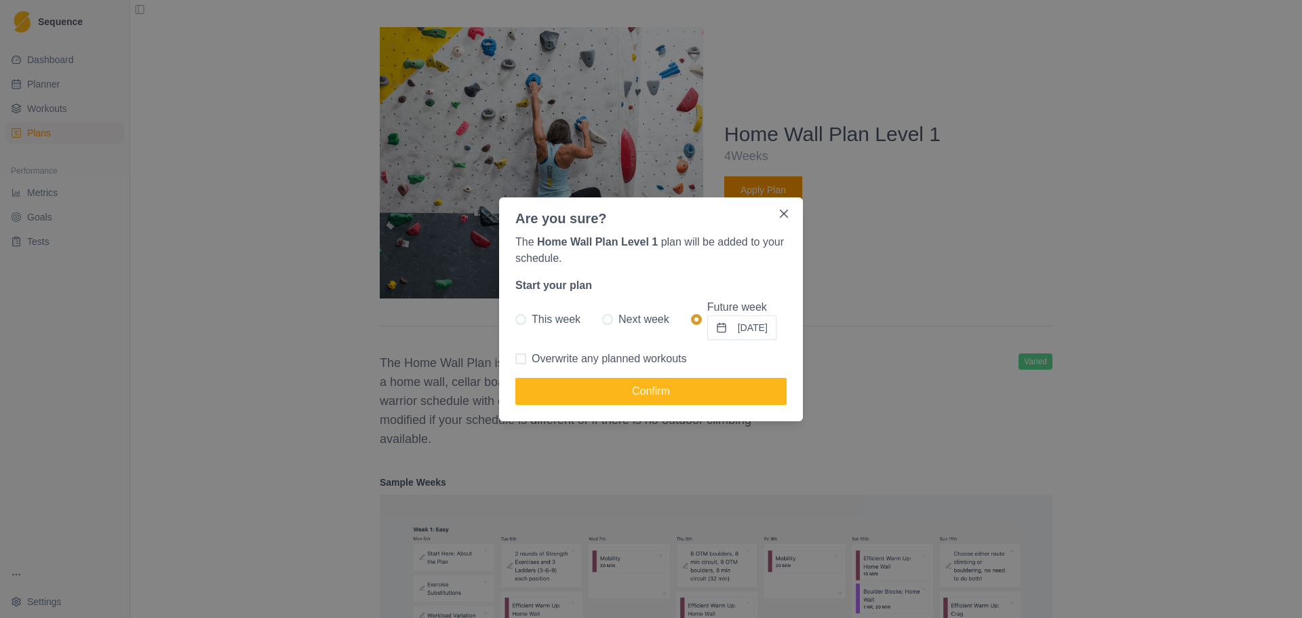
radio input "true"
click at [620, 385] on button "Confirm" at bounding box center [650, 391] width 271 height 27
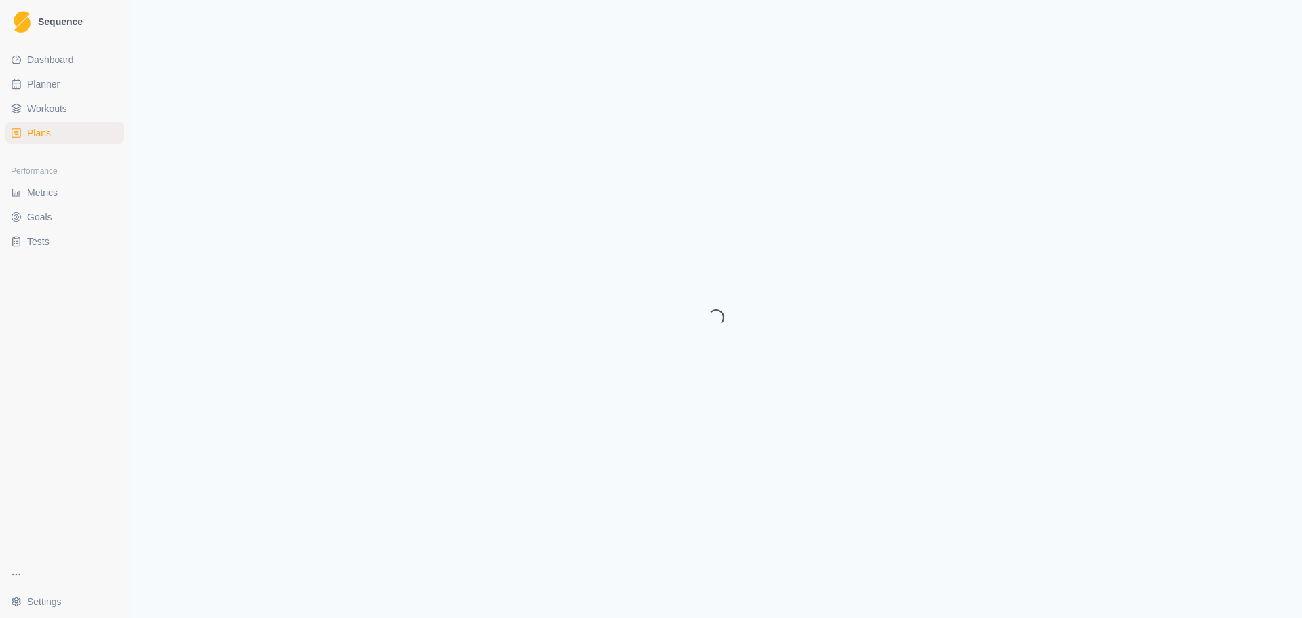
select select "month"
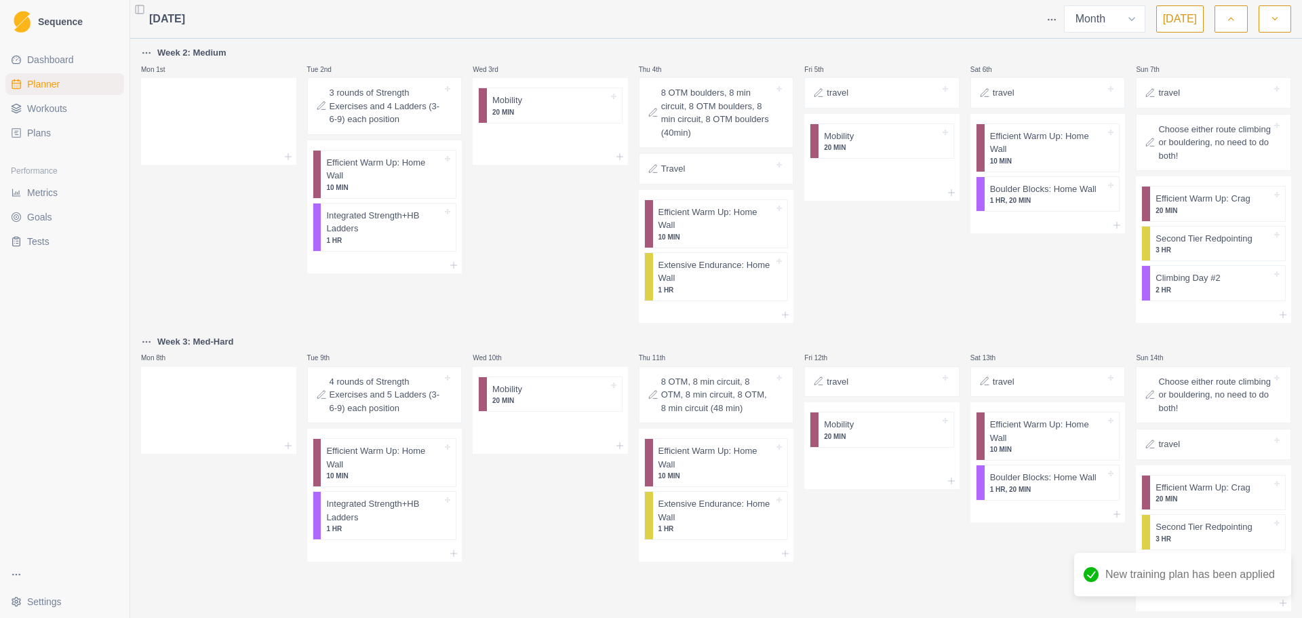
click at [1225, 18] on button "button" at bounding box center [1231, 18] width 33 height 27
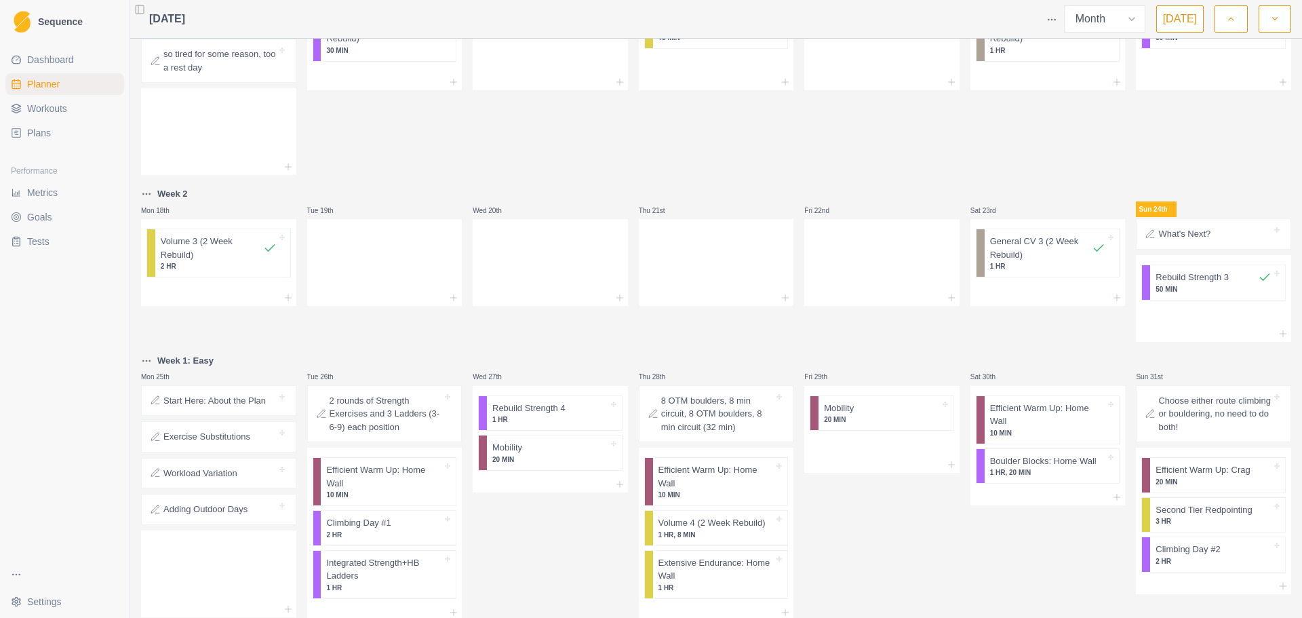
scroll to position [488, 0]
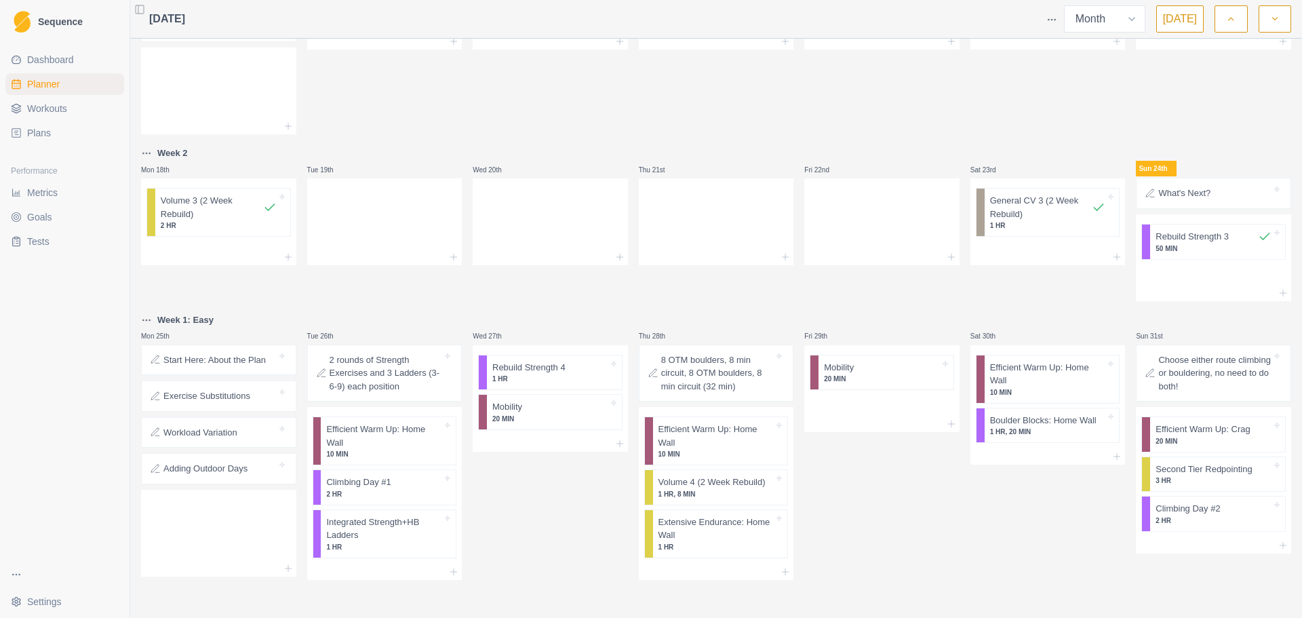
click at [1277, 16] on icon "button" at bounding box center [1274, 19] width 9 height 14
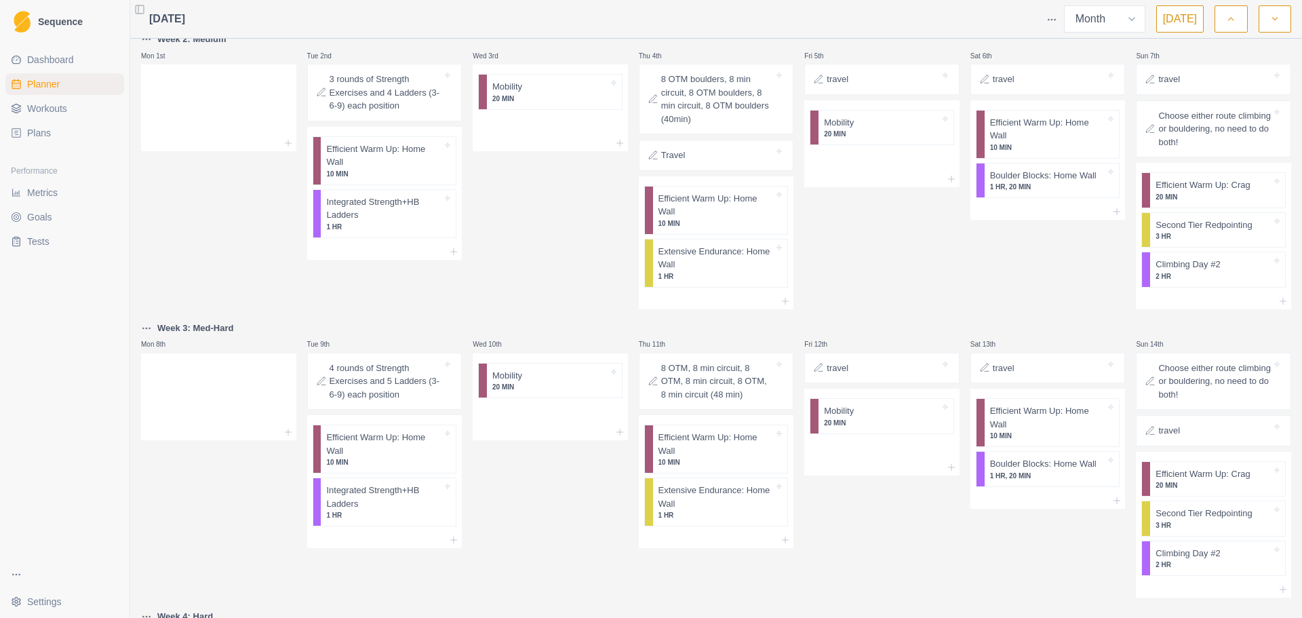
scroll to position [0, 0]
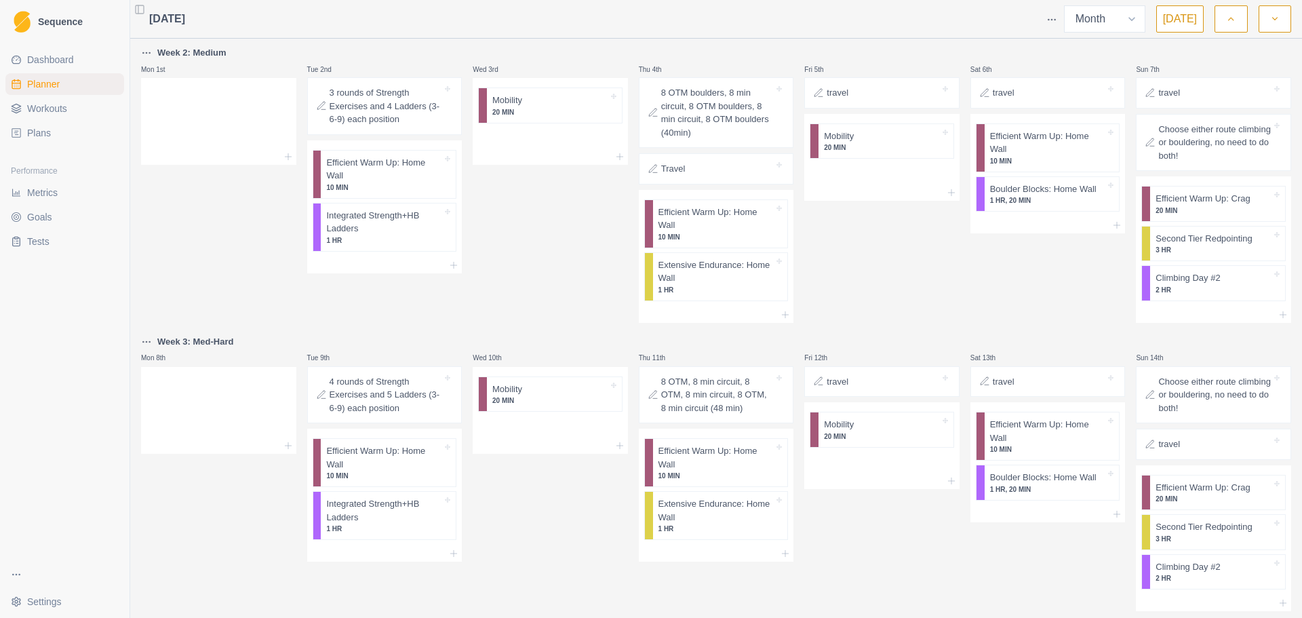
click at [1223, 24] on button "button" at bounding box center [1231, 18] width 33 height 27
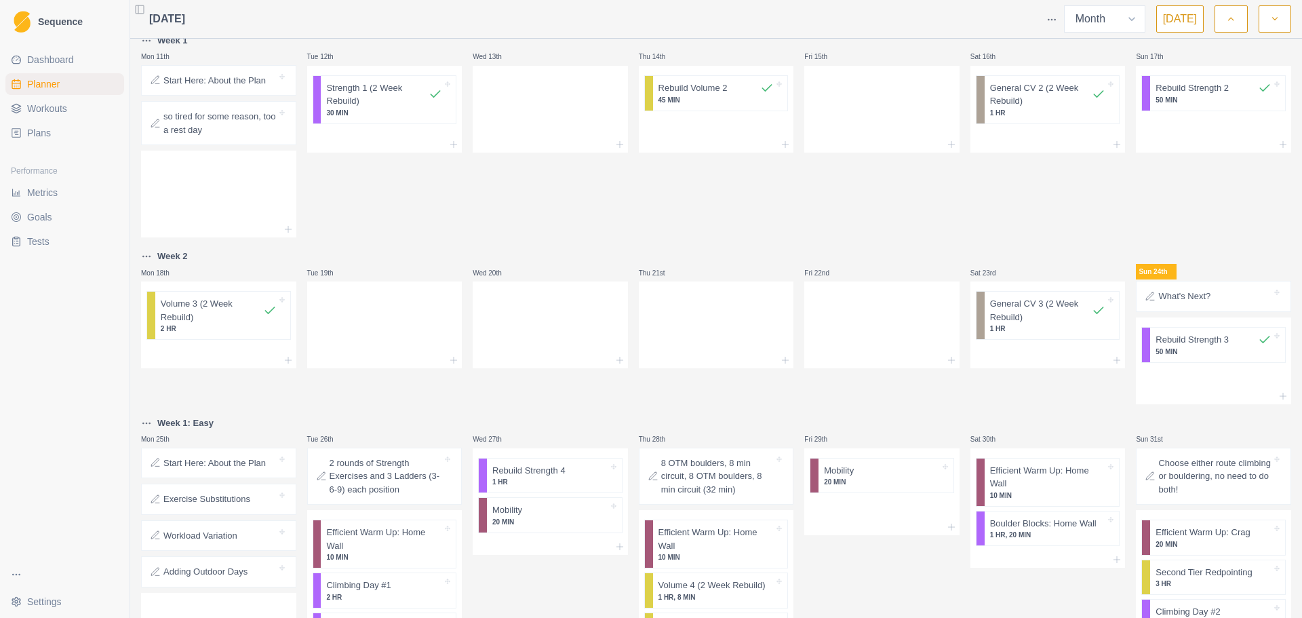
scroll to position [488, 0]
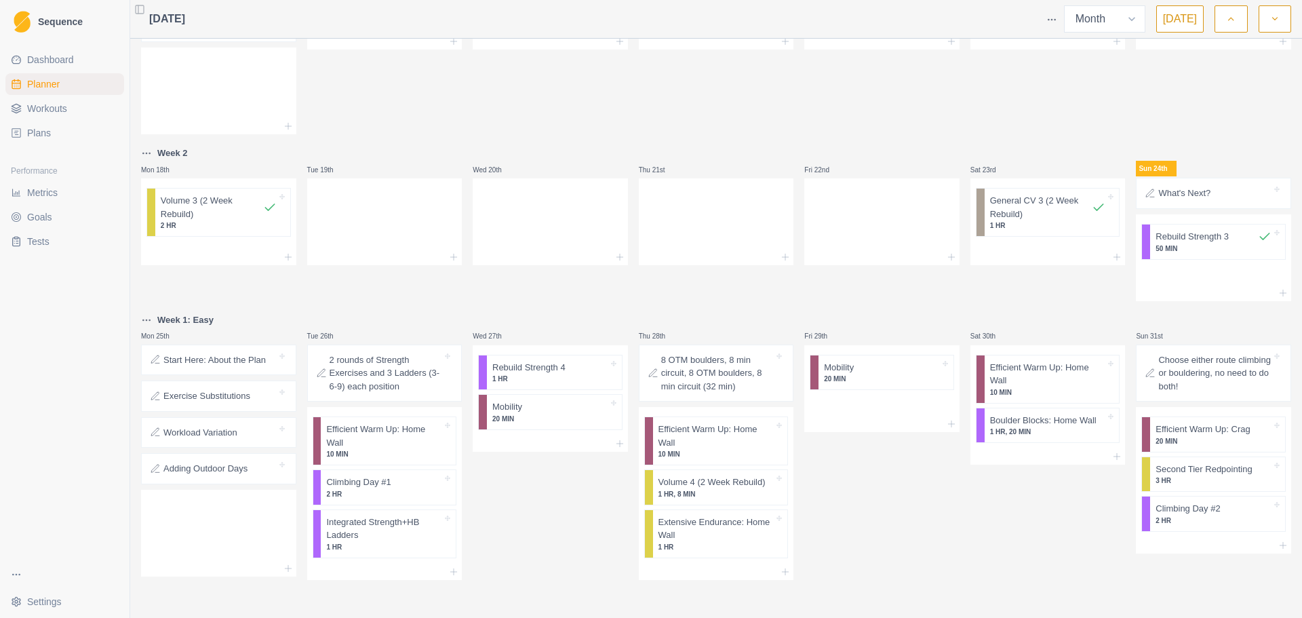
click at [1275, 18] on icon "button" at bounding box center [1274, 19] width 9 height 14
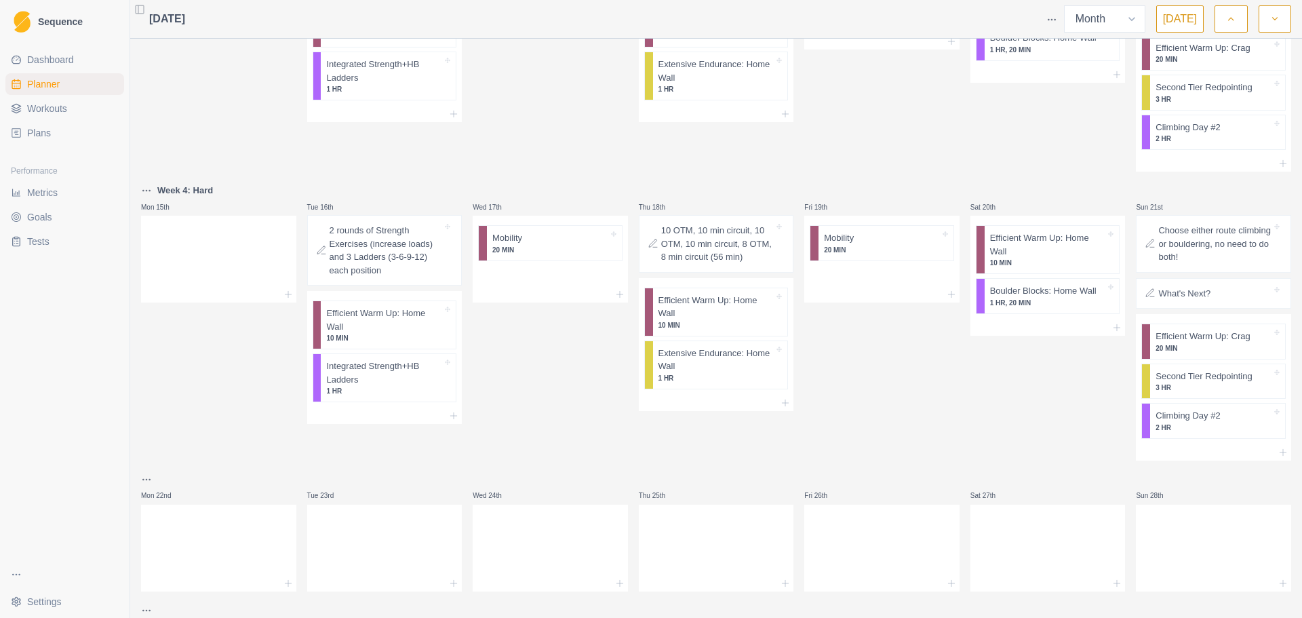
scroll to position [582, 0]
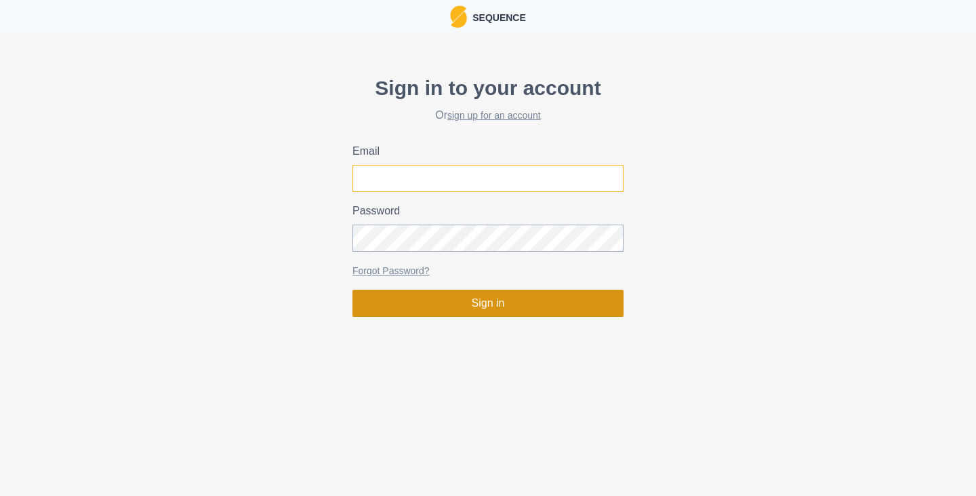
type input "[EMAIL_ADDRESS][DOMAIN_NAME]"
click at [498, 307] on button "Sign in" at bounding box center [488, 303] width 271 height 27
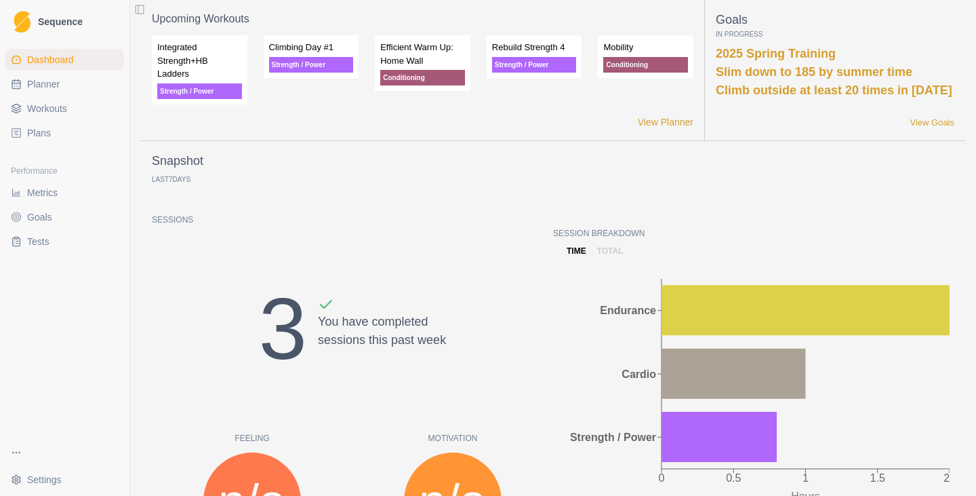
click at [36, 92] on link "Planner" at bounding box center [64, 84] width 119 height 22
select select "month"
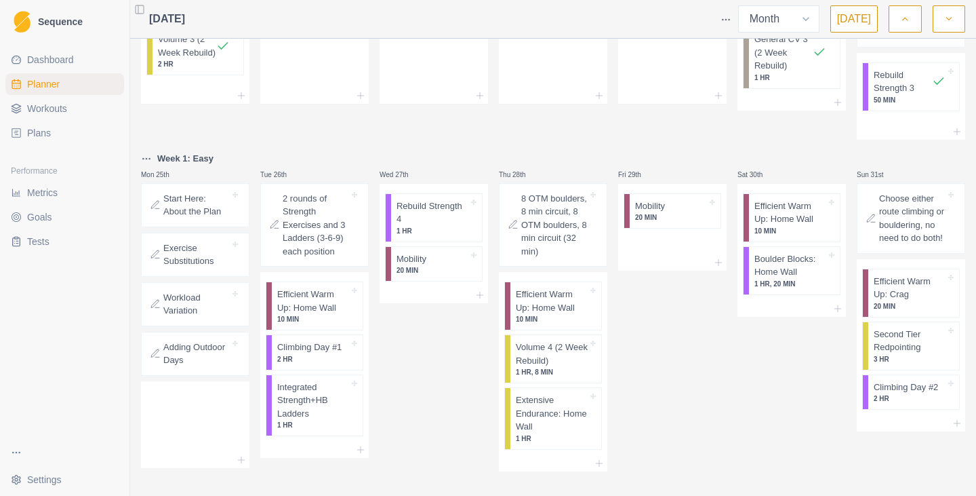
scroll to position [742, 0]
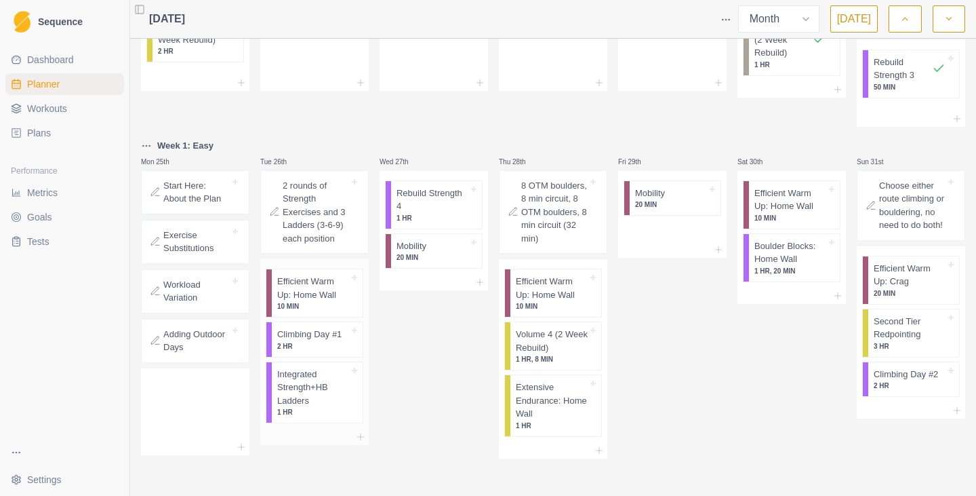
click at [319, 381] on p "Integrated Strength+HB Ladders" at bounding box center [313, 388] width 72 height 40
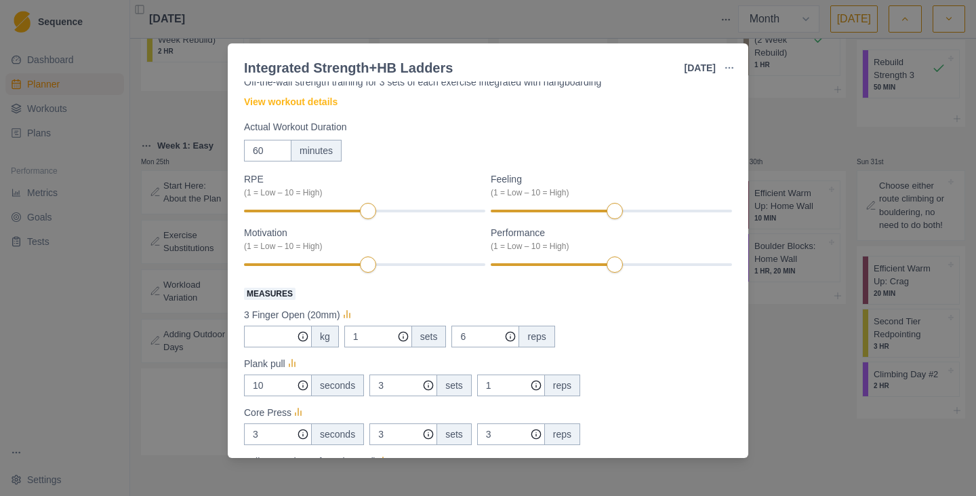
scroll to position [47, 0]
click at [304, 106] on link "View workout details" at bounding box center [291, 103] width 94 height 14
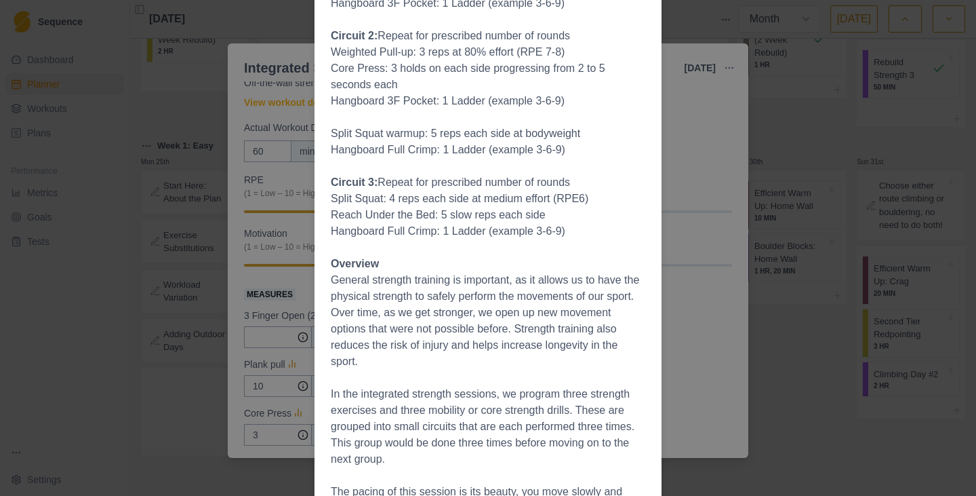
scroll to position [715, 0]
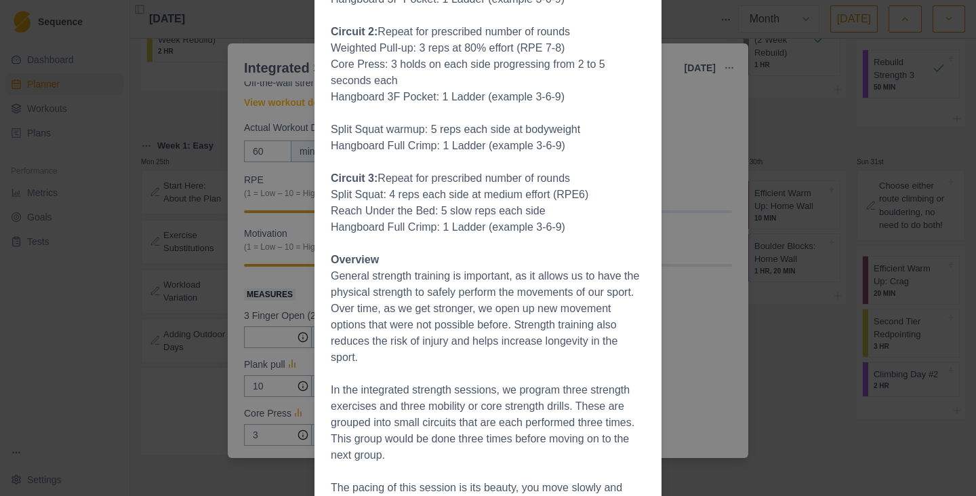
click at [743, 196] on div "Workout Details Description: Full-body strength exercises integrated with Hangb…" at bounding box center [488, 248] width 976 height 496
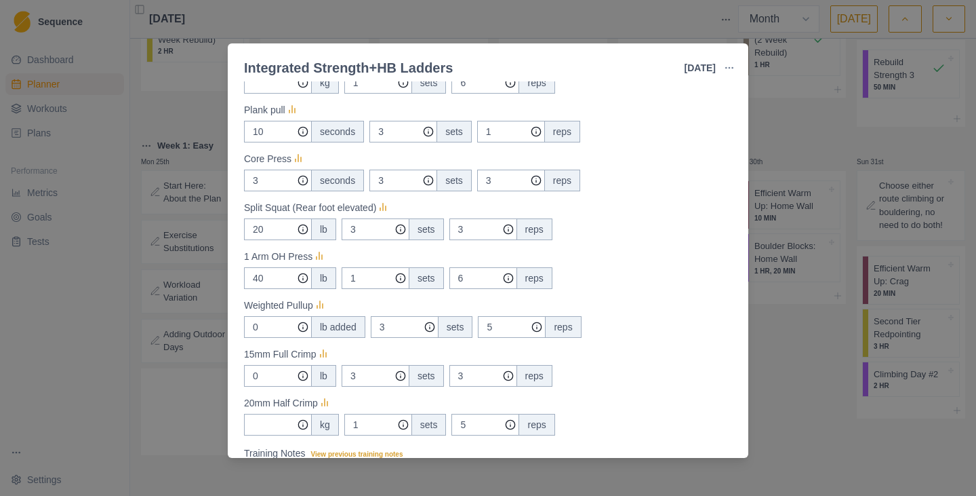
scroll to position [454, 0]
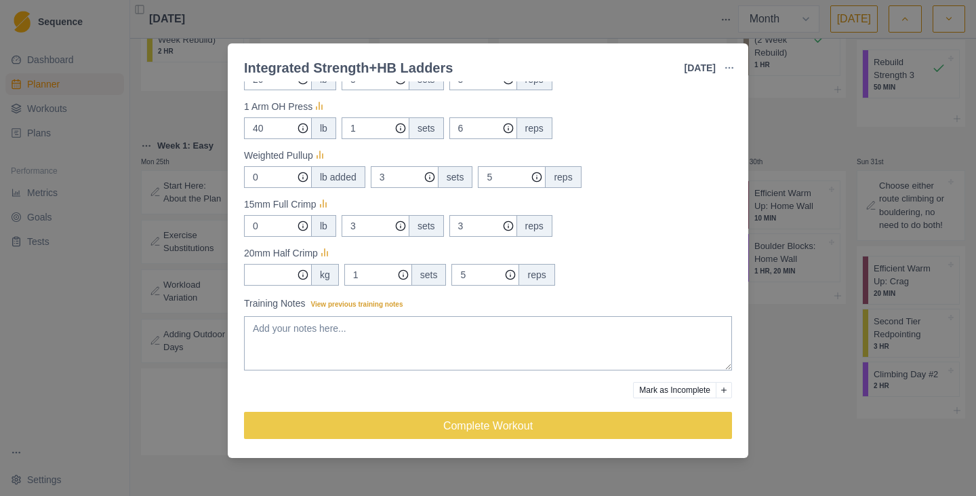
click at [172, 129] on div "Integrated Strength+HB Ladders 26 Aug 2025 Link To Goal View Workout Metrics Ed…" at bounding box center [488, 248] width 976 height 496
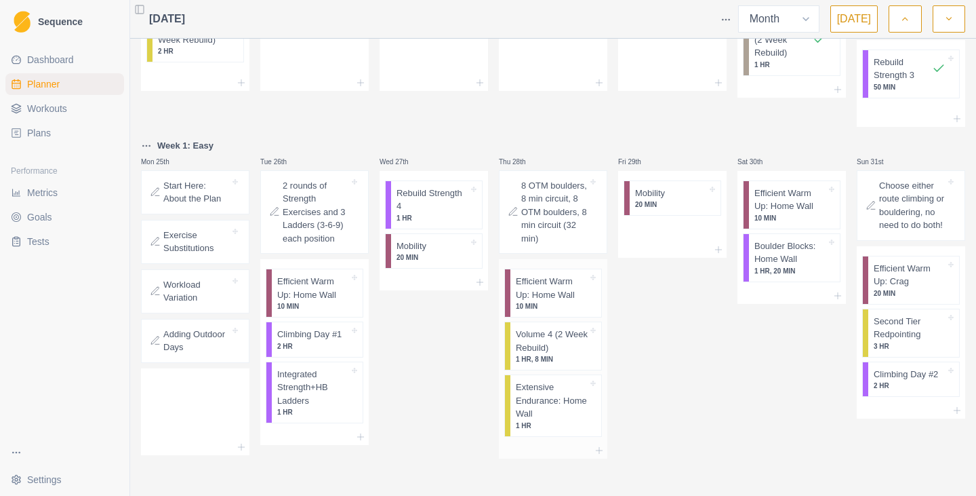
click at [545, 415] on p "Extensive Endurance: Home Wall" at bounding box center [552, 400] width 72 height 40
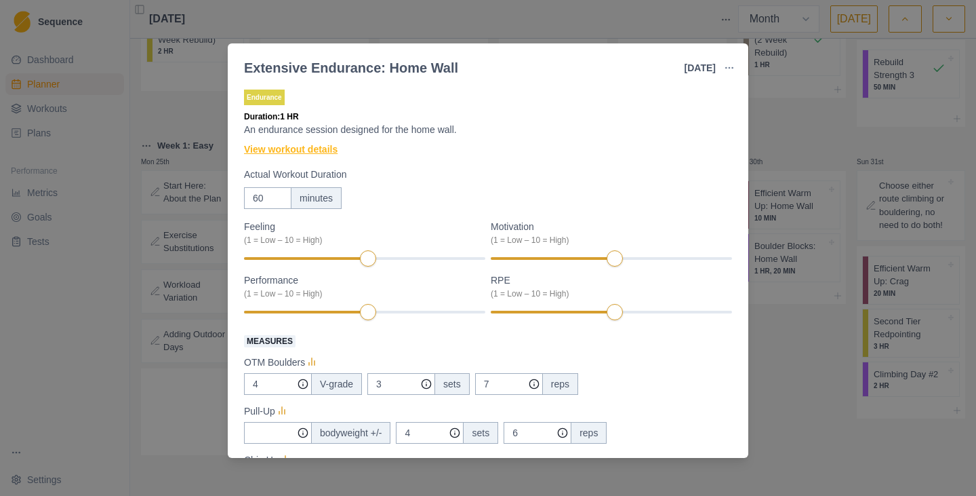
click at [321, 155] on link "View workout details" at bounding box center [291, 149] width 94 height 14
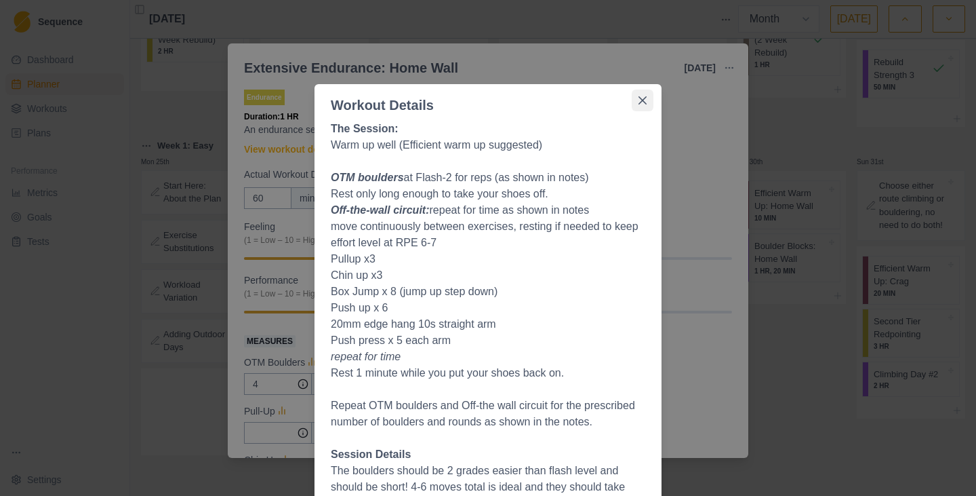
click at [639, 104] on icon "Close" at bounding box center [643, 100] width 8 height 8
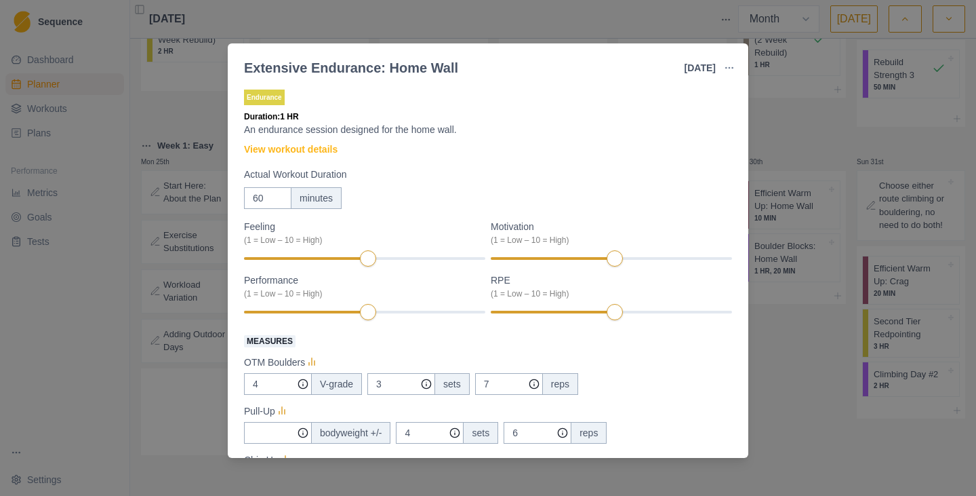
click at [597, 29] on div "Extensive Endurance: Home Wall 28 Aug 2025 Link To Goal View Workout Metrics Ed…" at bounding box center [488, 248] width 976 height 496
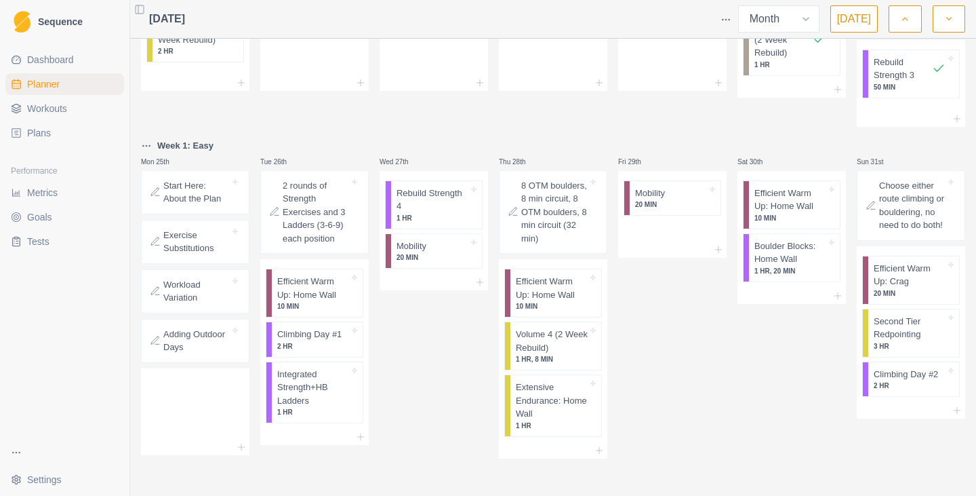
click at [953, 26] on button "button" at bounding box center [949, 18] width 33 height 27
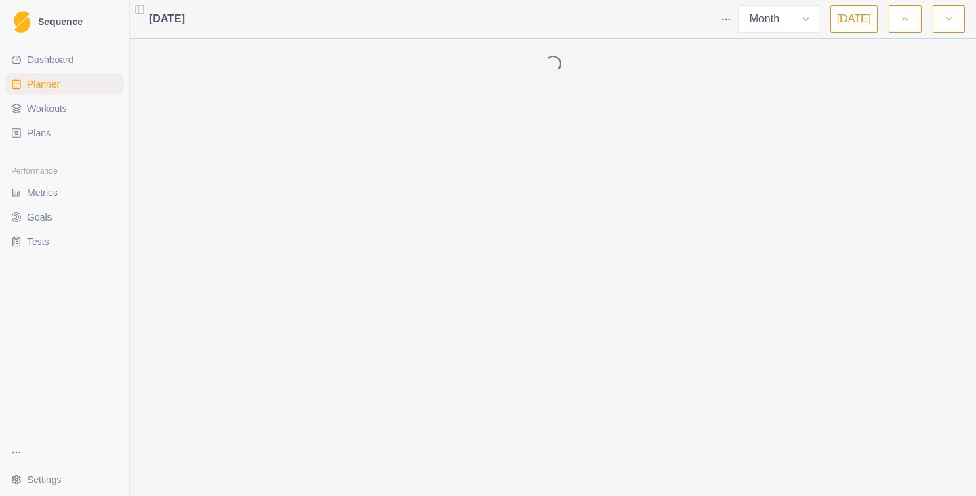
scroll to position [0, 0]
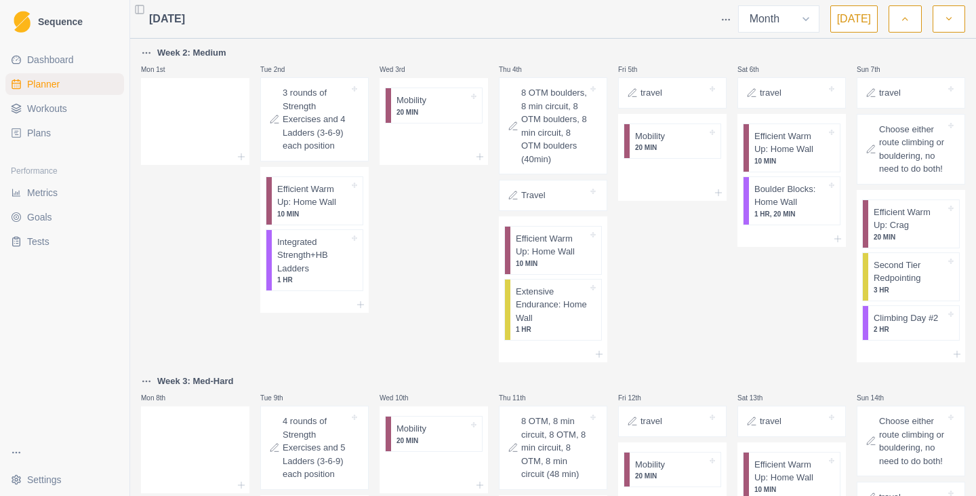
click at [961, 26] on button "button" at bounding box center [949, 18] width 33 height 27
